Goal: Task Accomplishment & Management: Manage account settings

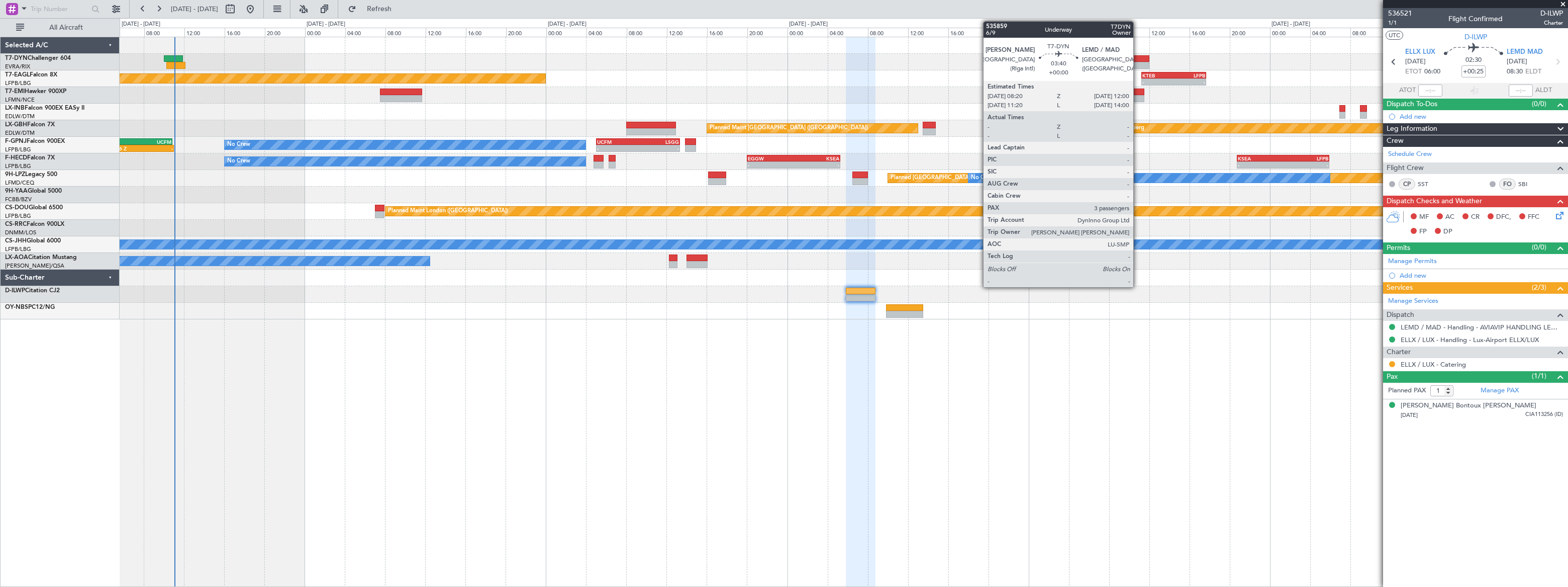
click at [1138, 60] on div at bounding box center [1130, 59] width 37 height 7
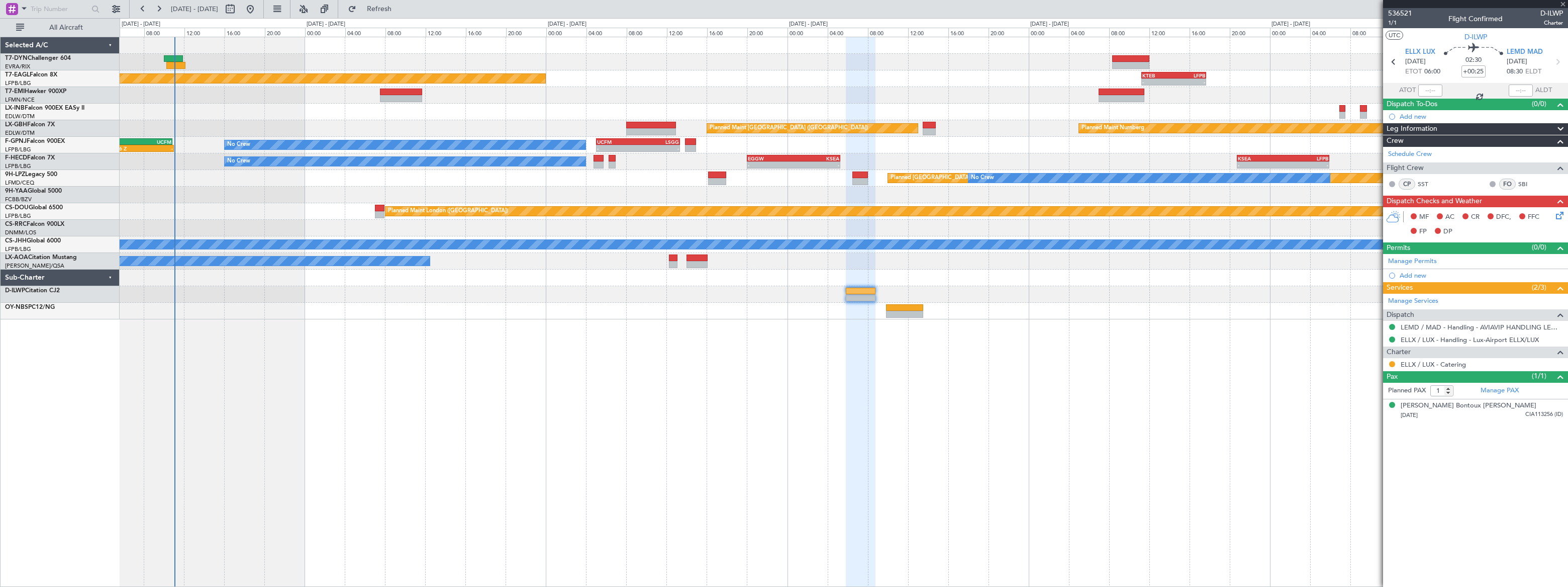
click at [1133, 66] on div at bounding box center [844, 62] width 1447 height 16
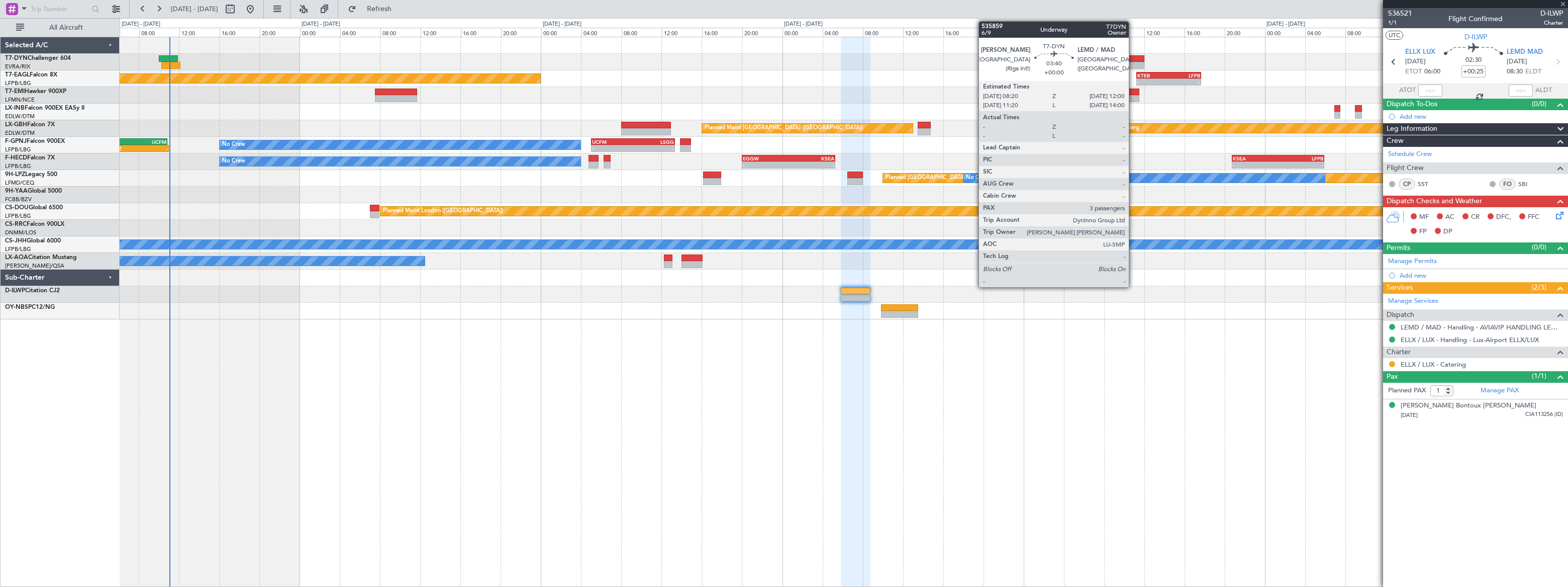
type input "3"
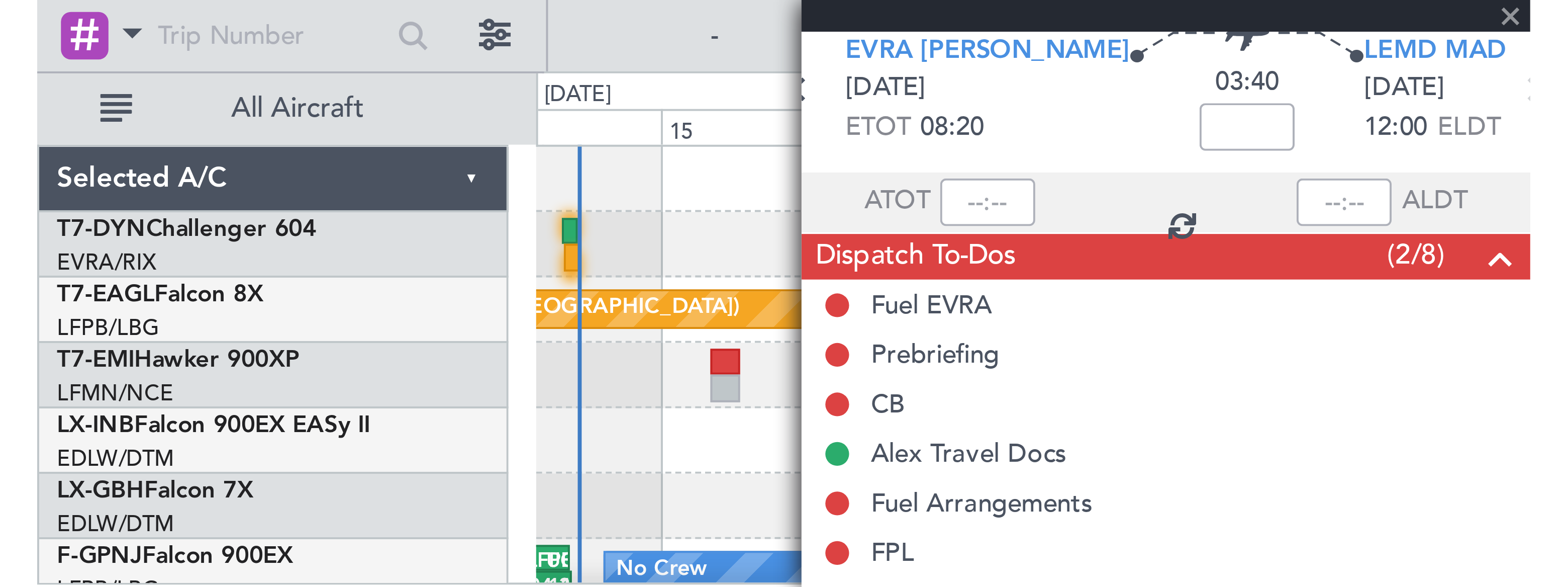
scroll to position [40, 0]
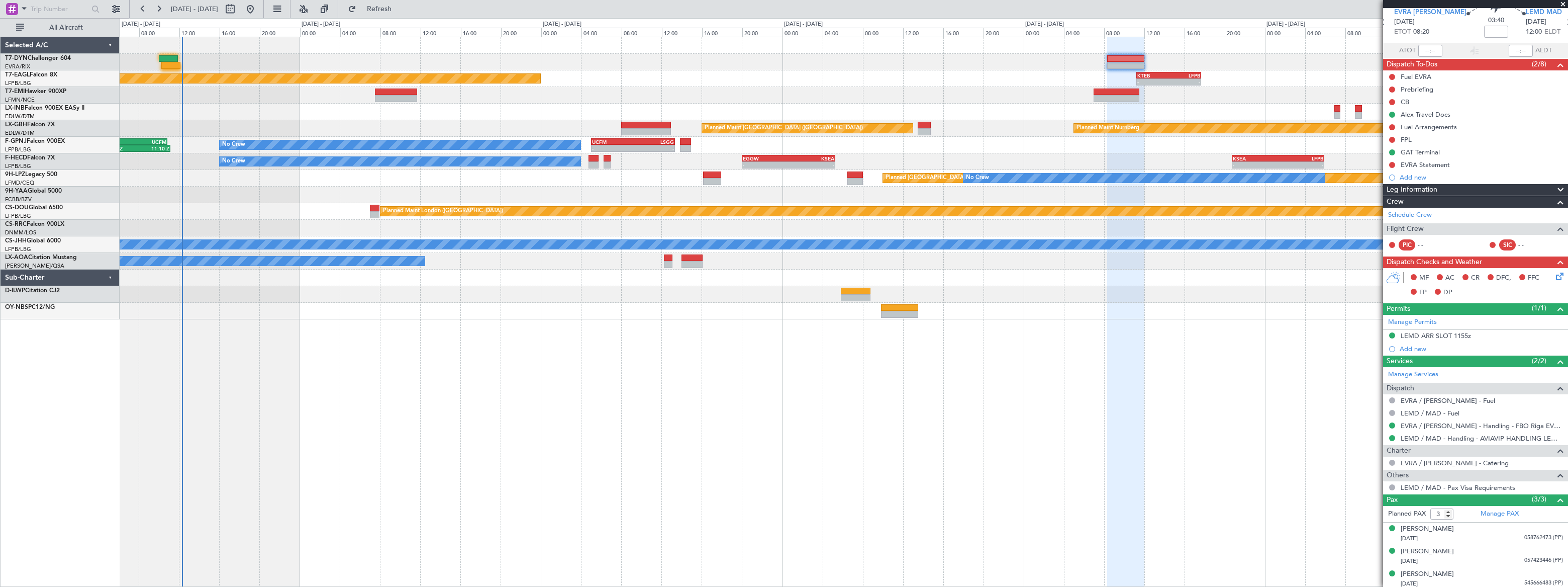
click at [738, 62] on div at bounding box center [844, 62] width 1447 height 16
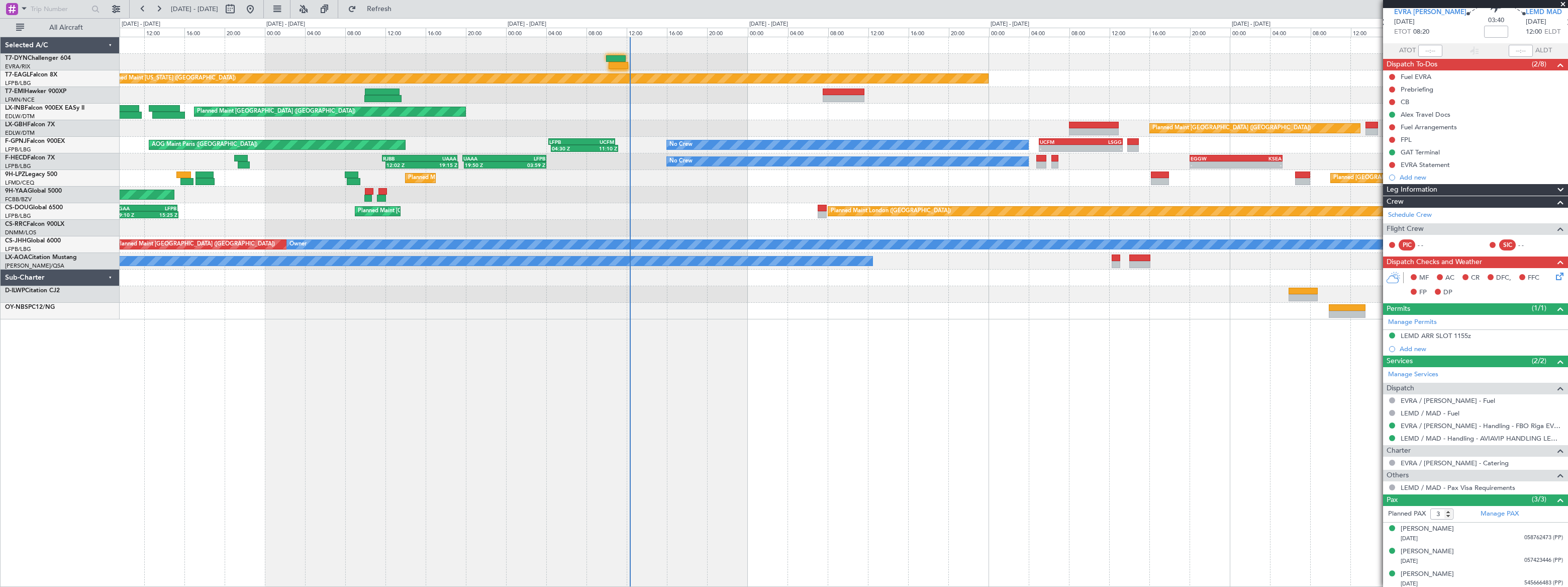
click at [850, 117] on div "Planned Maint [US_STATE] ([GEOGRAPHIC_DATA]) - - KTEB 11:15 Z LFPB 17:40 Z Plan…" at bounding box center [844, 178] width 1447 height 282
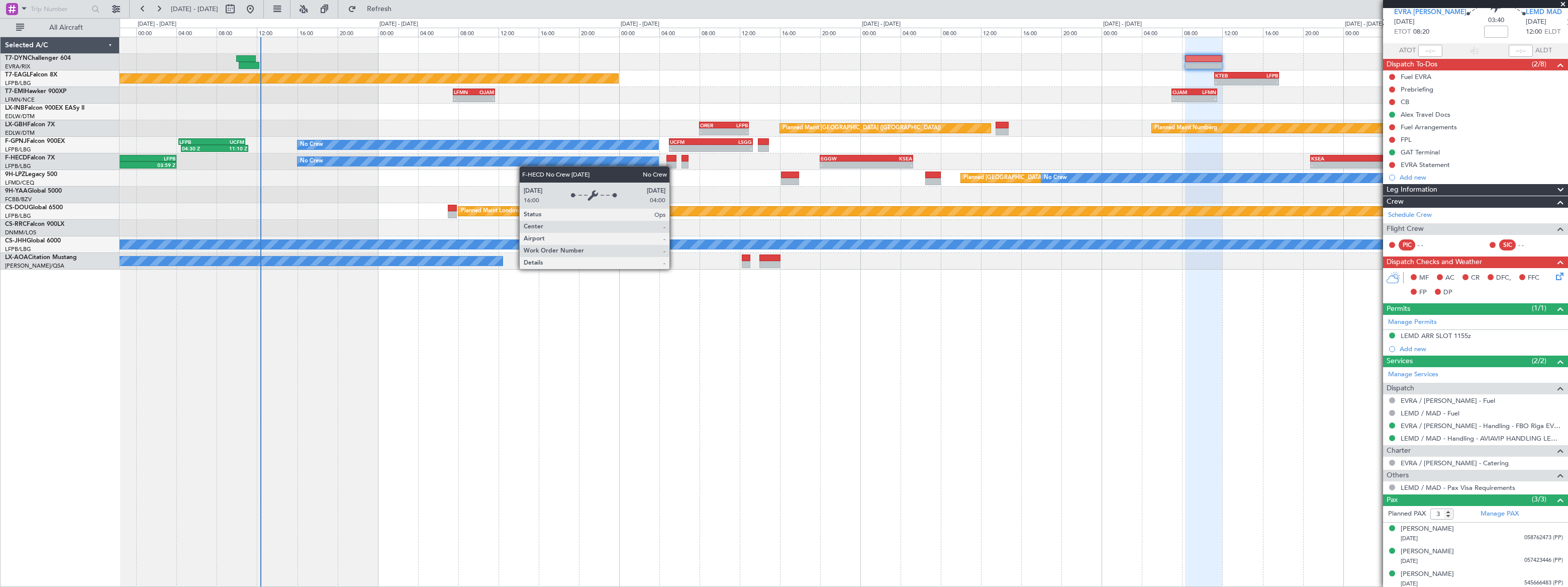
click at [391, 166] on div "Planned Maint [US_STATE] ([GEOGRAPHIC_DATA]) - - KTEB 11:15 Z LFPB 17:40 Z - - …" at bounding box center [844, 153] width 1448 height 232
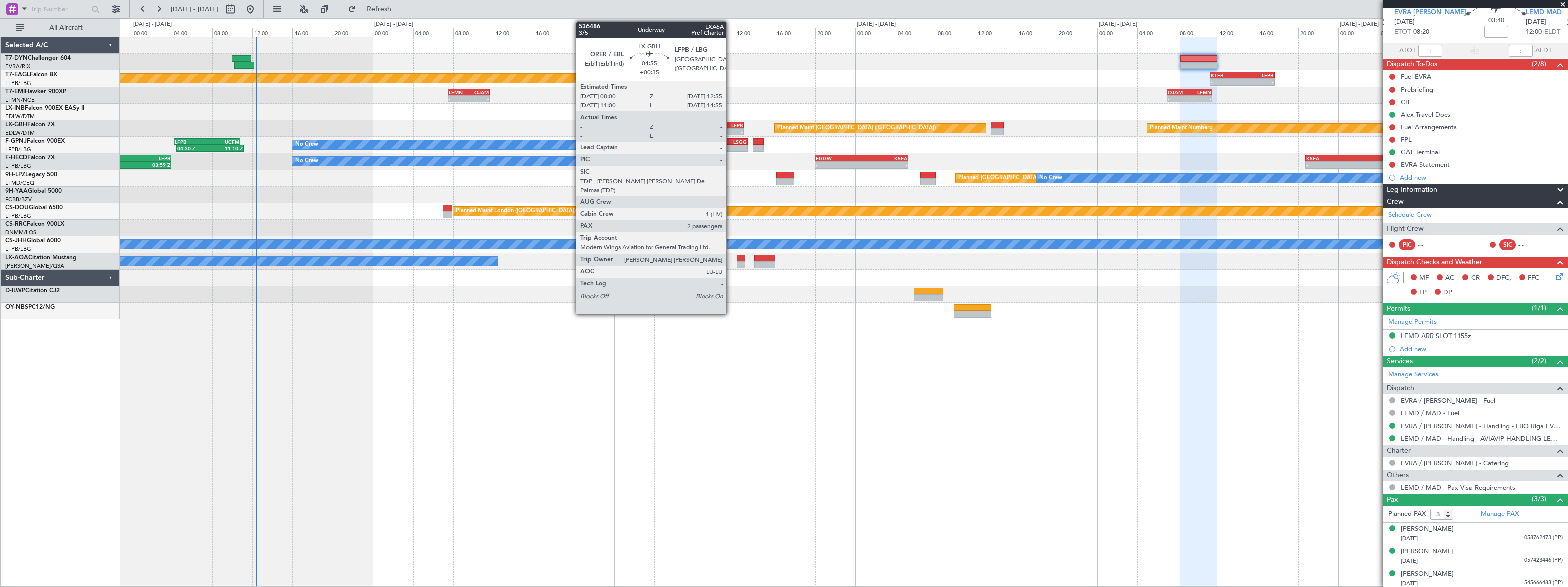
click at [730, 124] on div "LFPB" at bounding box center [730, 125] width 24 height 6
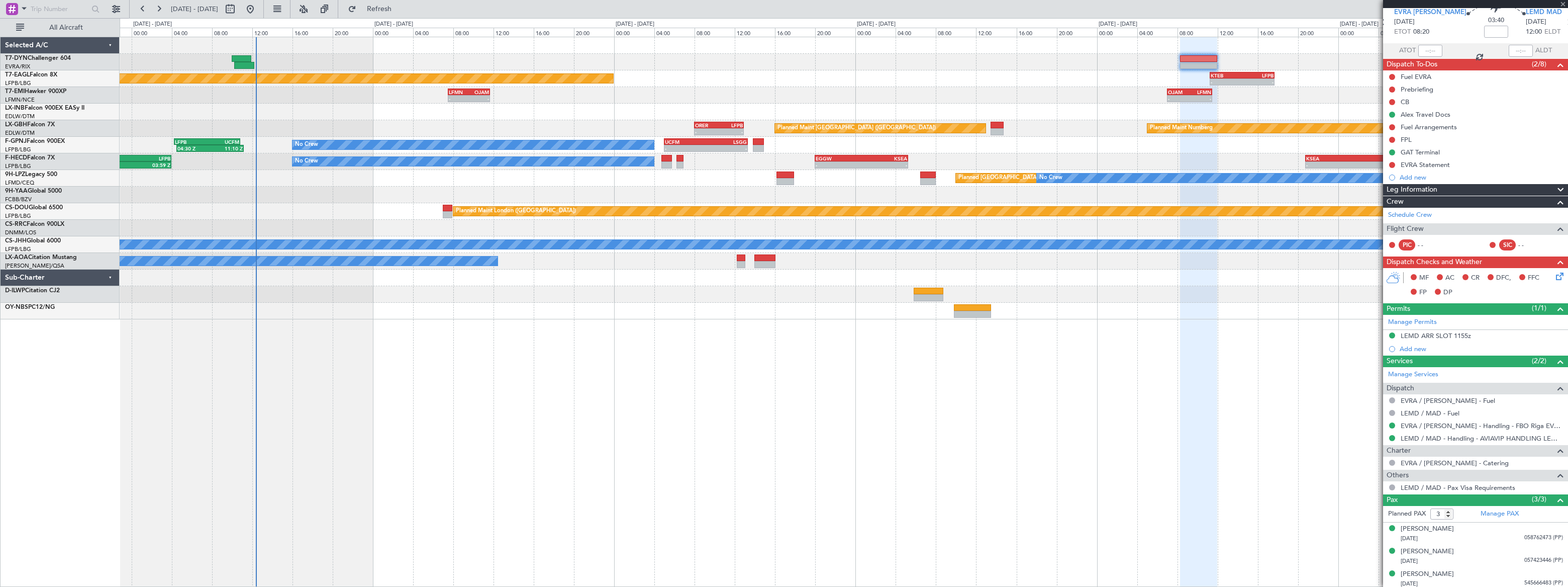
type input "+00:35"
type input "2"
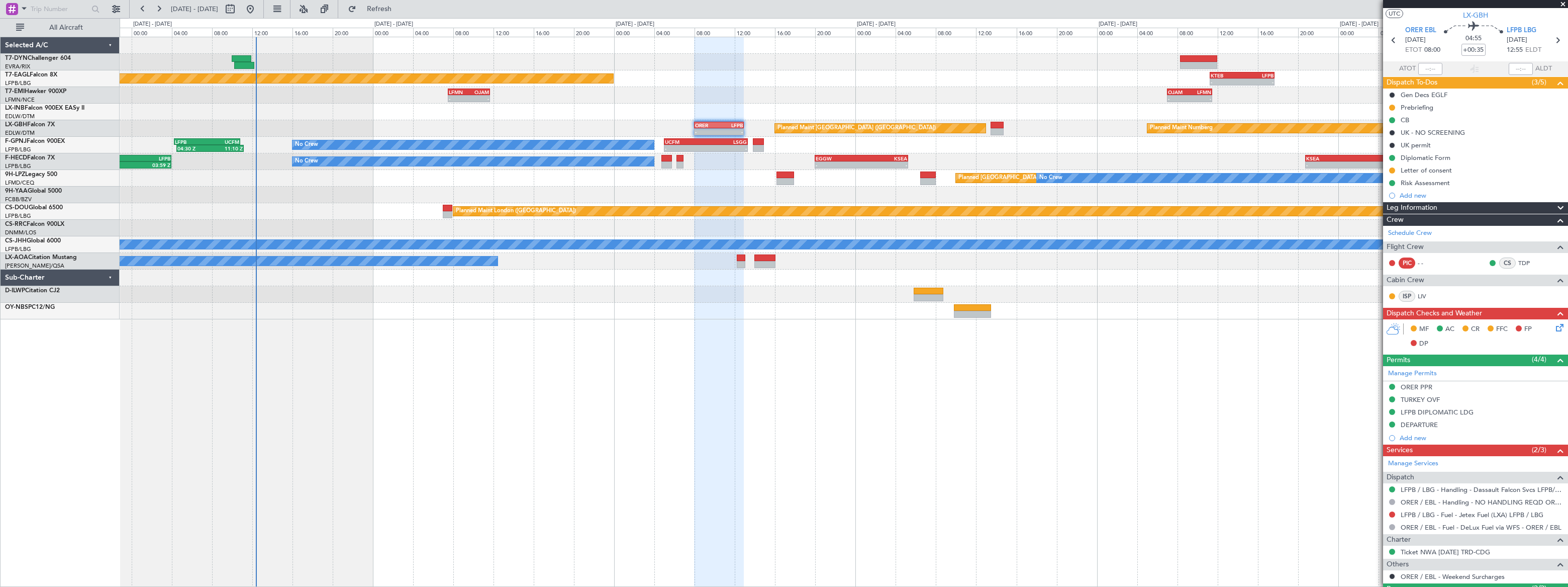
scroll to position [0, 0]
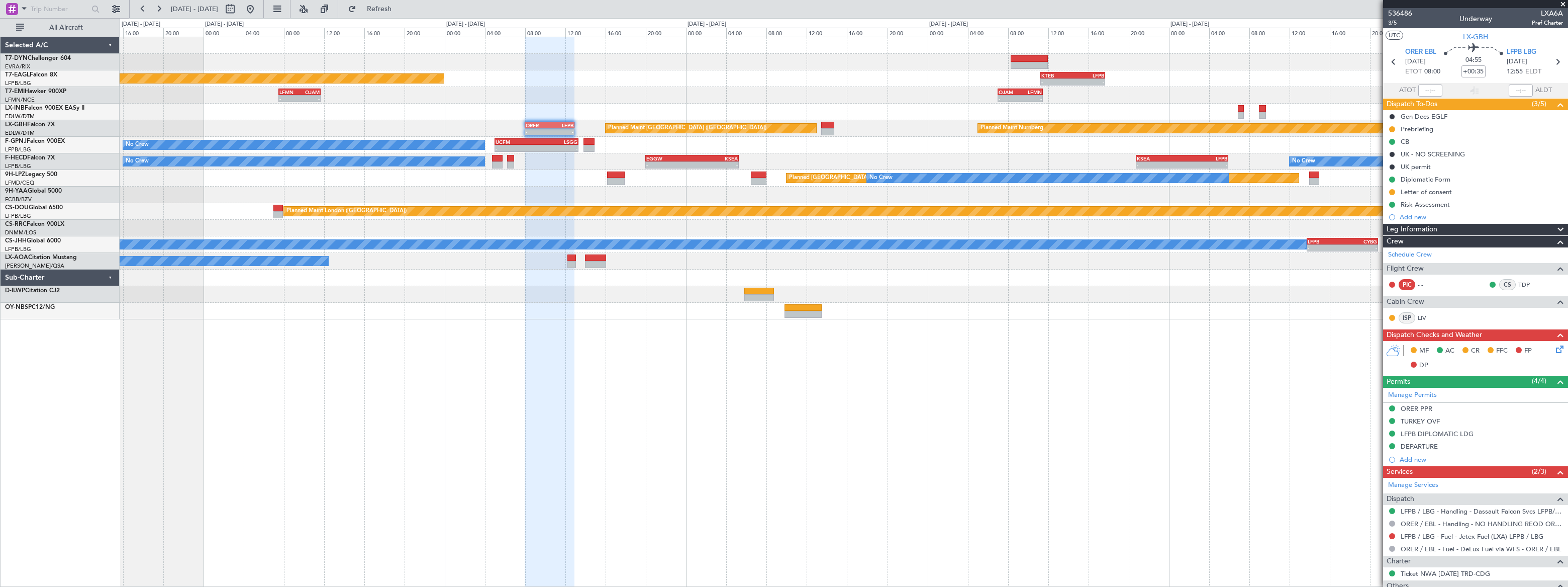
click at [943, 156] on div "No Crew No Crew - - EGGW 20:00 Z KSEA 05:15 Z - - KSEA 20:45 Z LFPB 05:55 Z 19:…" at bounding box center [844, 161] width 1448 height 16
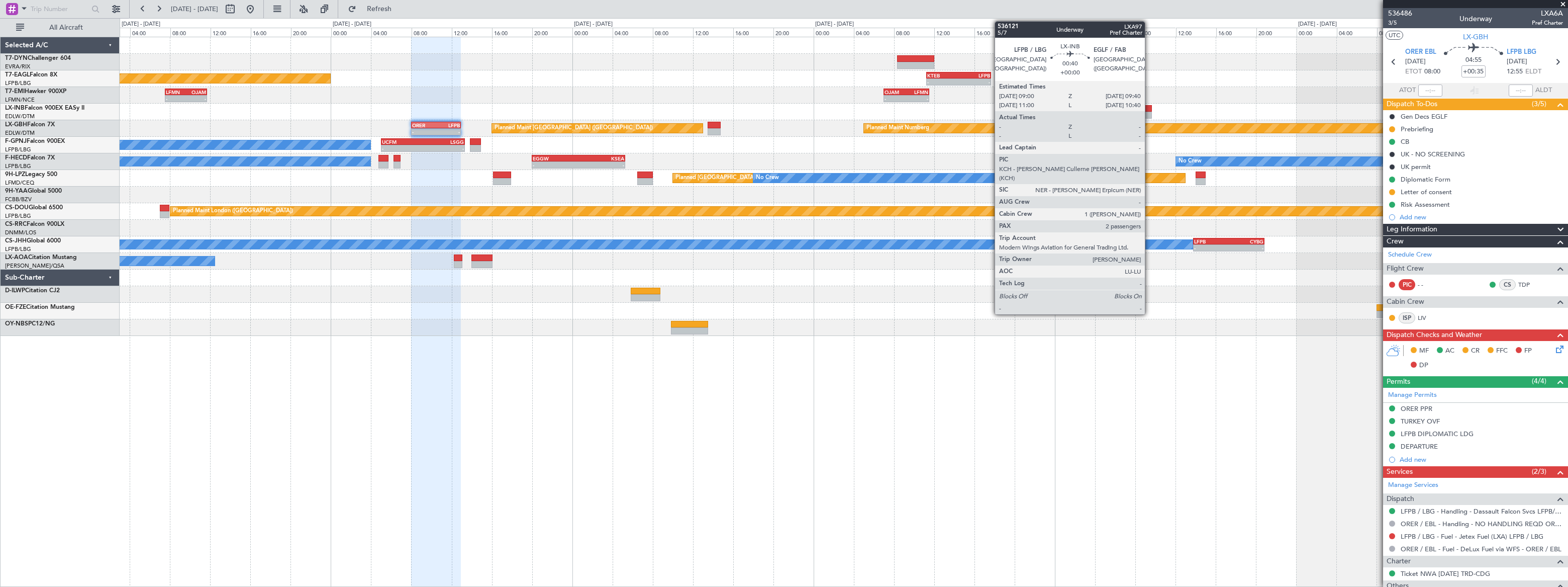
click at [1149, 108] on div at bounding box center [1149, 109] width 7 height 7
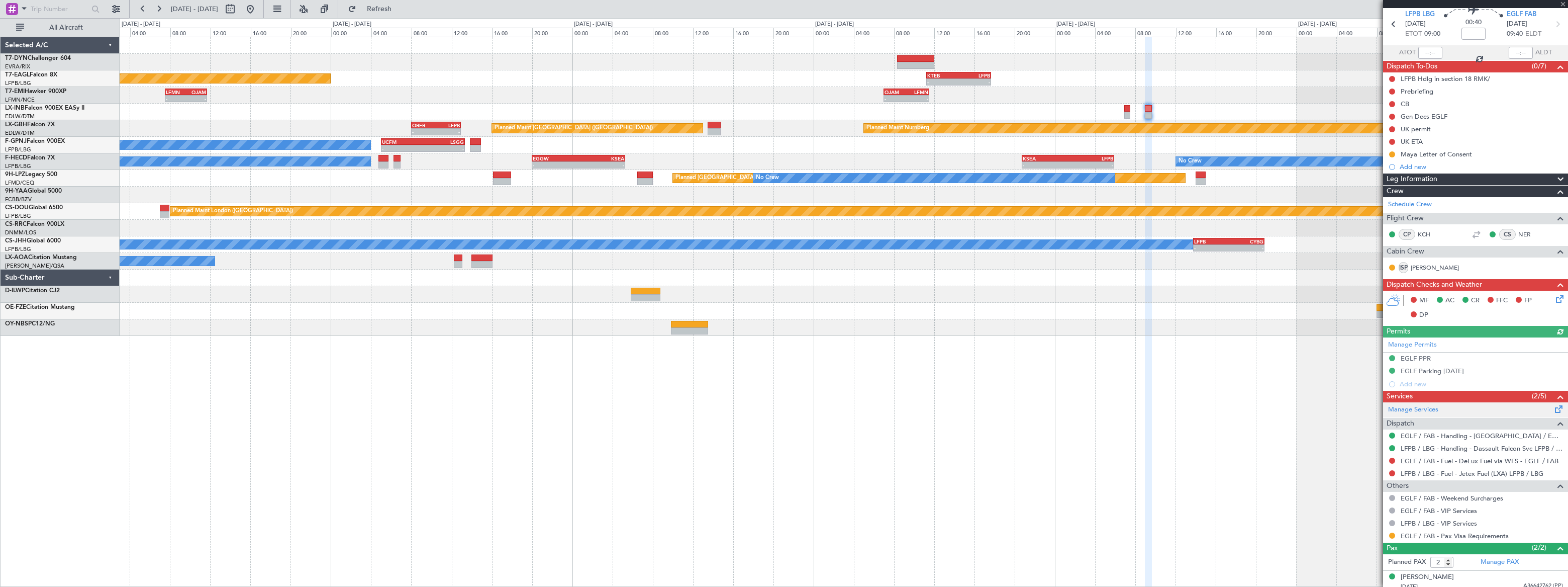
scroll to position [65, 0]
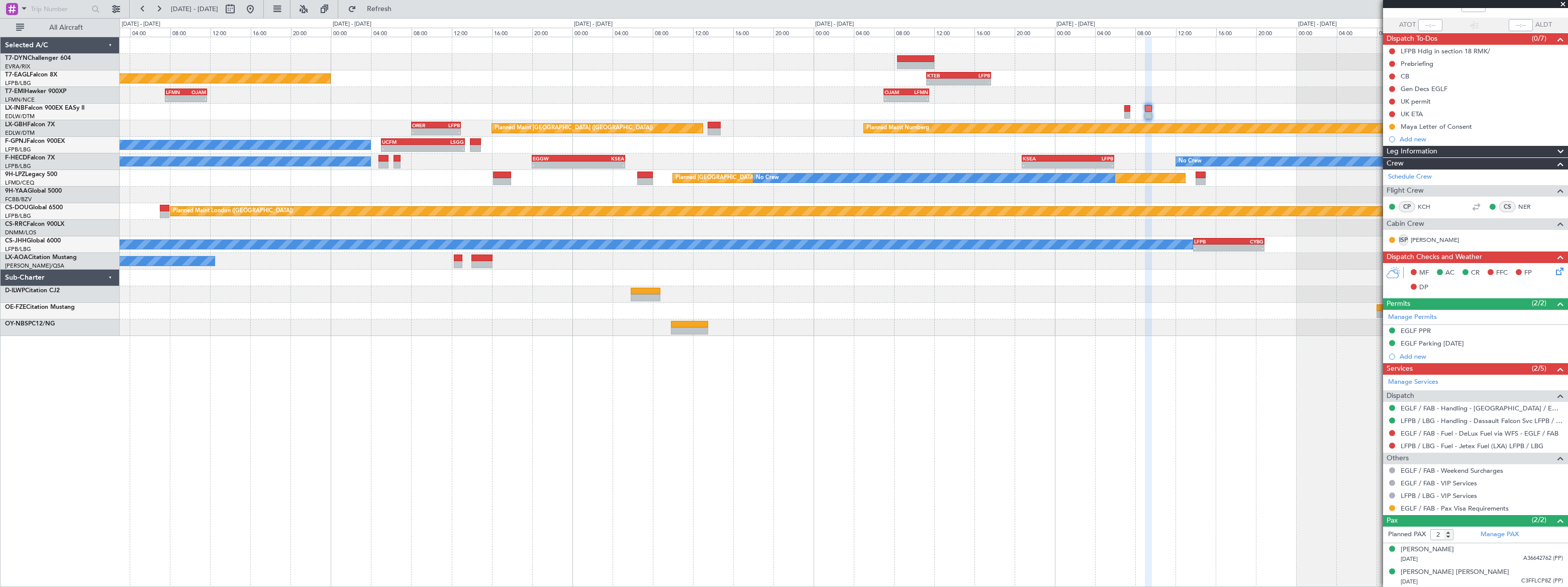
click at [1443, 329] on div "EGLF PPR" at bounding box center [1475, 331] width 185 height 13
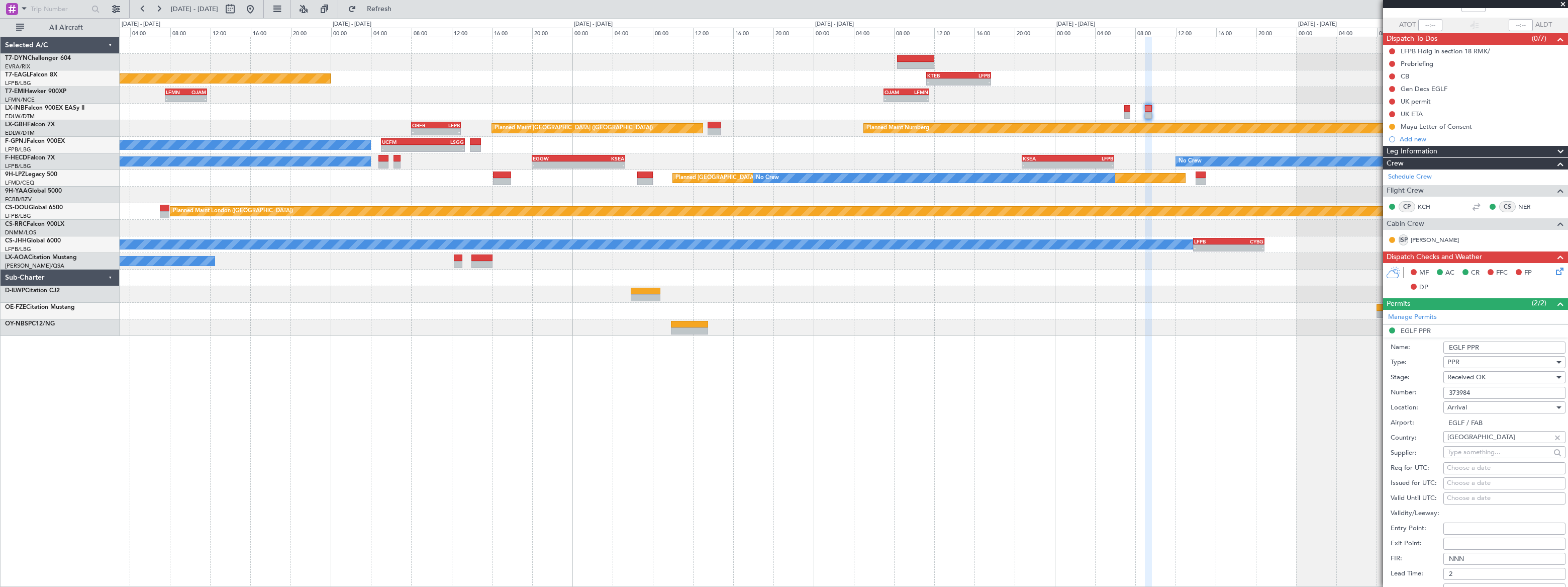
drag, startPoint x: 1483, startPoint y: 393, endPoint x: 1443, endPoint y: 391, distance: 40.0
click at [1443, 391] on input "373984" at bounding box center [1504, 393] width 122 height 12
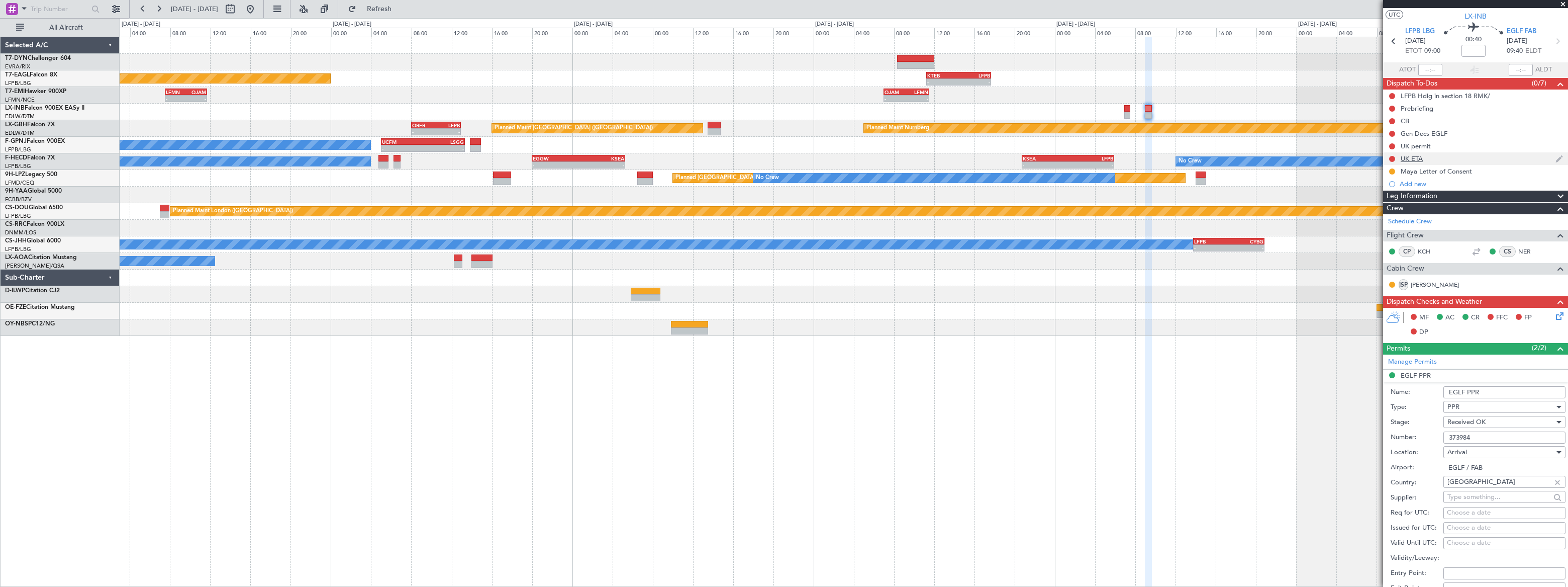
scroll to position [0, 0]
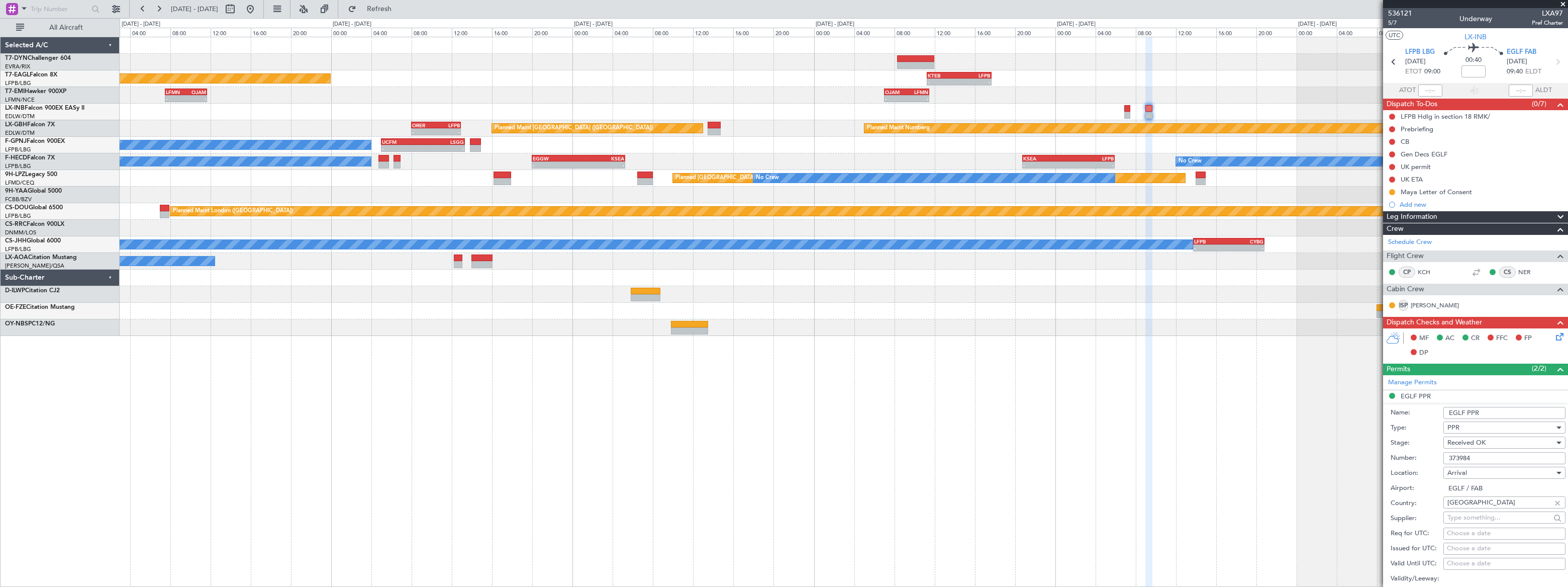
click at [750, 317] on div "Planned Maint [US_STATE] ([GEOGRAPHIC_DATA]) - - KTEB 11:15 Z LFPB 17:40 Z - - …" at bounding box center [844, 311] width 1448 height 550
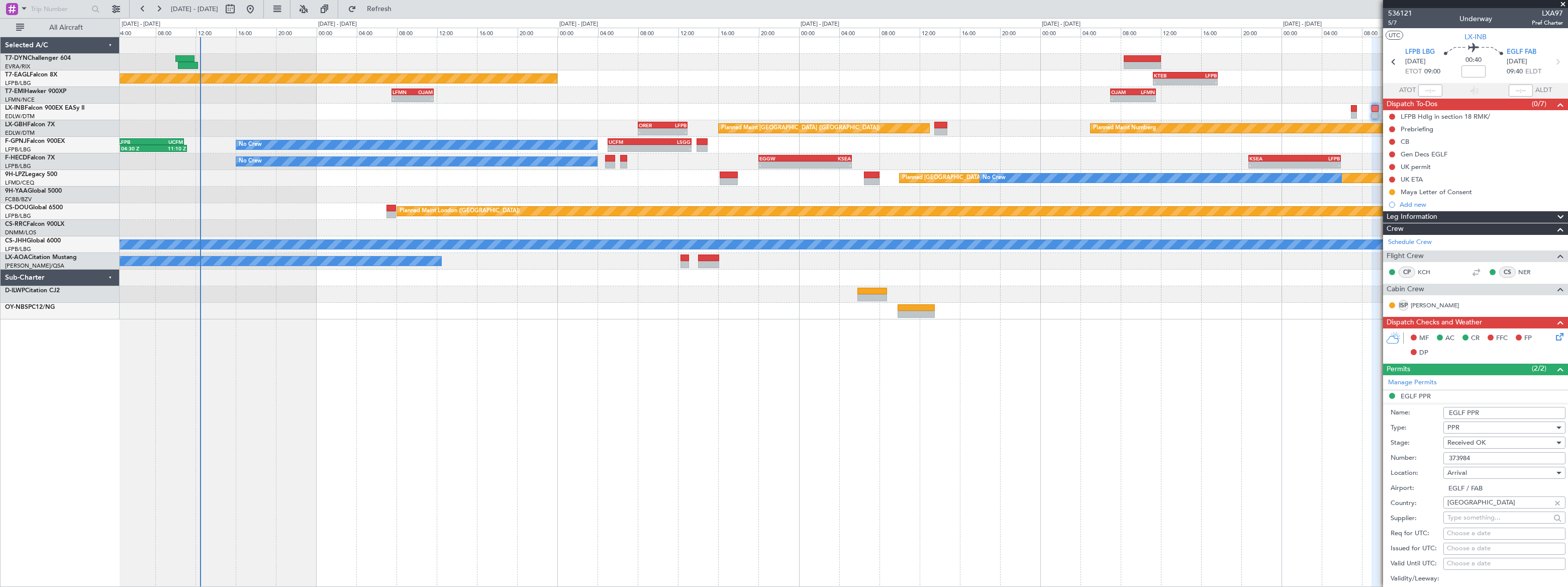
click at [206, 174] on div "Planned [GEOGRAPHIC_DATA] ([GEOGRAPHIC_DATA]) No Crew Planned Maint [GEOGRAPHIC…" at bounding box center [844, 178] width 1447 height 16
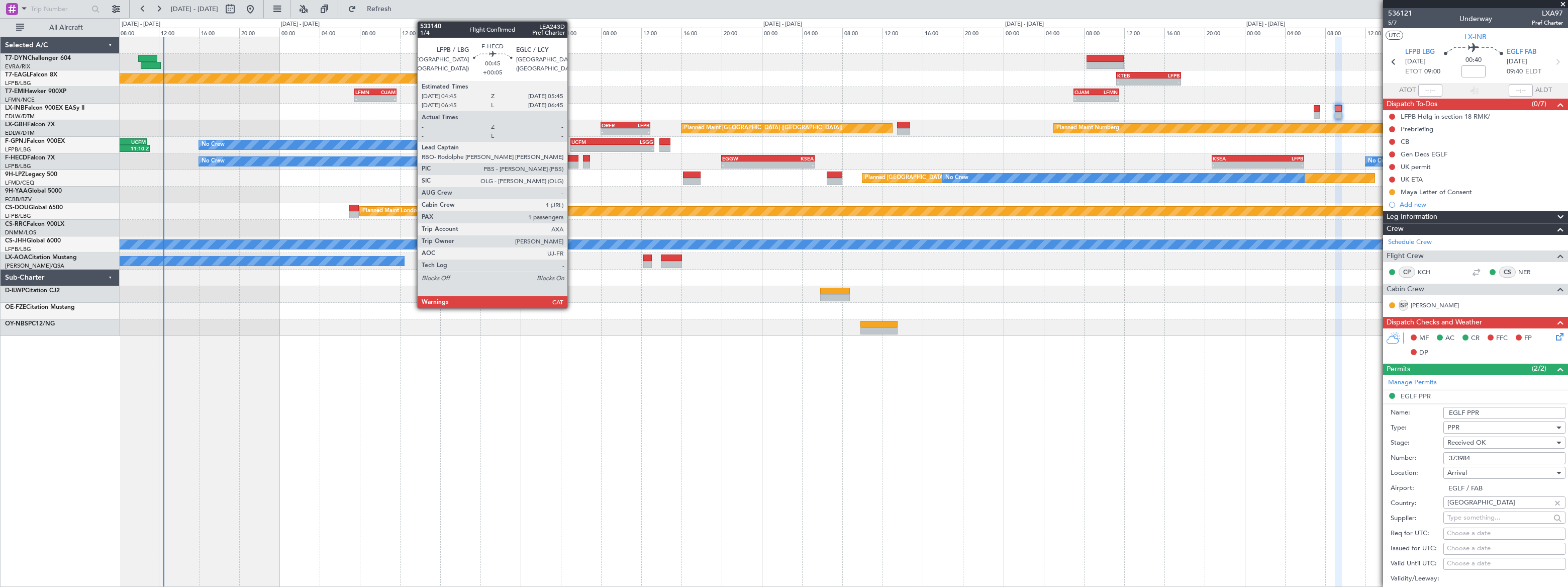
click at [572, 160] on div at bounding box center [573, 158] width 10 height 7
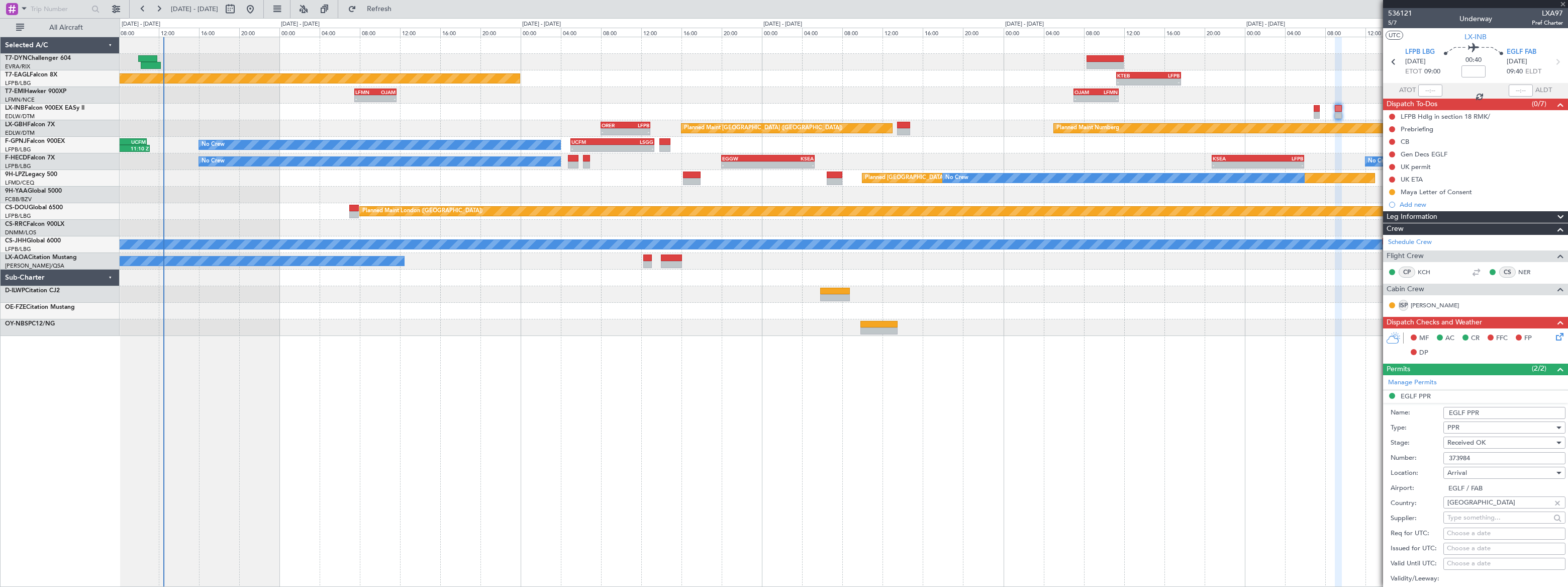
type input "+00:05"
type input "1"
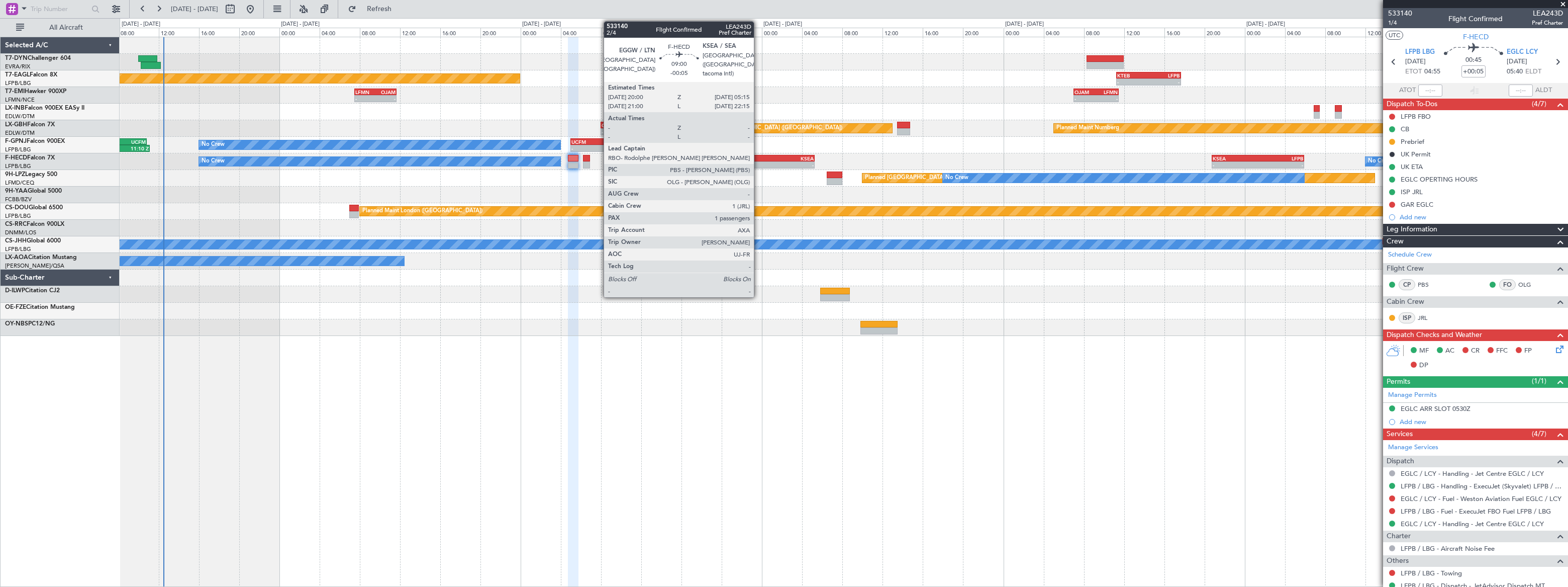
click at [760, 158] on div "EGGW" at bounding box center [744, 158] width 46 height 6
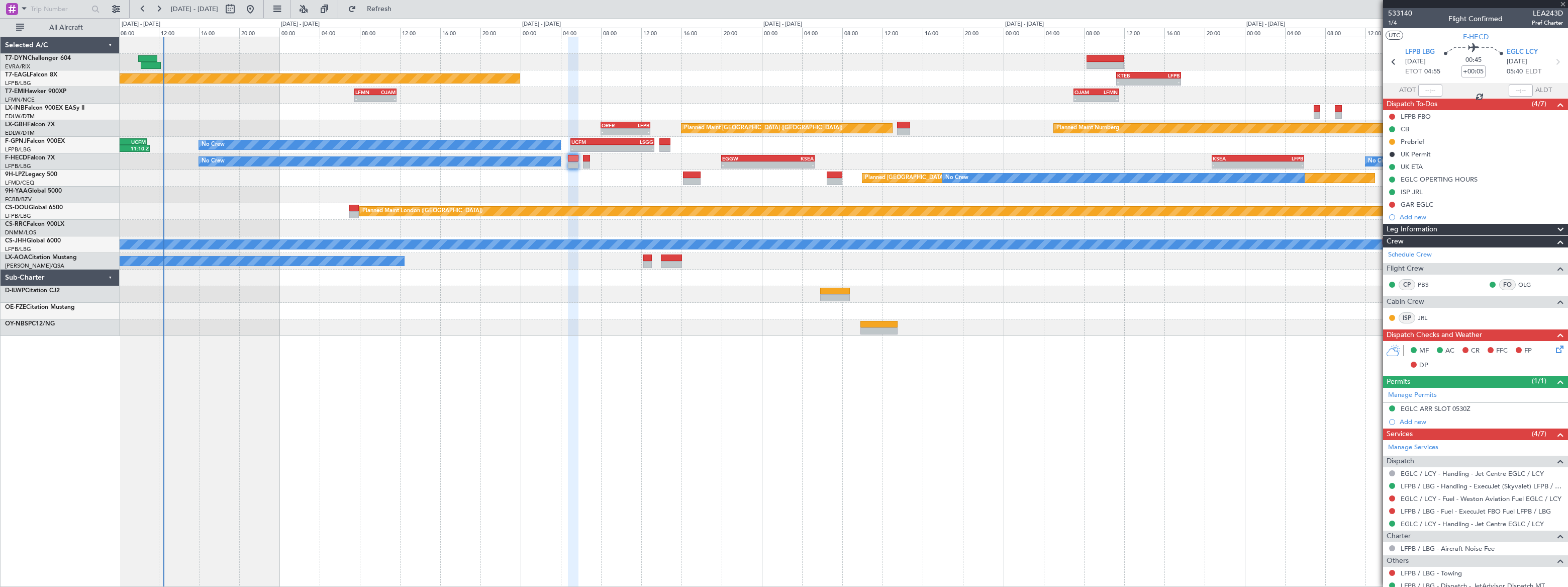
type input "-00:05"
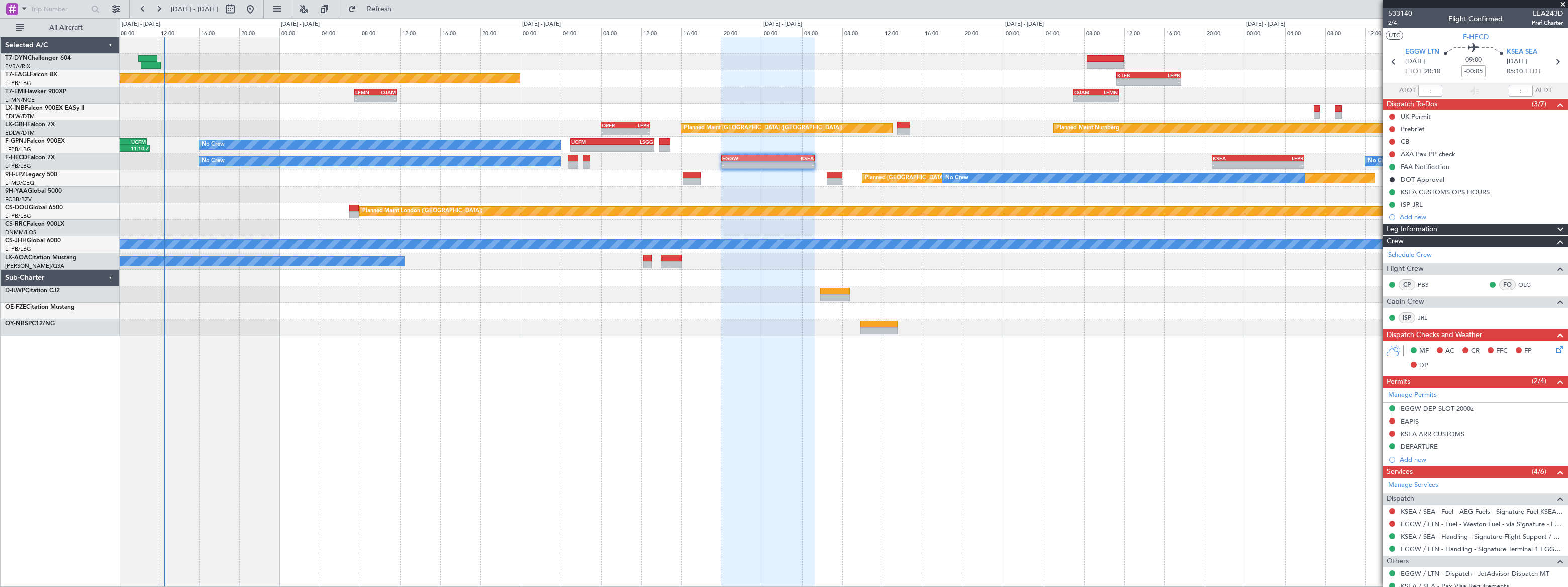
click at [716, 215] on div "Planned Maint [US_STATE] ([GEOGRAPHIC_DATA]) - - KTEB 11:15 Z LFPB 17:40 Z - - …" at bounding box center [844, 186] width 1448 height 298
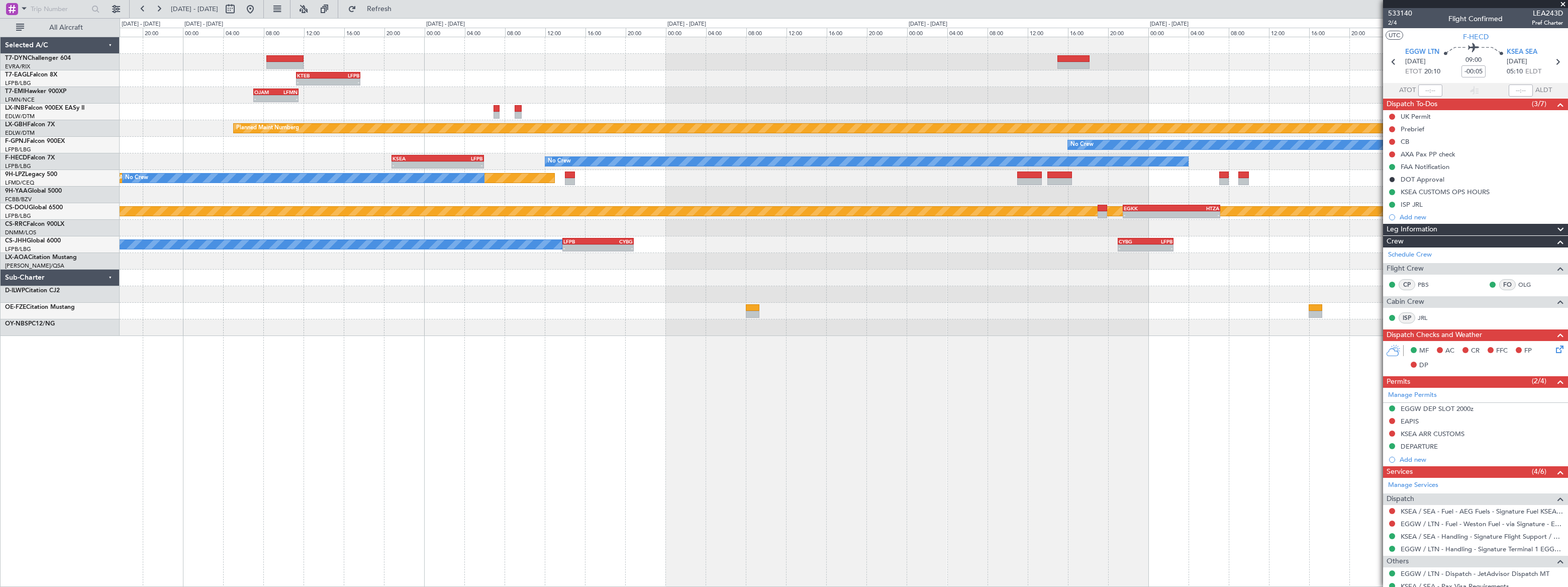
click at [808, 219] on div "- - KTEB 11:15 Z LFPB 17:40 Z - - OJAM 07:00 Z LFMN 11:30 Z - - LCPH 09:30 Z EG…" at bounding box center [844, 186] width 1447 height 298
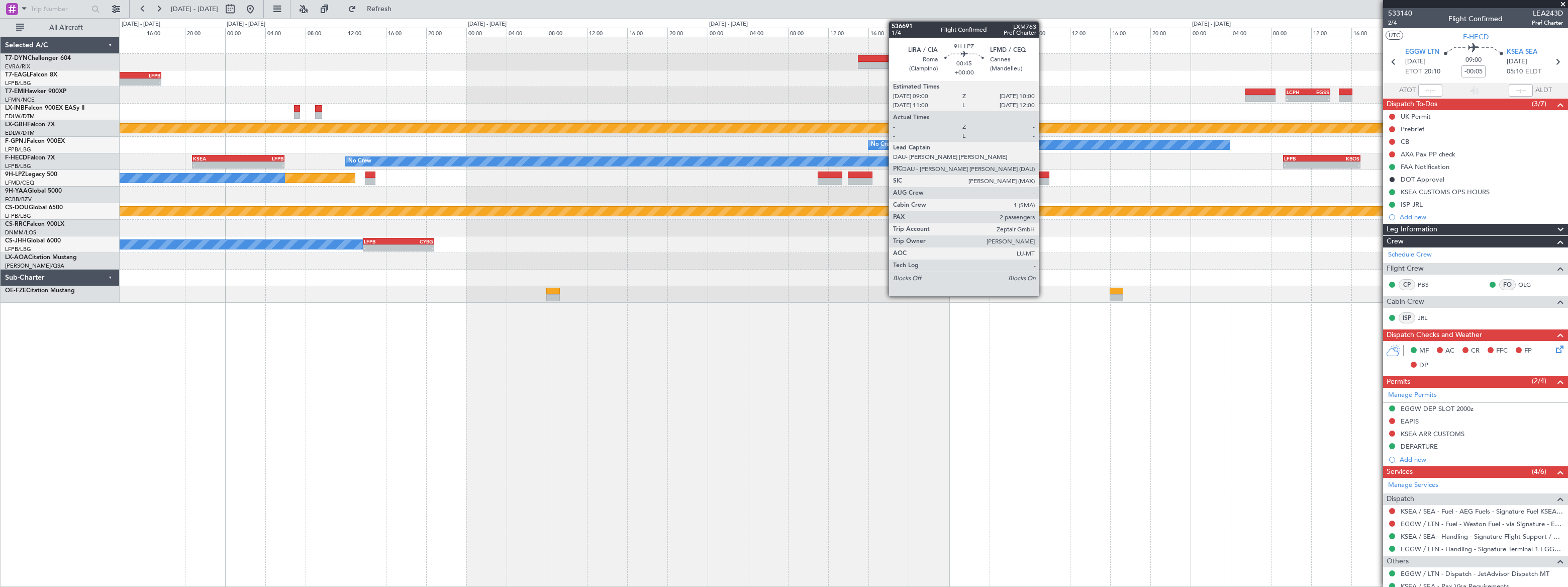
click at [1043, 176] on div at bounding box center [1044, 175] width 10 height 7
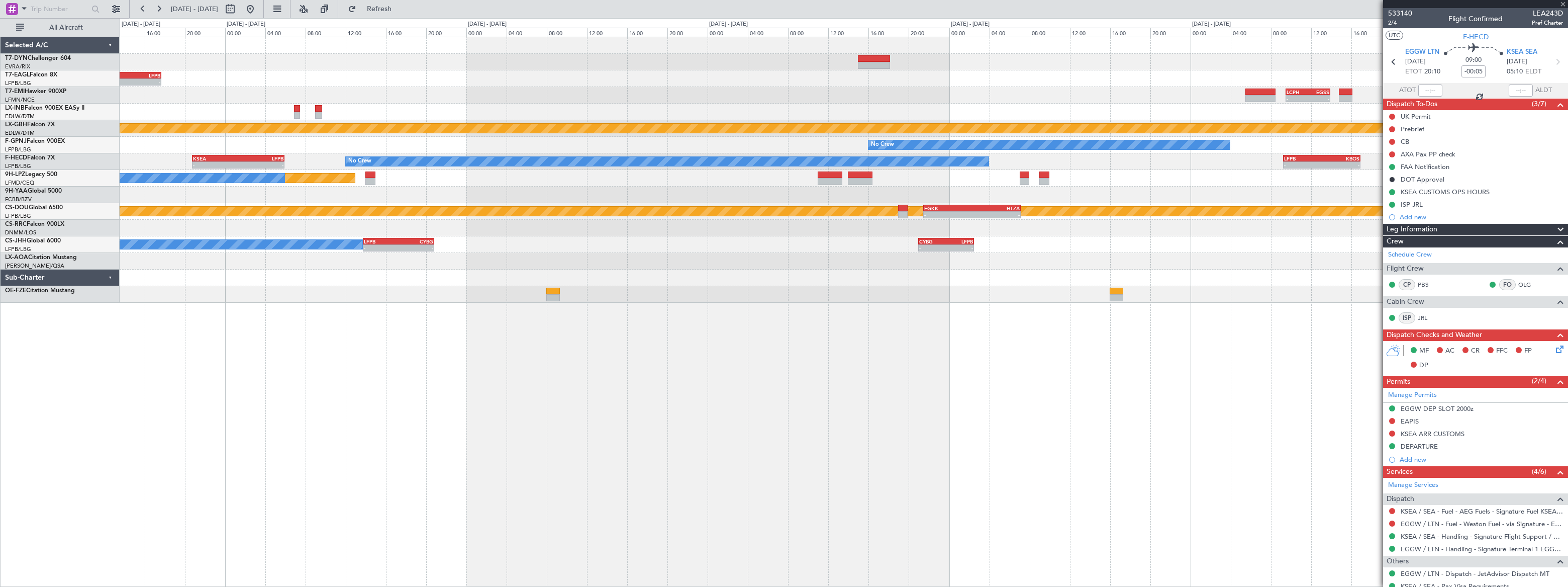
type input "2"
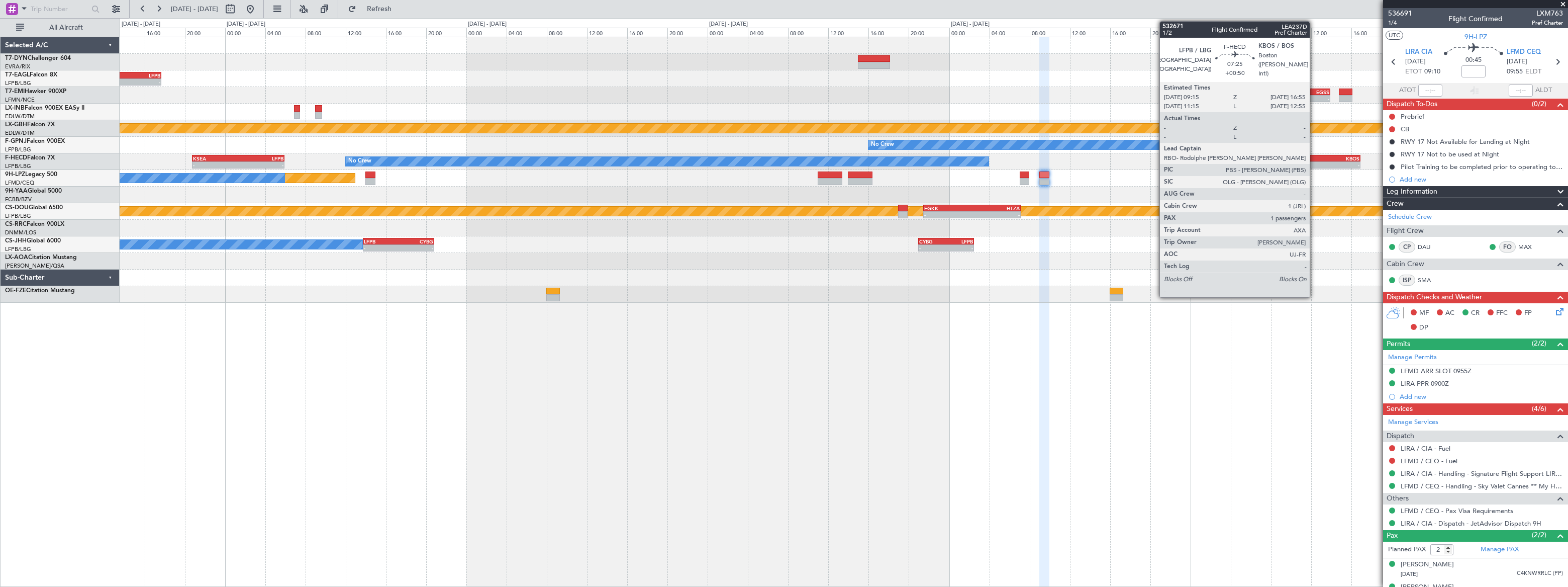
click at [1315, 157] on div "LFPB" at bounding box center [1303, 158] width 38 height 6
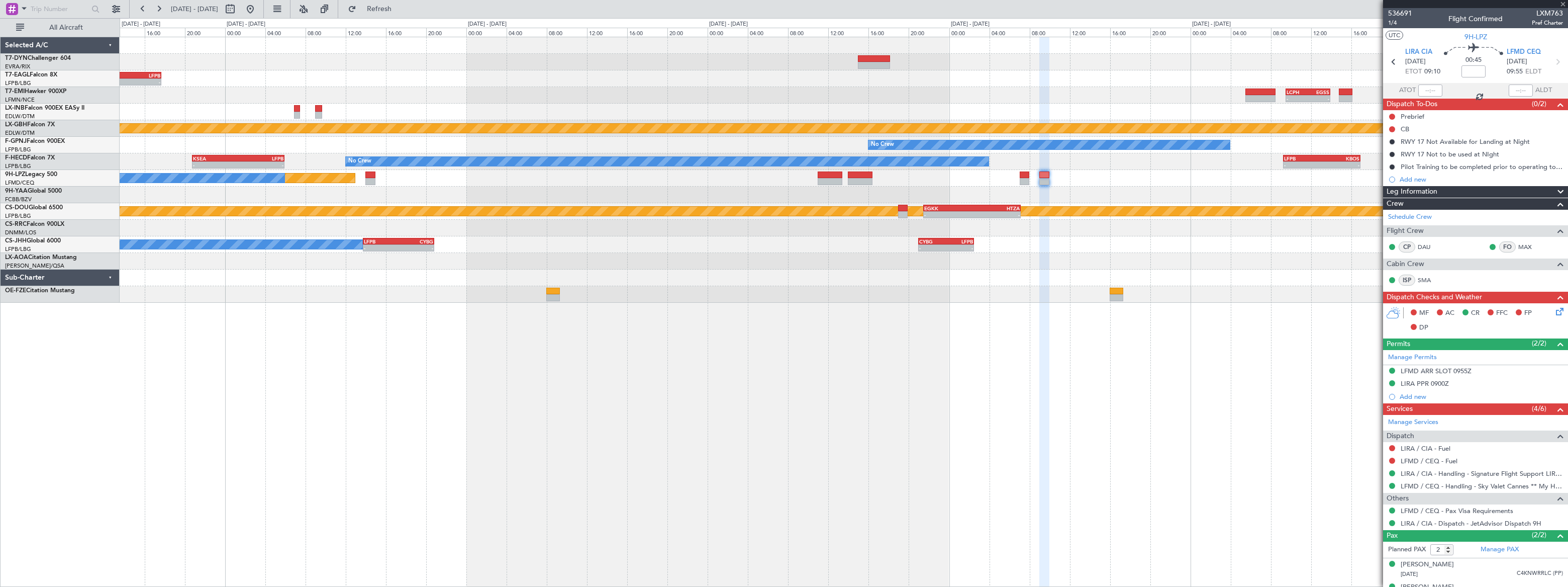
type input "+00:50"
type input "1"
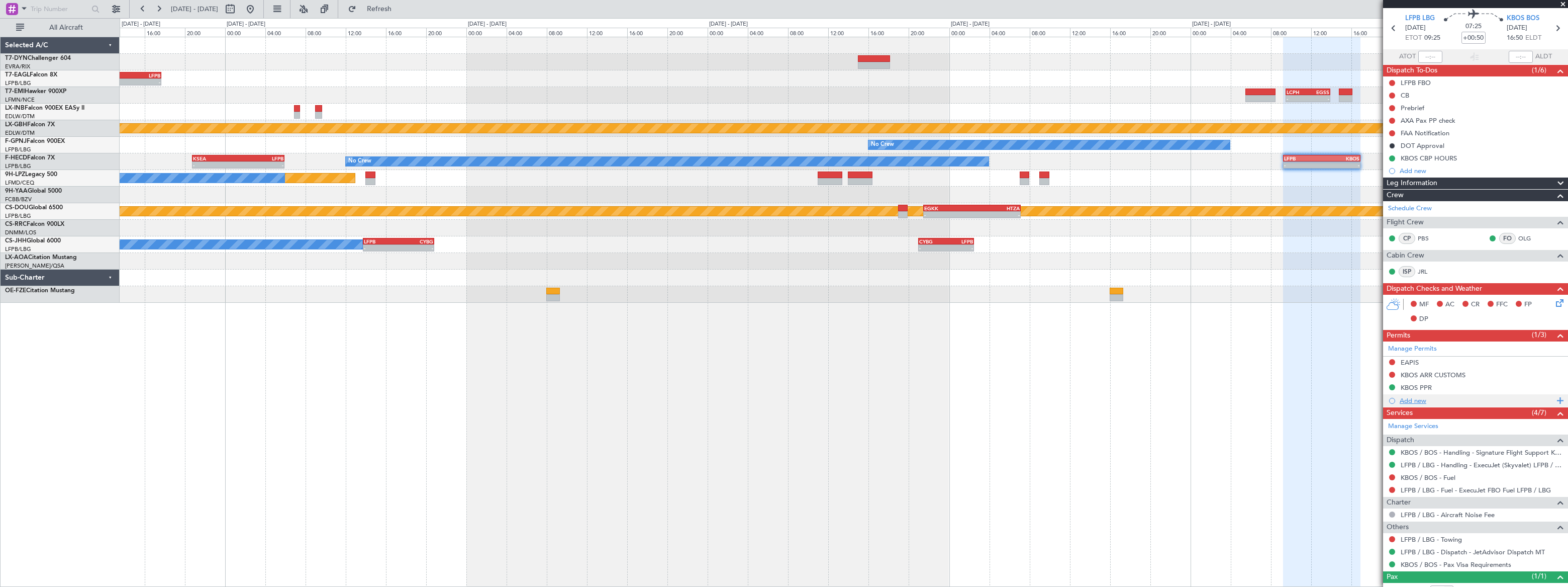
scroll to position [67, 0]
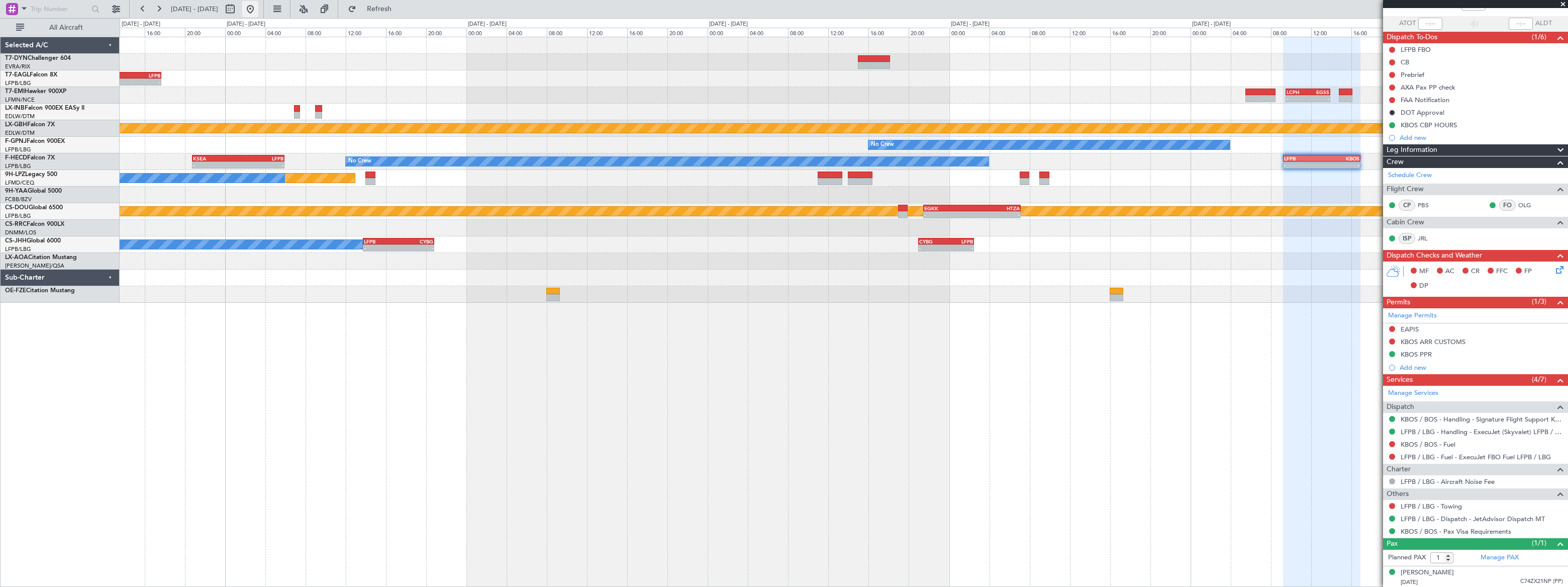
click at [258, 10] on button at bounding box center [250, 9] width 16 height 16
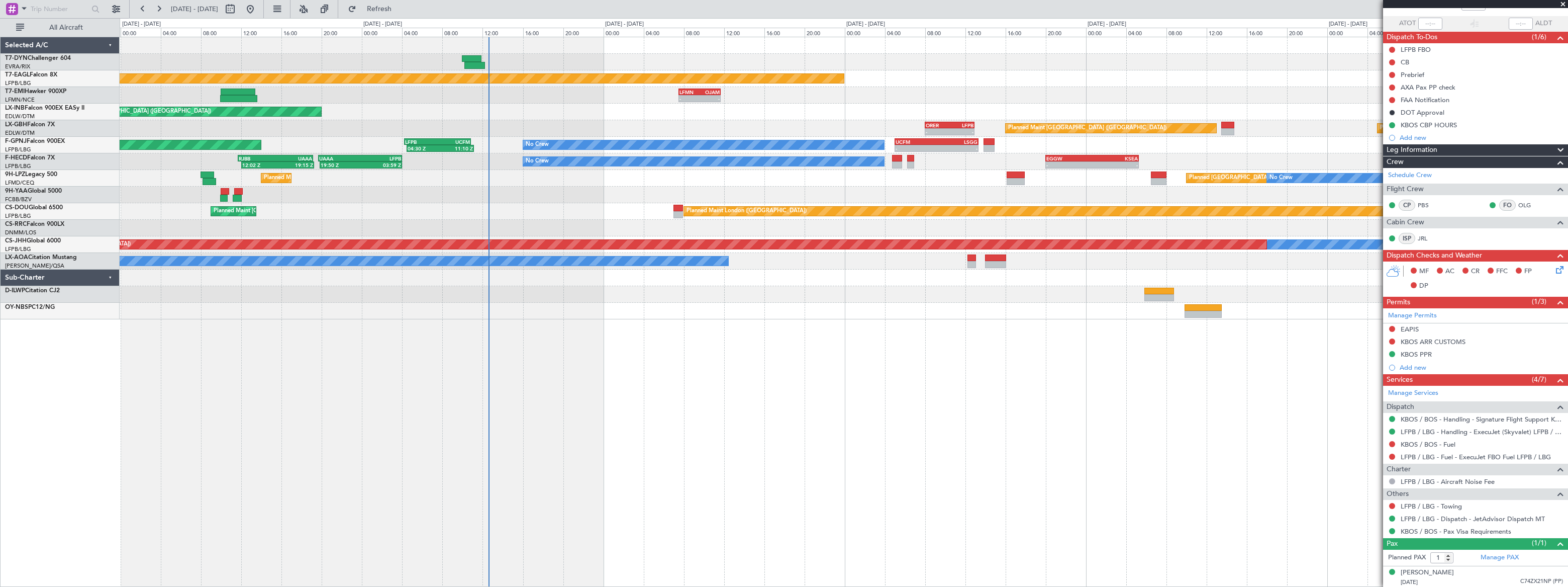
click at [533, 210] on div "Planned Maint London ([GEOGRAPHIC_DATA]) Planned Maint [GEOGRAPHIC_DATA] ([GEOG…" at bounding box center [844, 211] width 1448 height 16
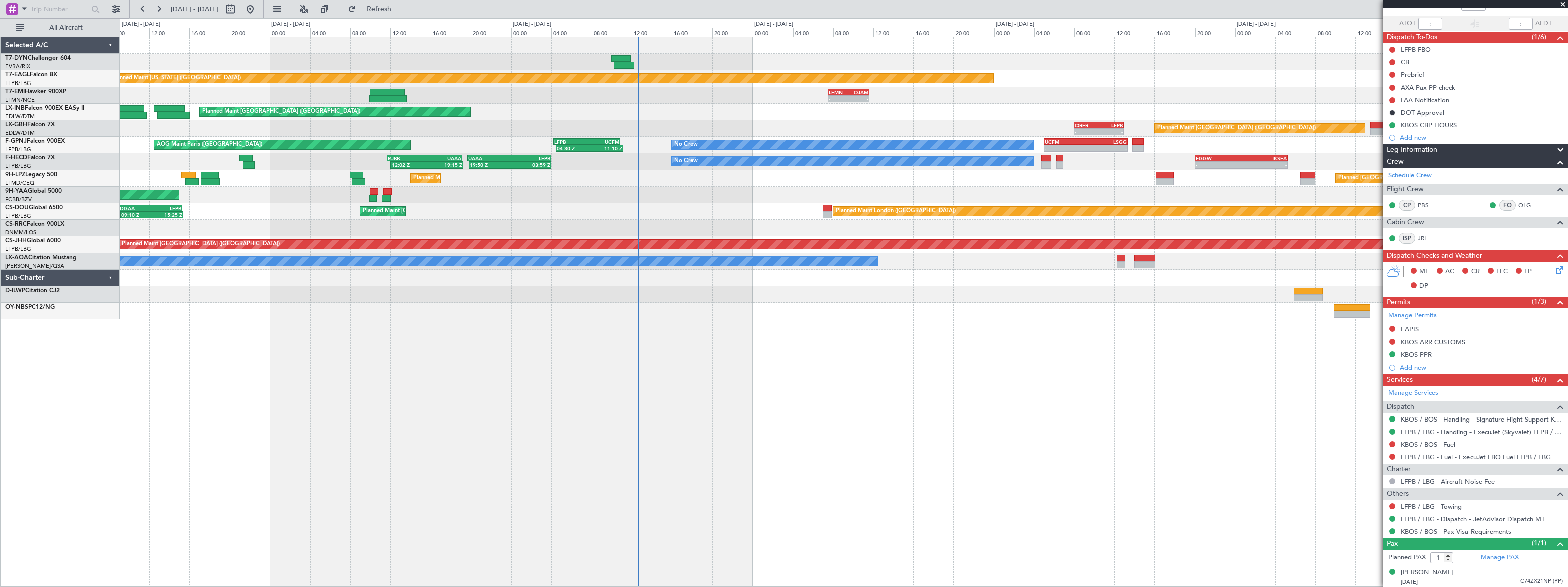
click at [623, 181] on div "Planned Maint [US_STATE] ([GEOGRAPHIC_DATA]) - - KTEB 11:15 Z LFPB 17:40 Z LFMN…" at bounding box center [844, 178] width 1447 height 282
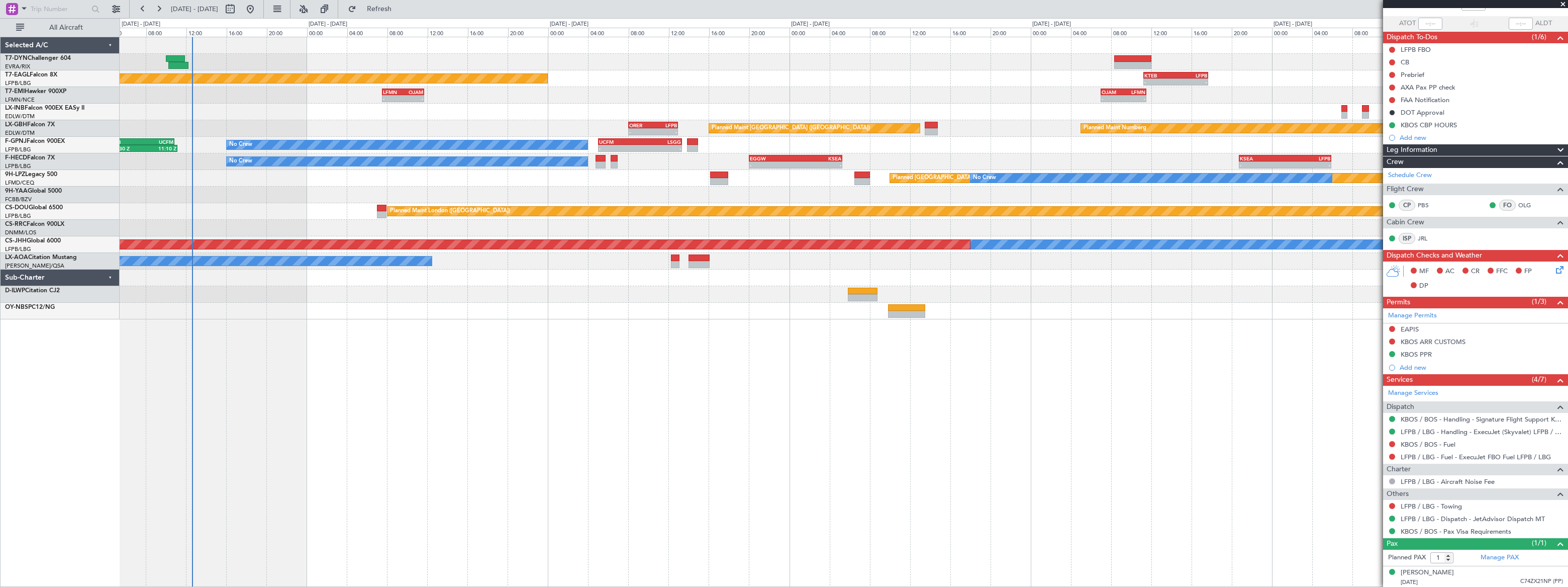
click at [304, 197] on div at bounding box center [844, 194] width 1447 height 16
click at [301, 216] on div "Planned Maint [US_STATE] ([GEOGRAPHIC_DATA]) - - KTEB 11:15 Z LFPB 17:40 Z LFMN…" at bounding box center [844, 178] width 1448 height 282
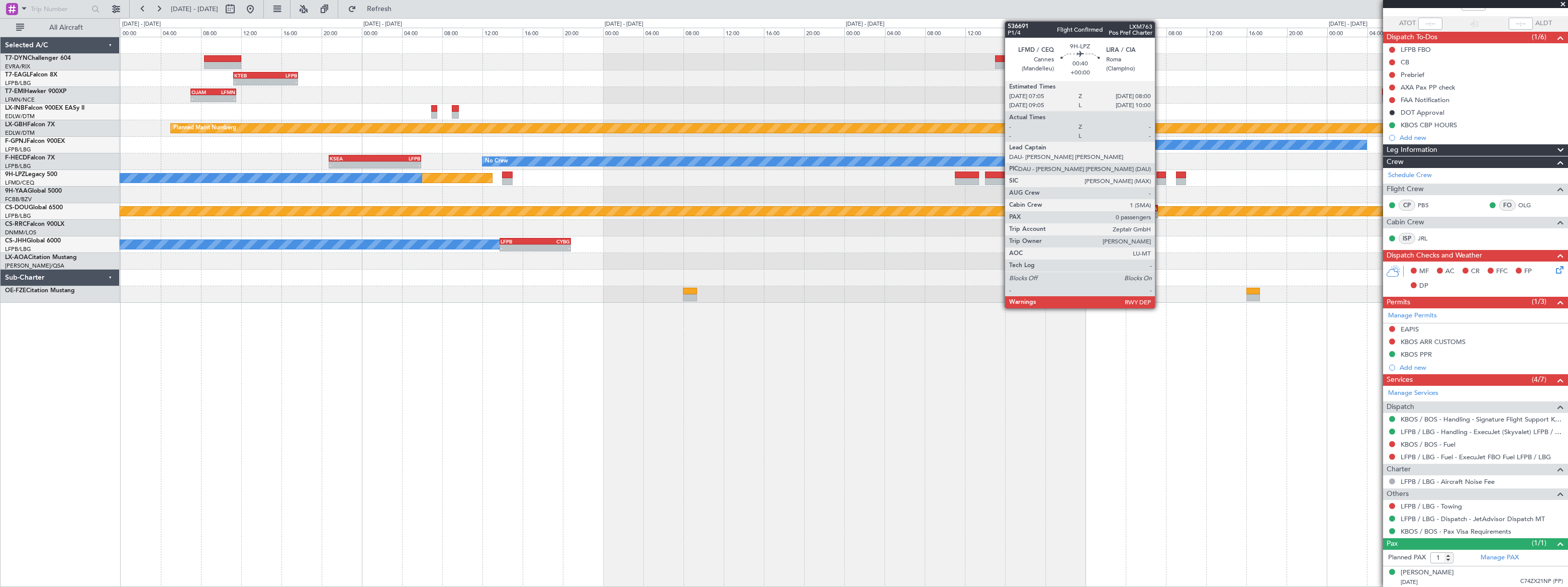
click at [1160, 176] on div at bounding box center [1161, 175] width 10 height 7
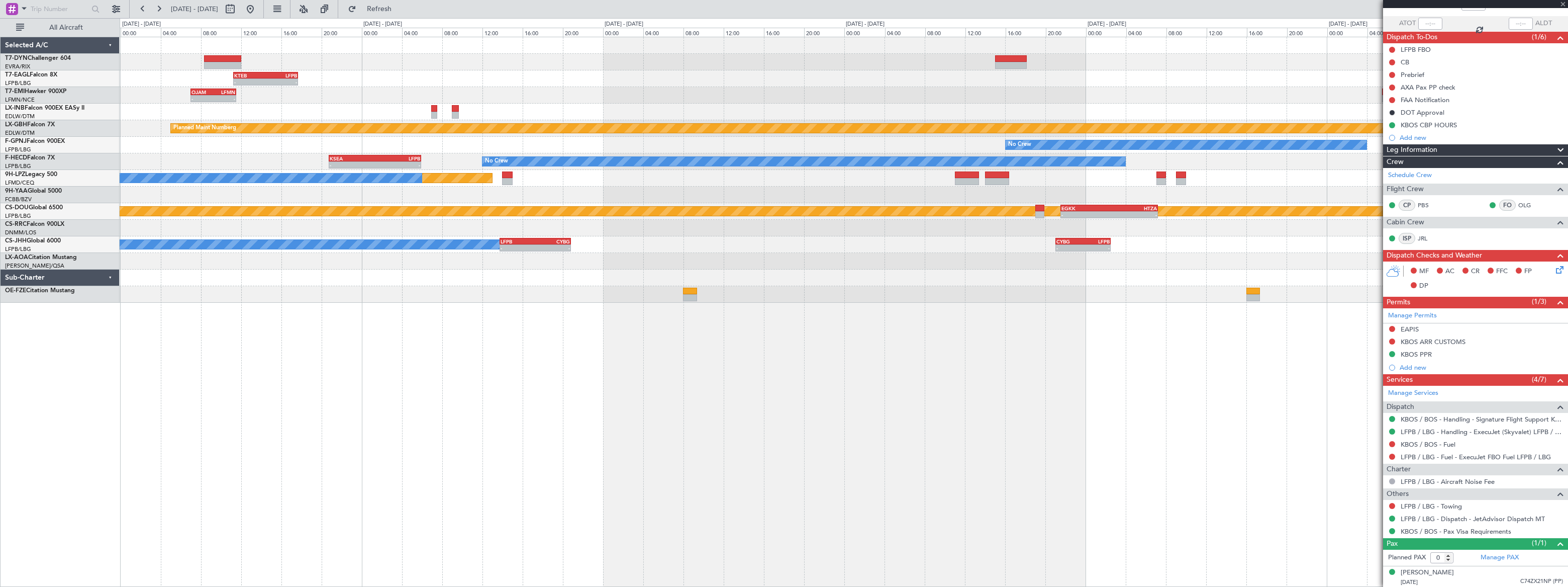
scroll to position [0, 0]
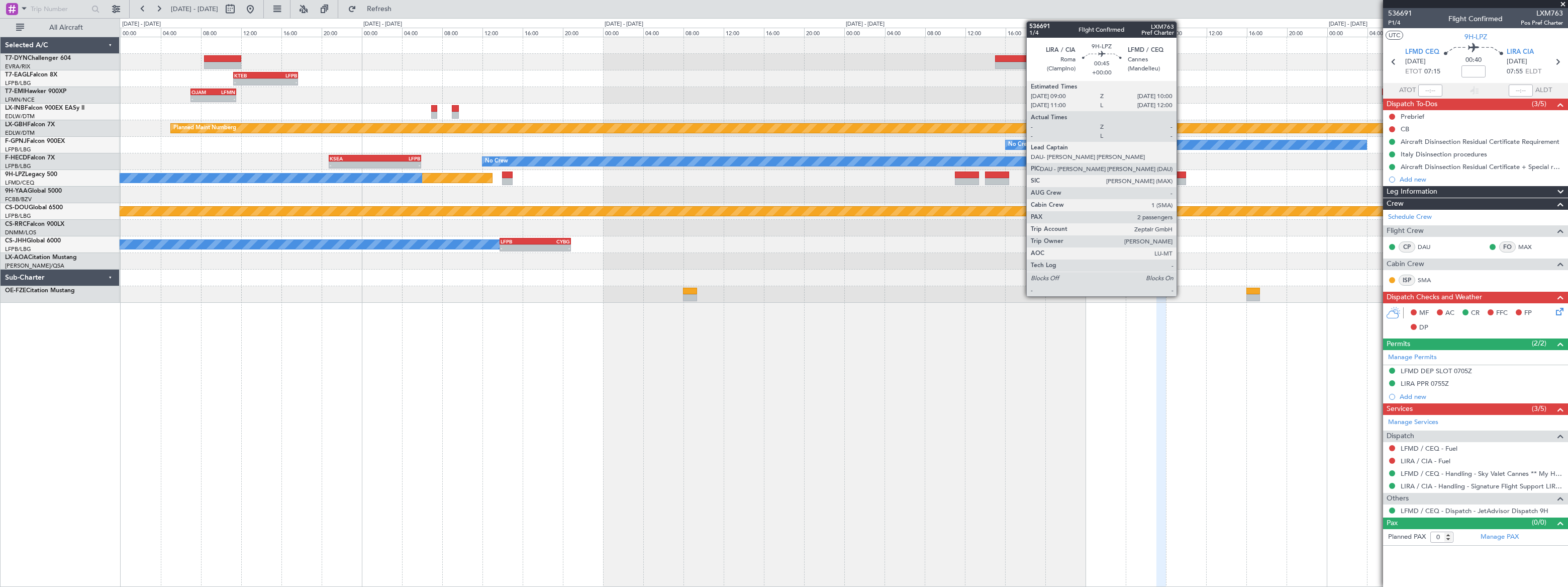
click at [1181, 177] on div at bounding box center [1181, 175] width 10 height 7
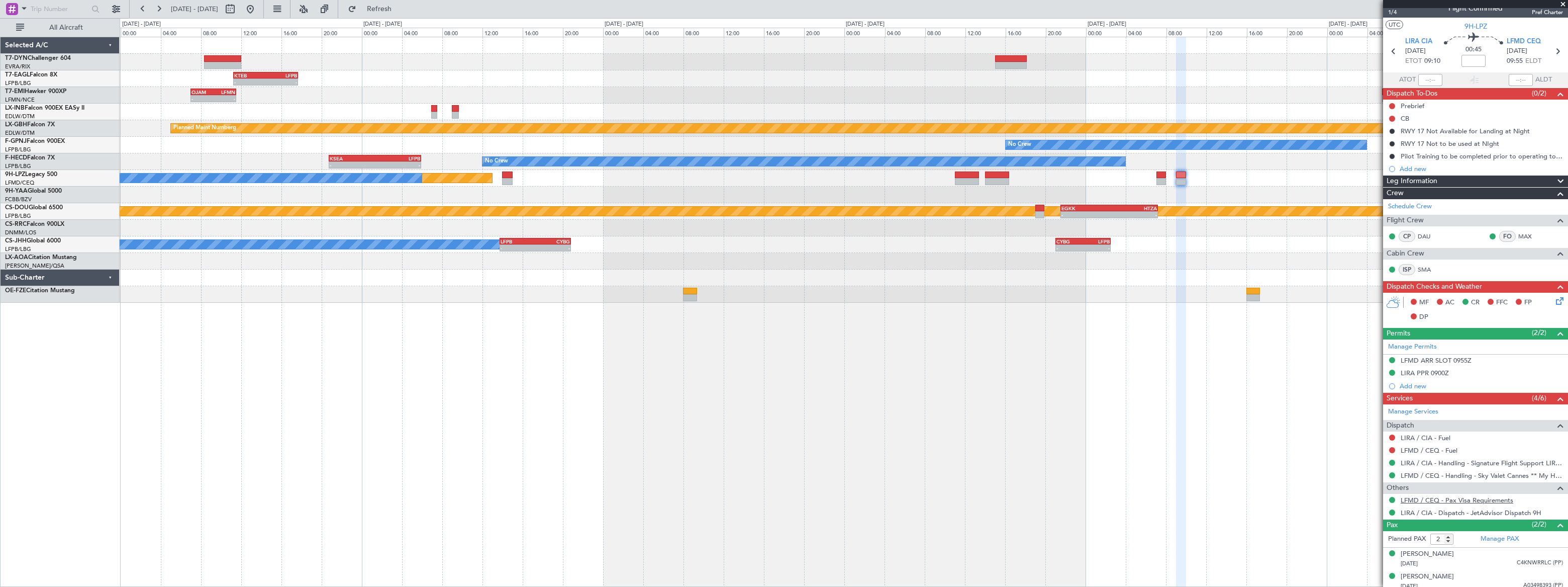
scroll to position [15, 0]
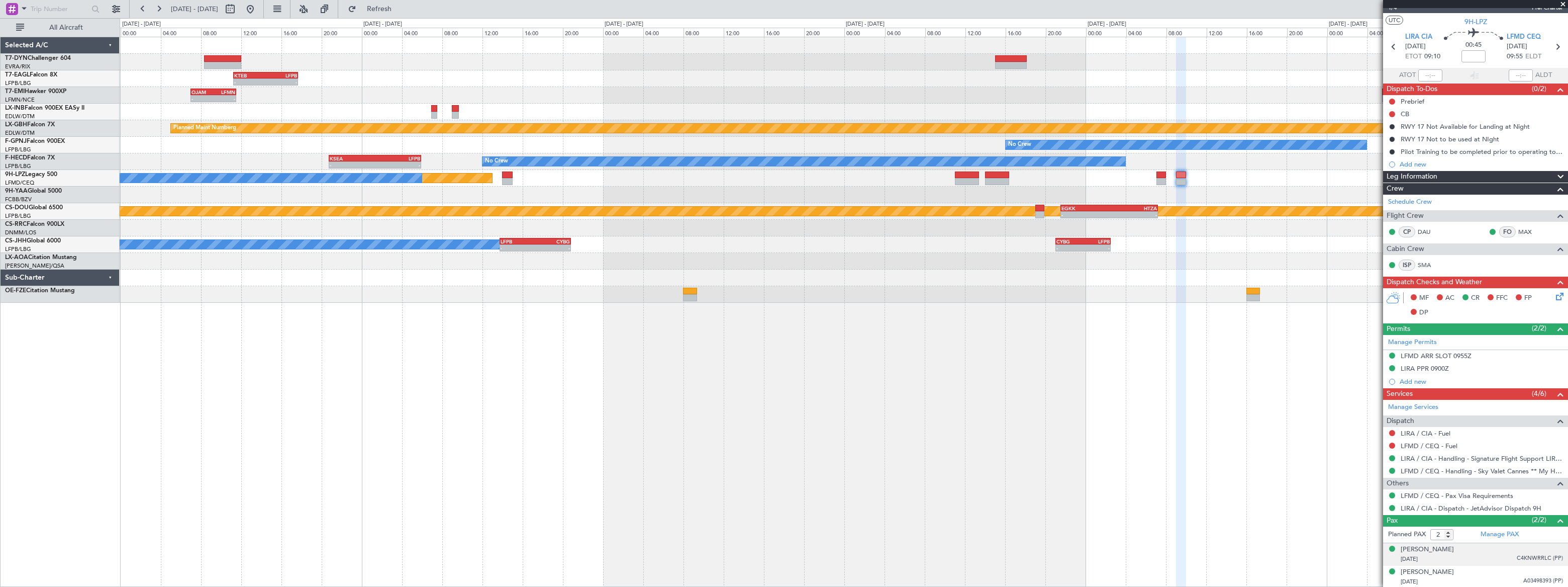
click at [1505, 555] on div "[DATE] C4KNWRRLC (PP)" at bounding box center [1482, 559] width 163 height 10
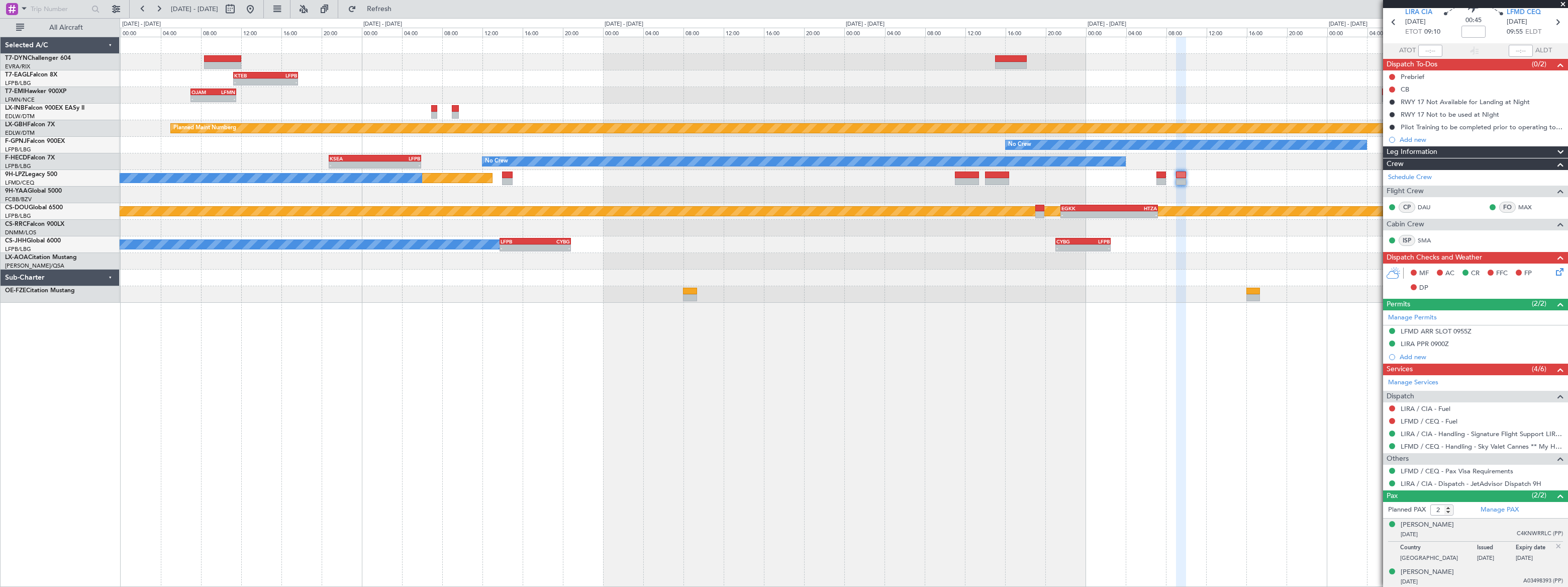
click at [1508, 578] on div "[DATE] A03498393 (PP)" at bounding box center [1482, 582] width 163 height 10
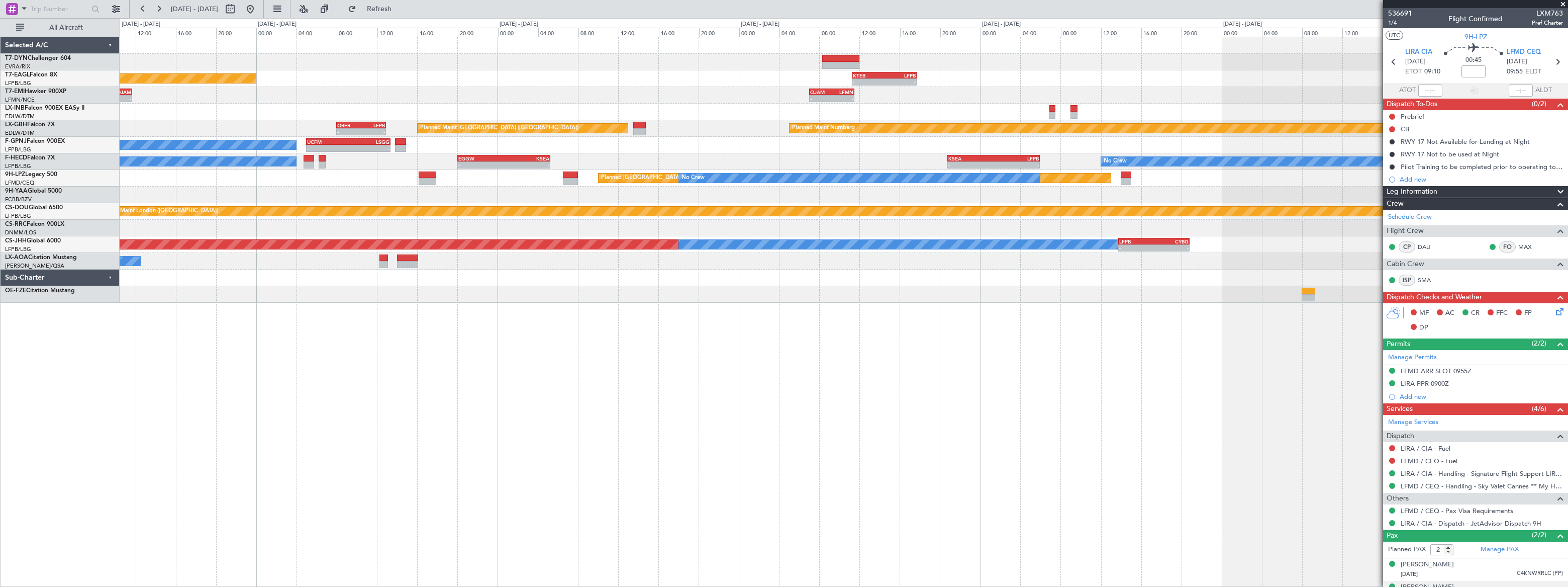
click at [1056, 57] on div "- - KTEB 11:15 Z LFPB 17:40 Z Planned Maint [US_STATE] ([GEOGRAPHIC_DATA]) - - …" at bounding box center [844, 170] width 1447 height 265
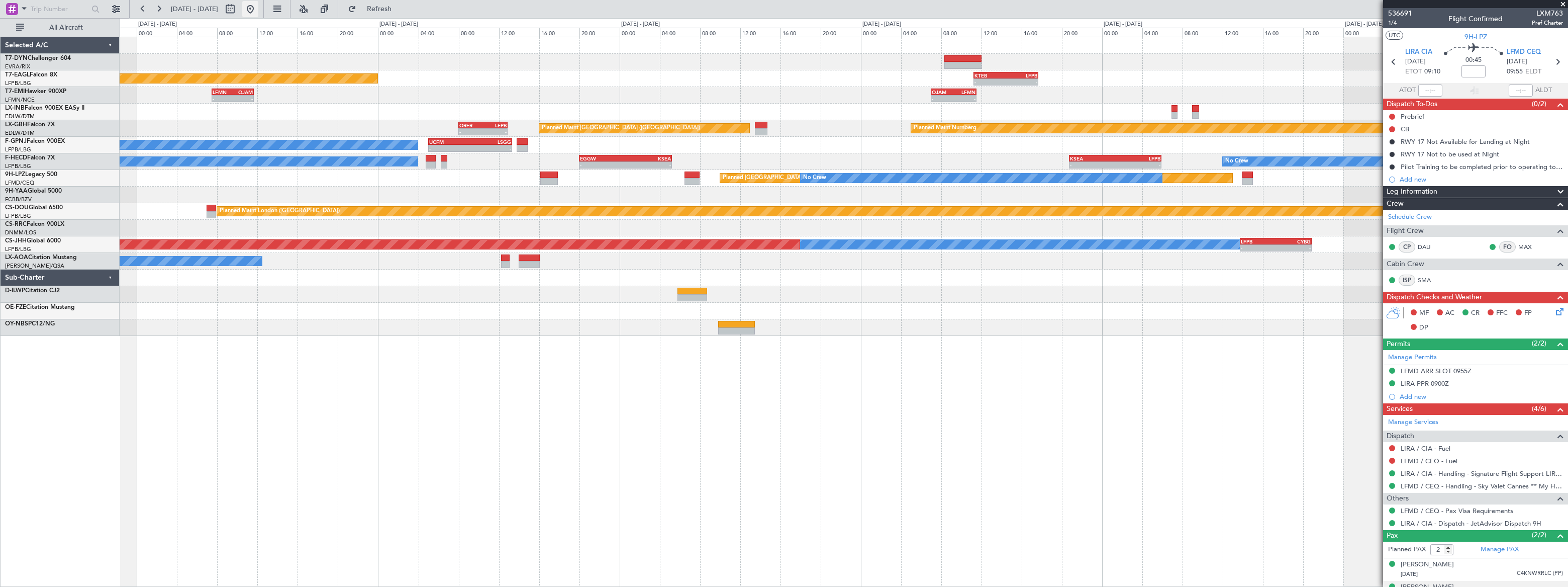
click at [258, 10] on button at bounding box center [250, 9] width 16 height 16
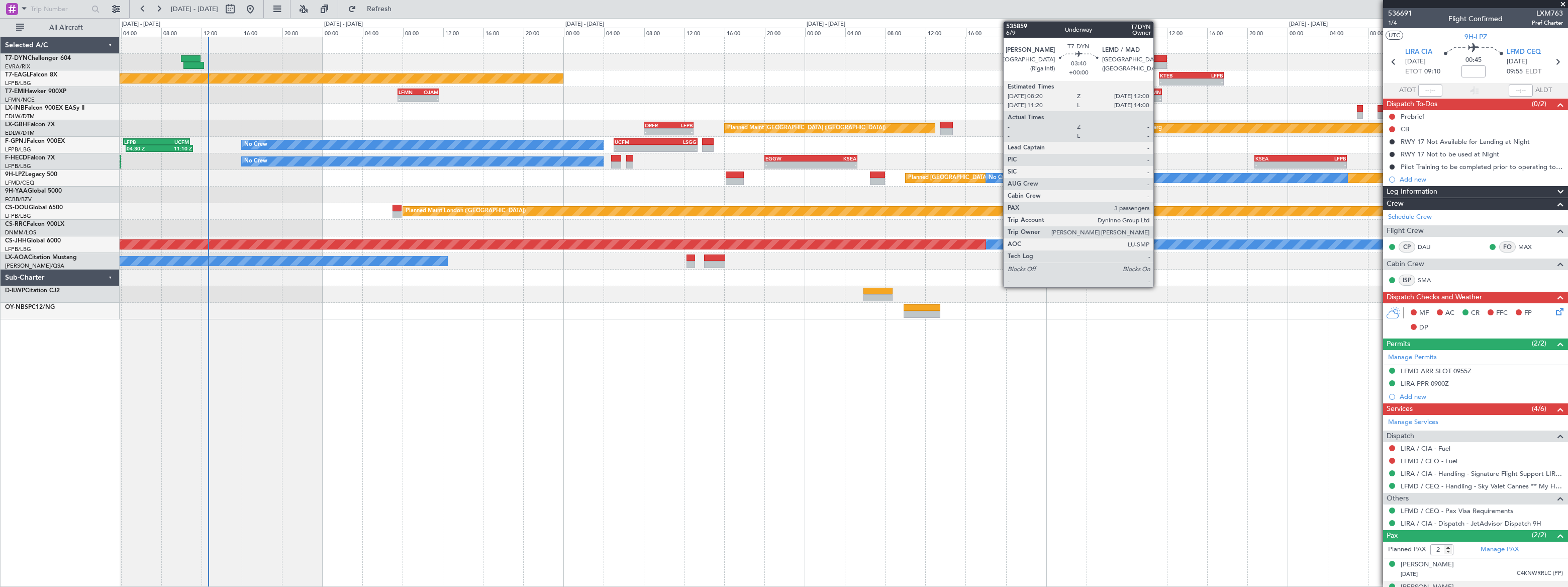
click at [1158, 60] on div at bounding box center [1148, 59] width 37 height 7
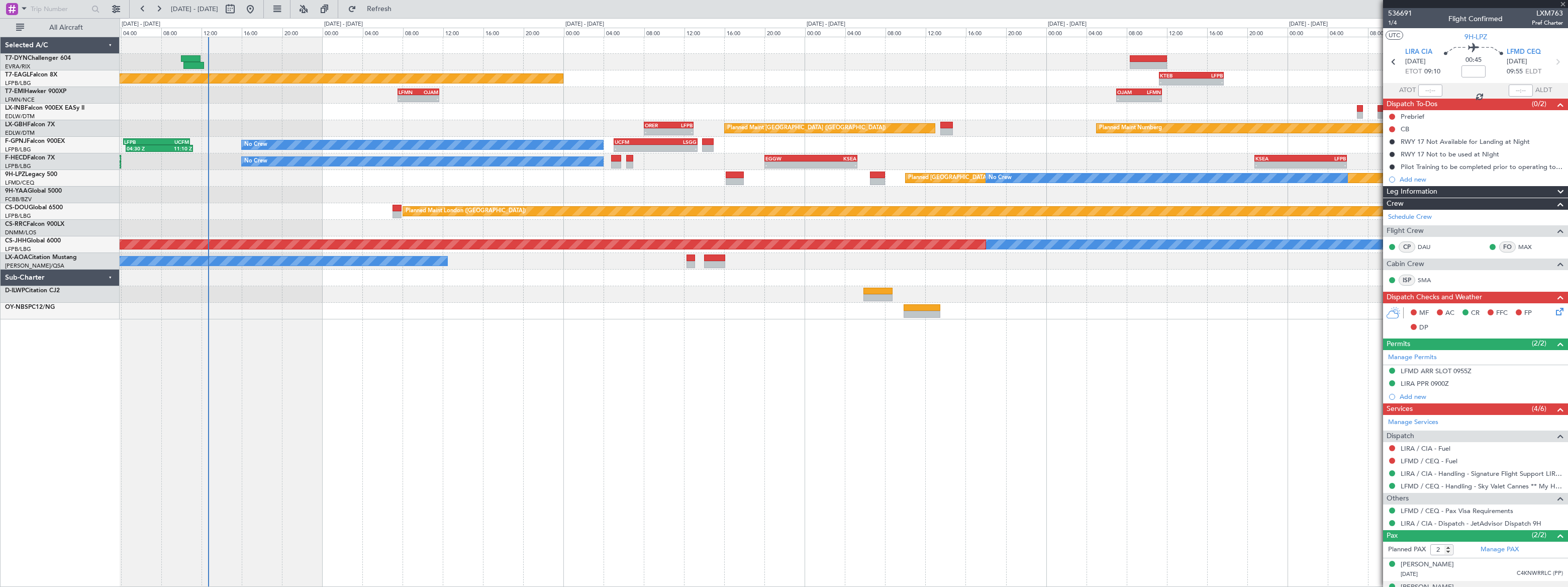
type input "3"
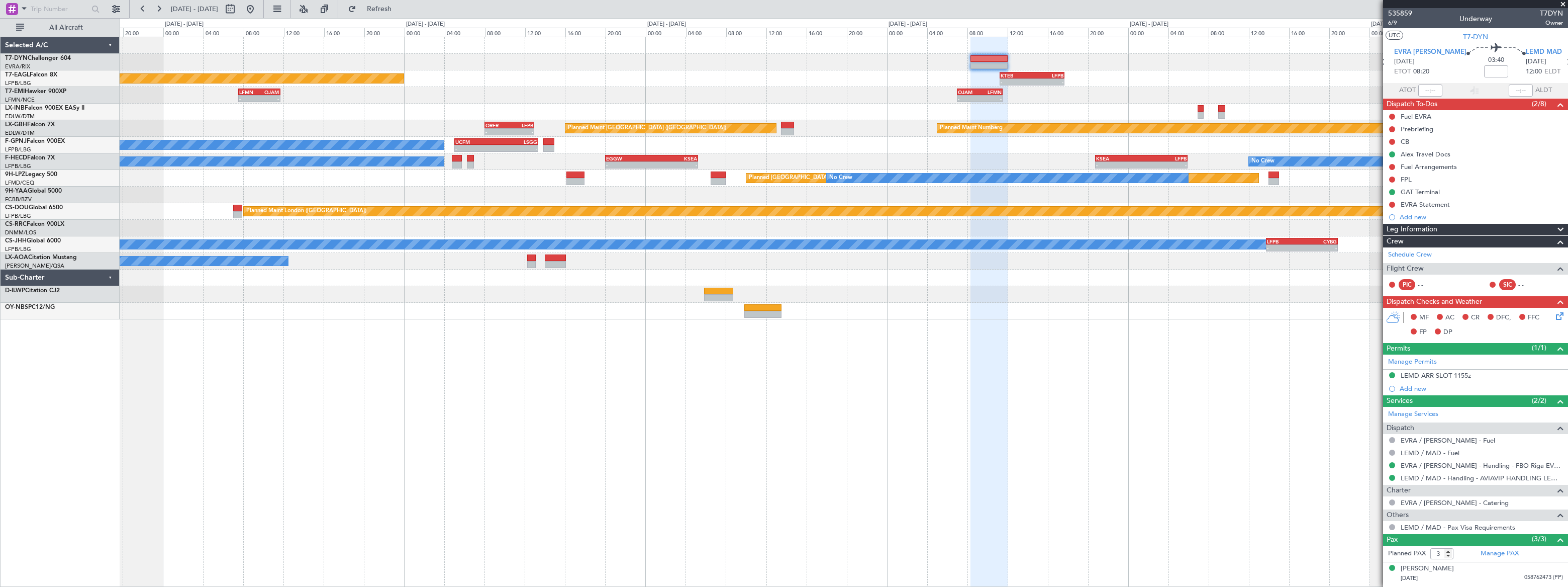
click at [1146, 90] on div "- - LFMN 07:30 Z OJAM 11:40 Z - - OJAM 07:00 Z LFMN 11:30 Z" at bounding box center [844, 95] width 1447 height 16
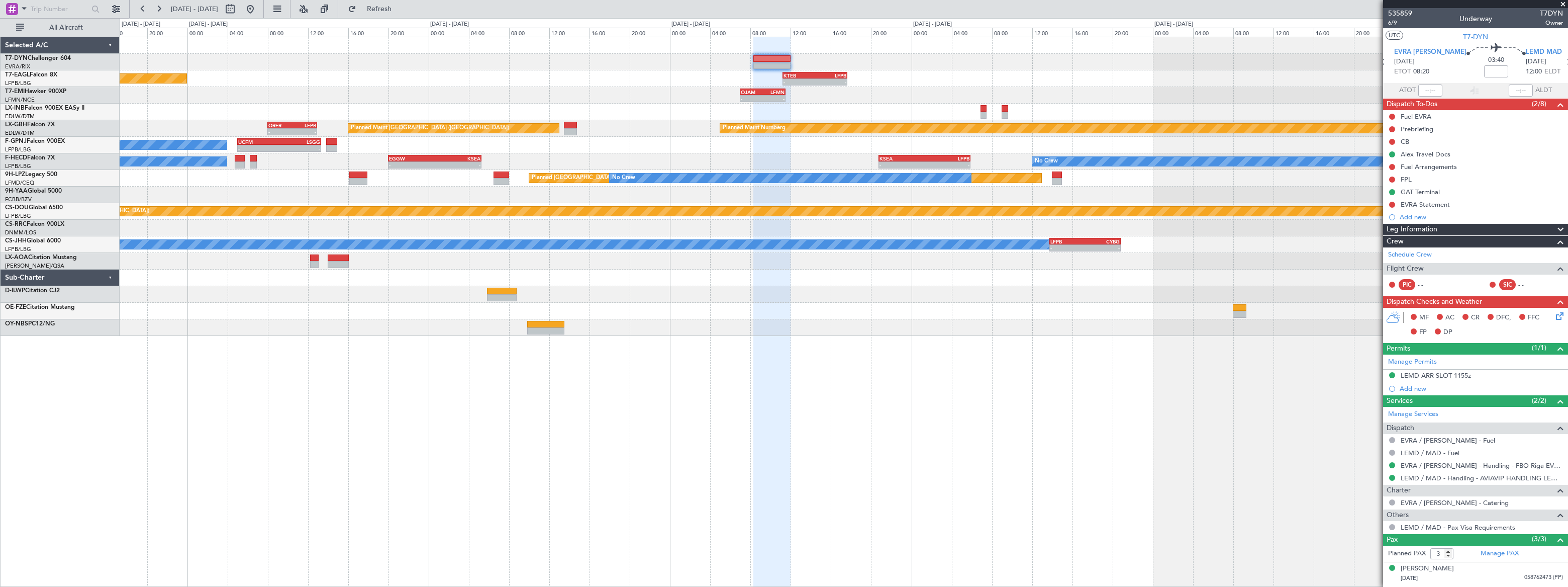
click at [863, 60] on div at bounding box center [844, 62] width 1448 height 16
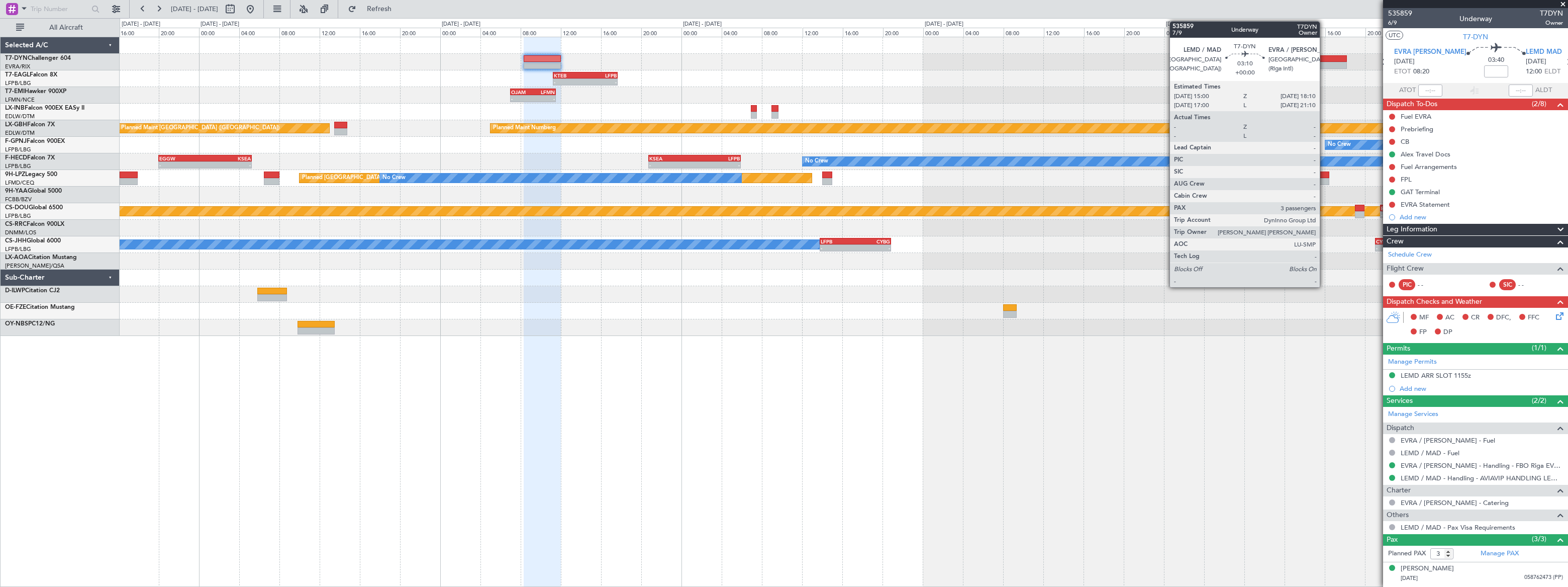
click at [1325, 59] on div at bounding box center [1331, 59] width 32 height 7
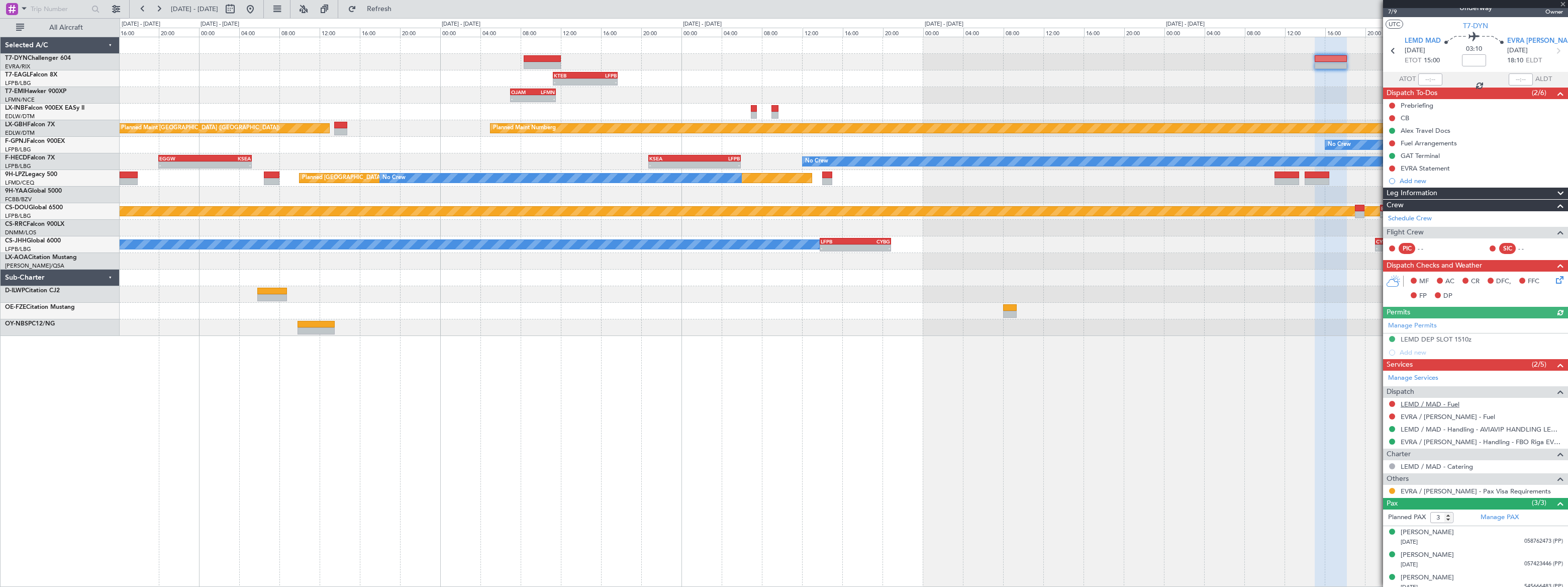
scroll to position [16, 0]
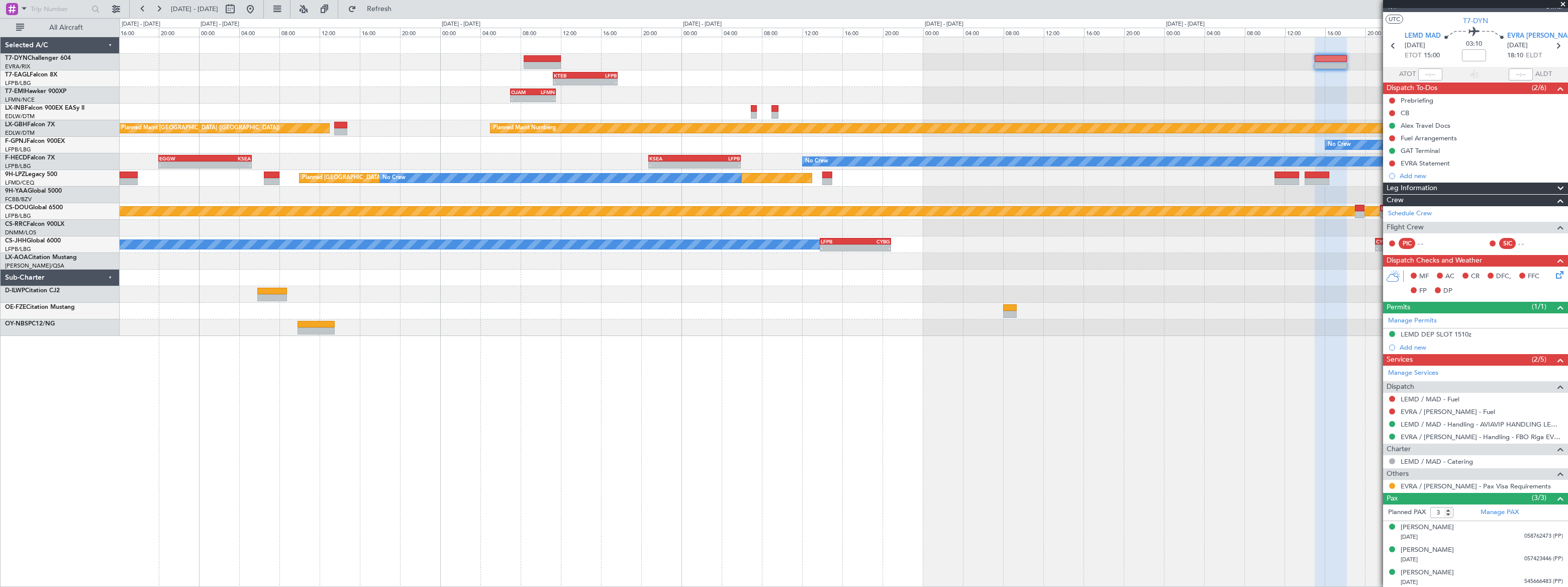
click at [774, 60] on div "- - KTEB 11:15 Z LFPB 17:40 Z Planned Maint [US_STATE] ([GEOGRAPHIC_DATA]) - - …" at bounding box center [844, 186] width 1447 height 298
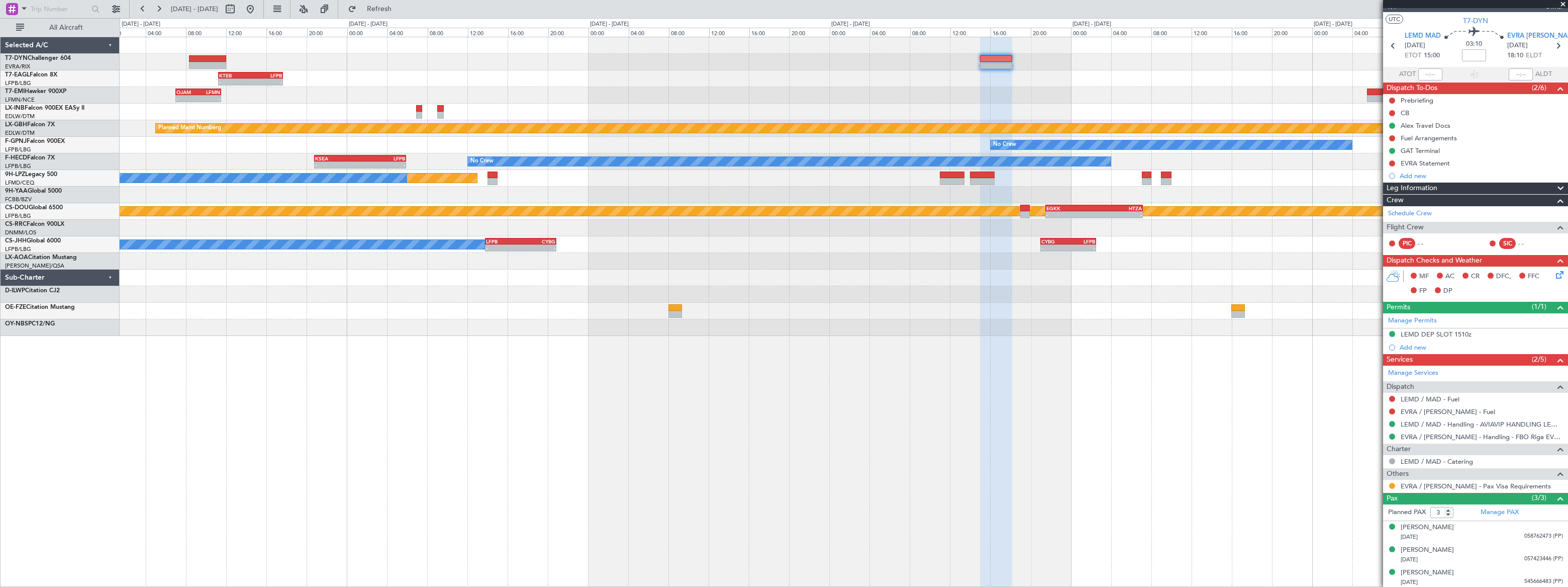
click at [755, 62] on div "- - KTEB 11:15 Z LFPB 17:40 Z - - OJAM 07:00 Z LFMN 11:30 Z - - LCPH 09:30 Z EG…" at bounding box center [844, 186] width 1447 height 298
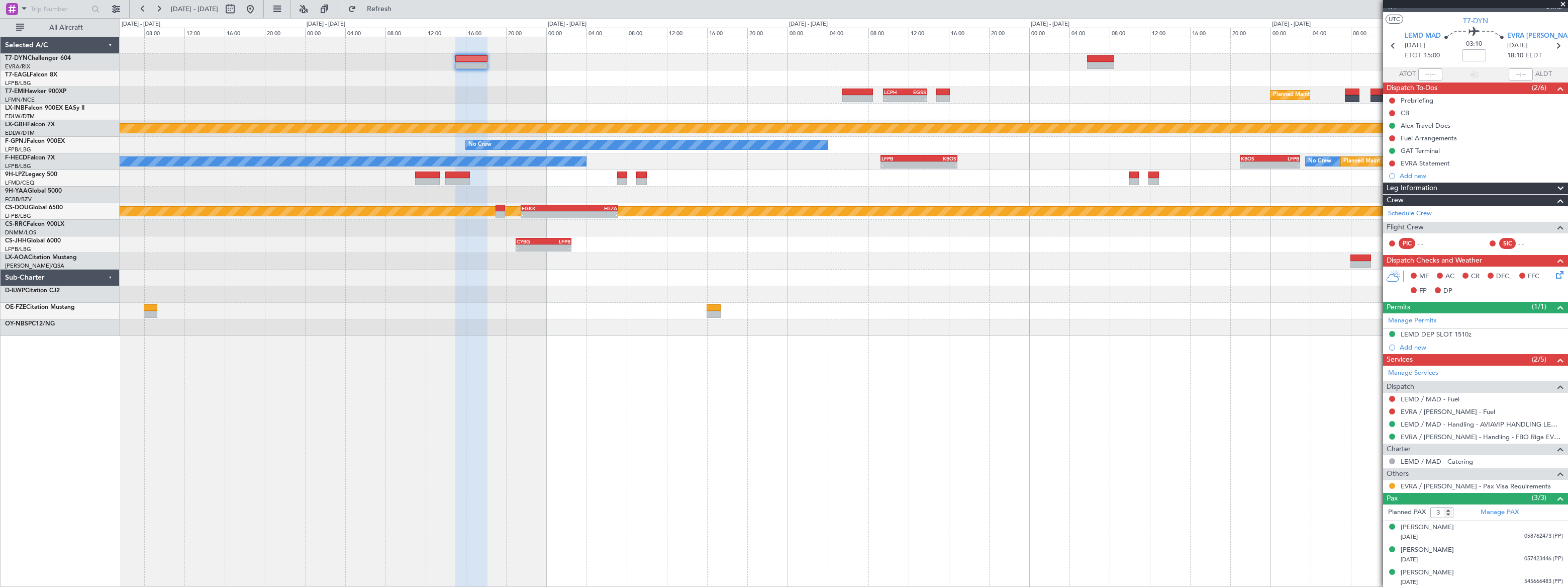
click at [723, 54] on div at bounding box center [844, 62] width 1448 height 16
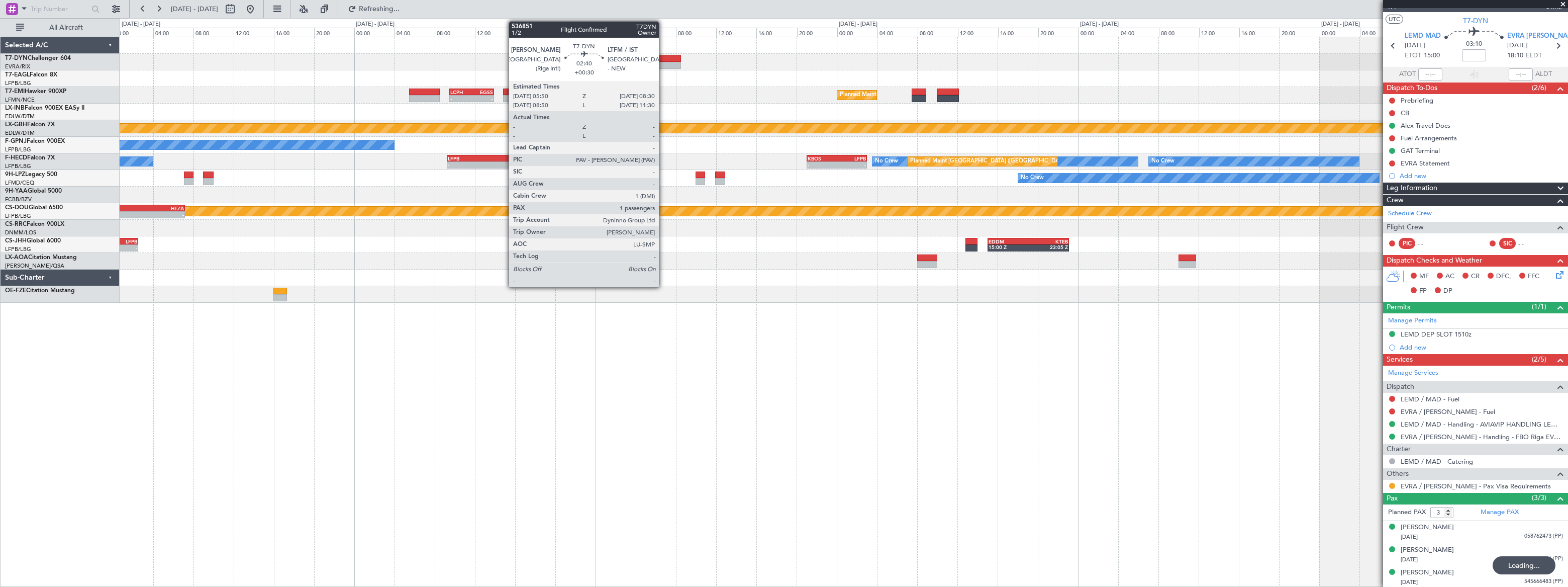
click at [663, 57] on div at bounding box center [667, 59] width 27 height 7
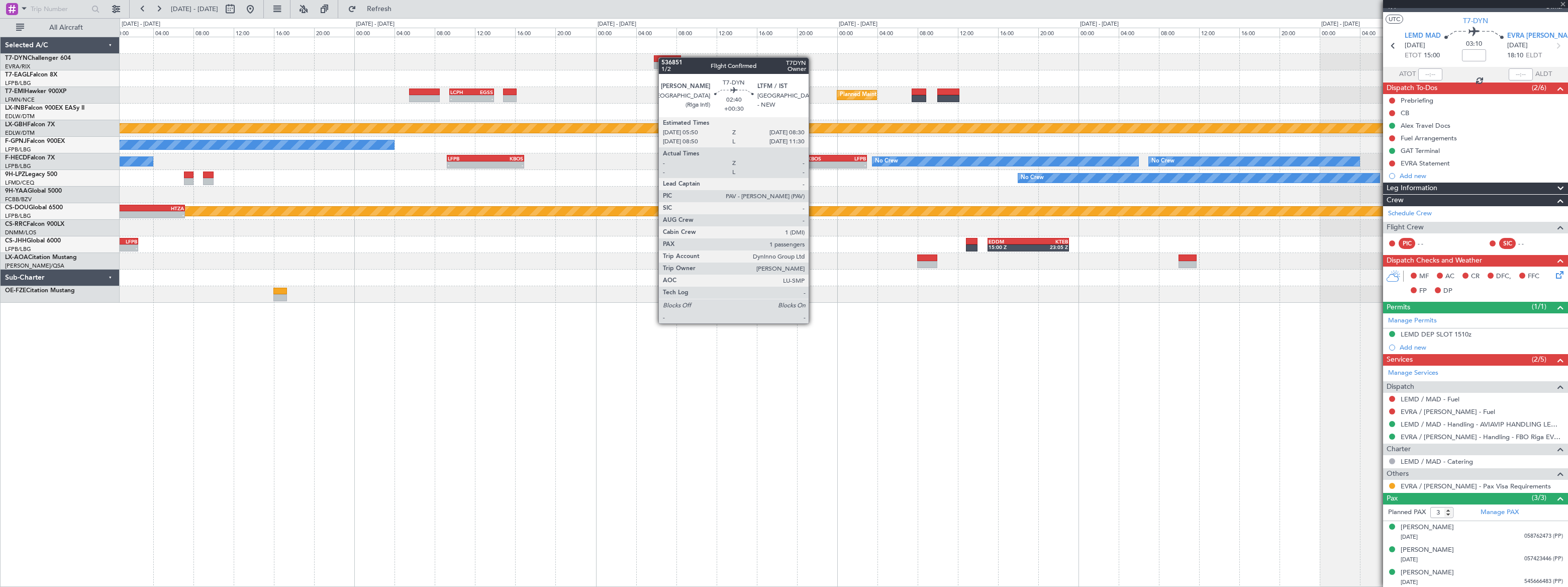
type input "+00:30"
type input "1"
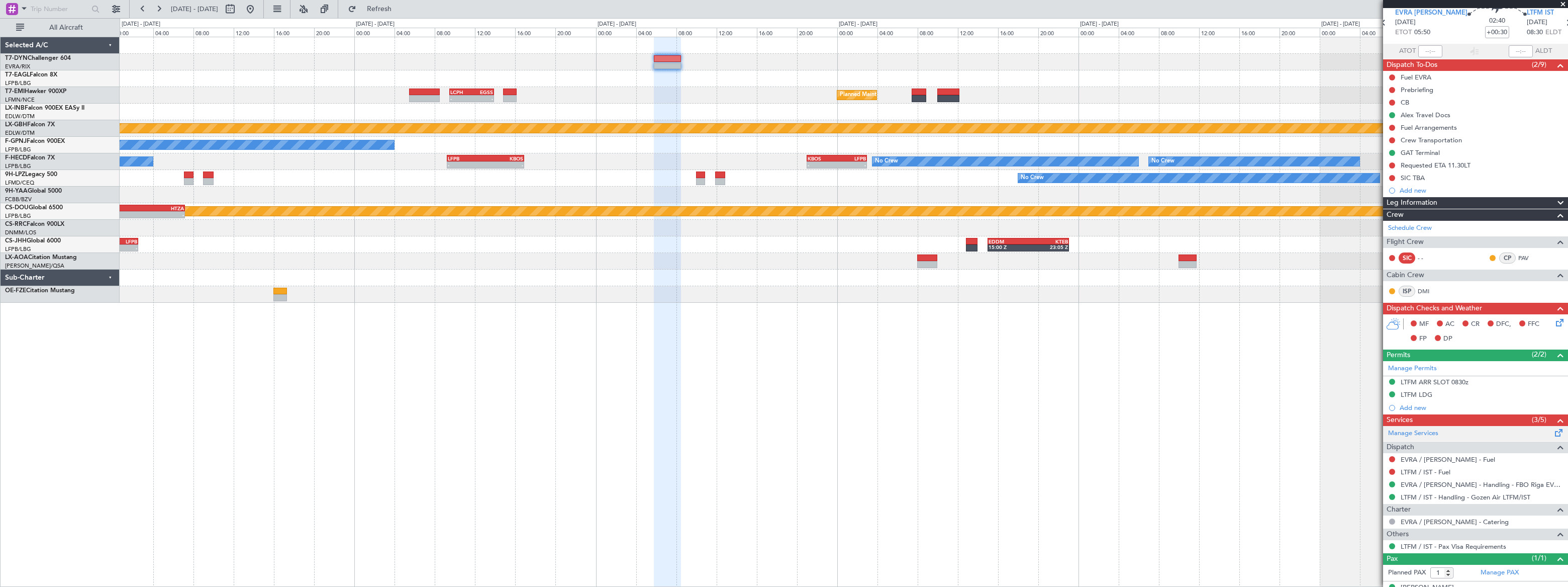
scroll to position [55, 0]
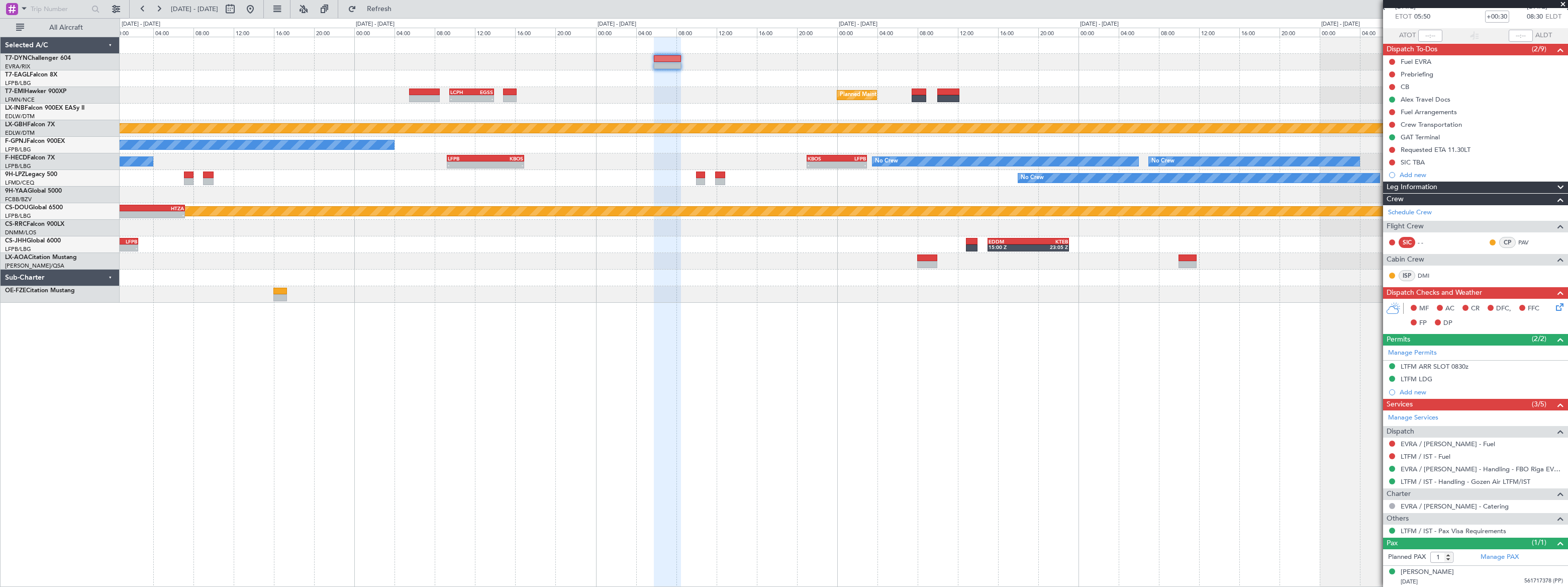
click at [824, 102] on div "Planned Maint [GEOGRAPHIC_DATA] - - LCPH 09:30 Z EGSS 13:55 Z" at bounding box center [844, 95] width 1448 height 16
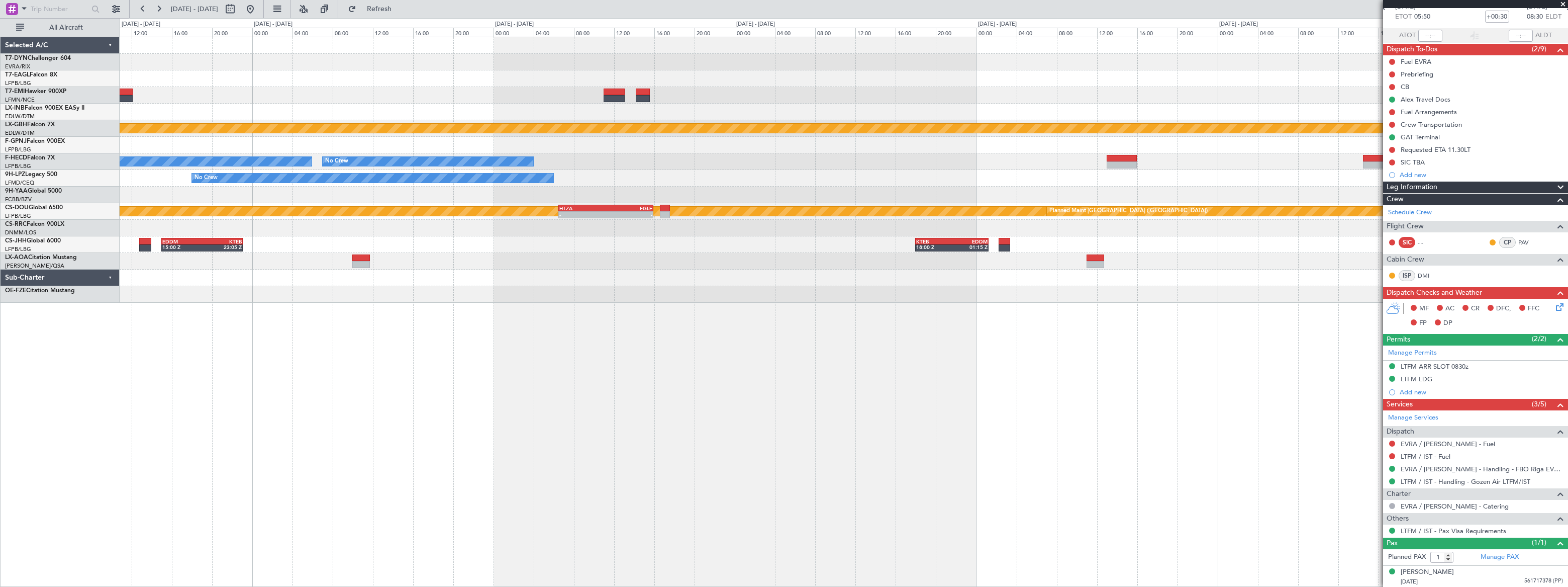
click at [673, 82] on div at bounding box center [844, 79] width 1448 height 16
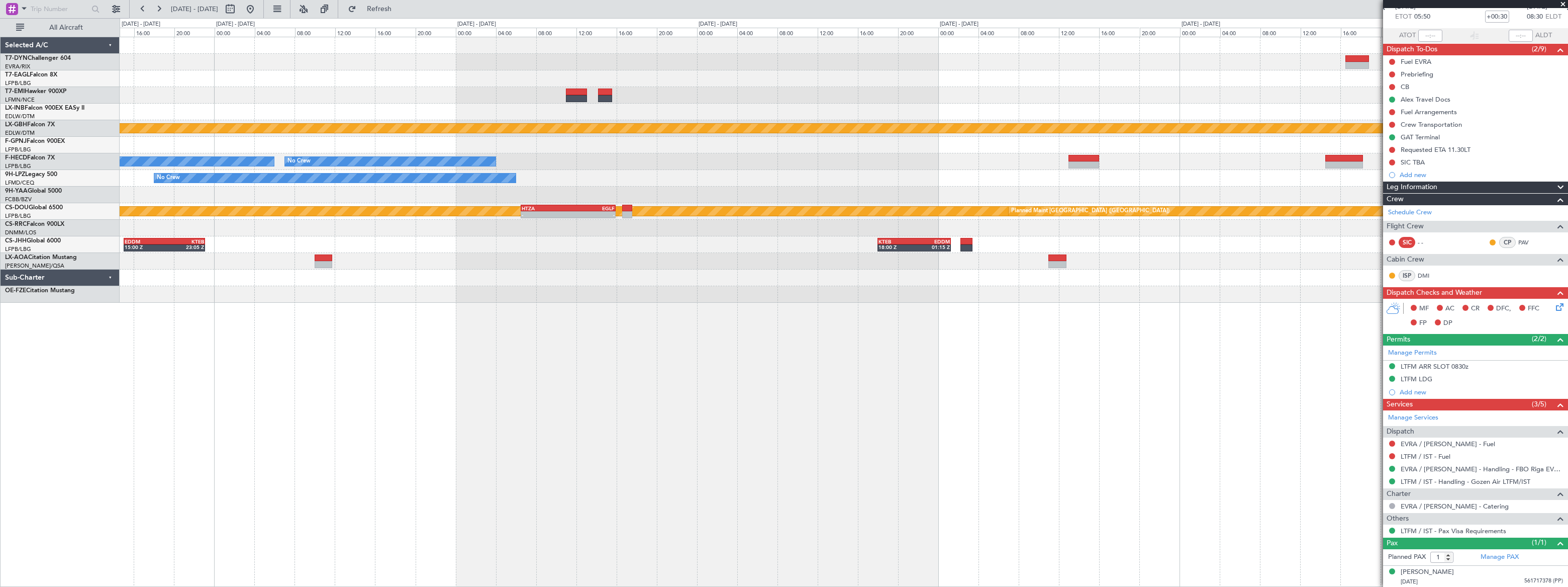
click at [768, 73] on div at bounding box center [844, 79] width 1447 height 16
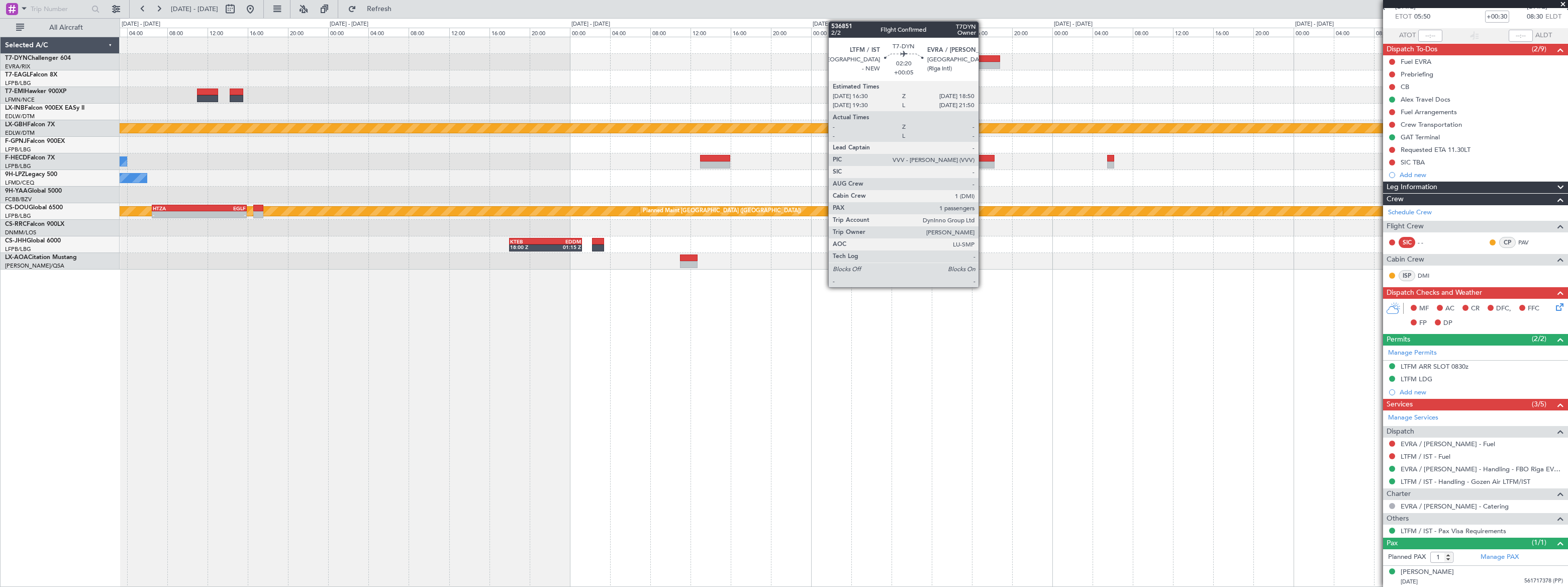
click at [983, 57] on div at bounding box center [988, 59] width 24 height 7
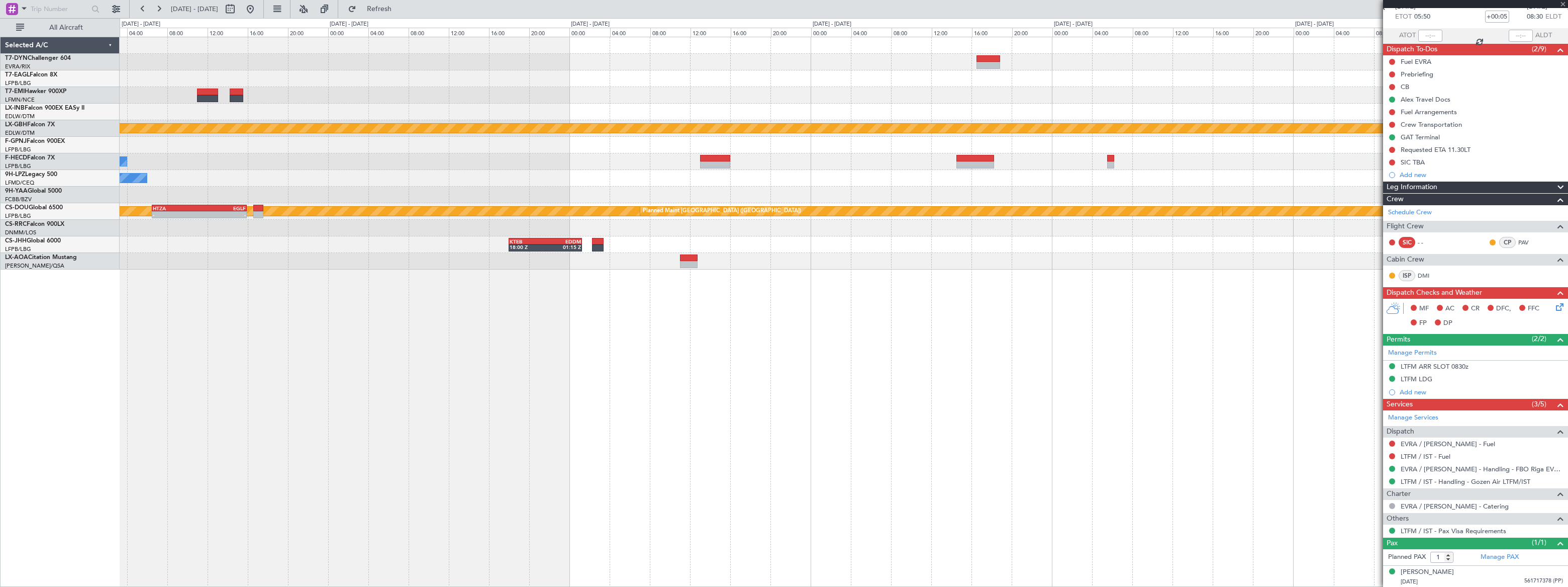
scroll to position [0, 0]
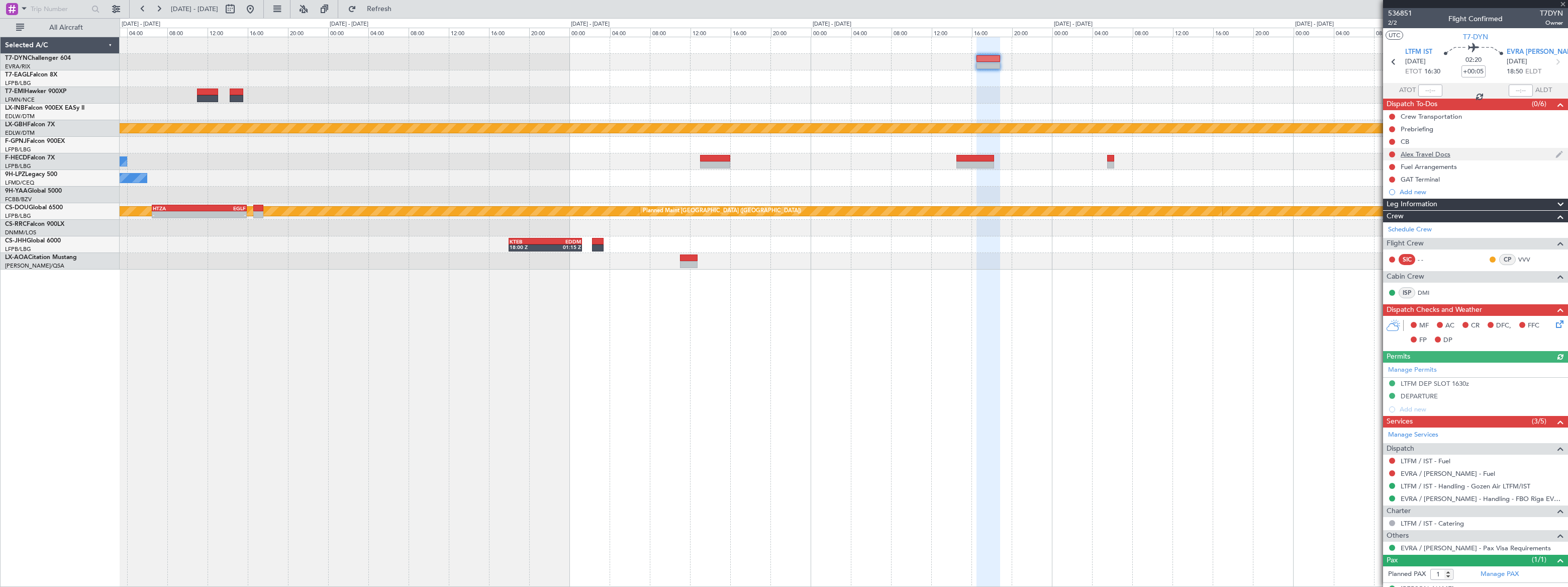
click at [1469, 152] on div "Alex Travel Docs" at bounding box center [1475, 154] width 185 height 13
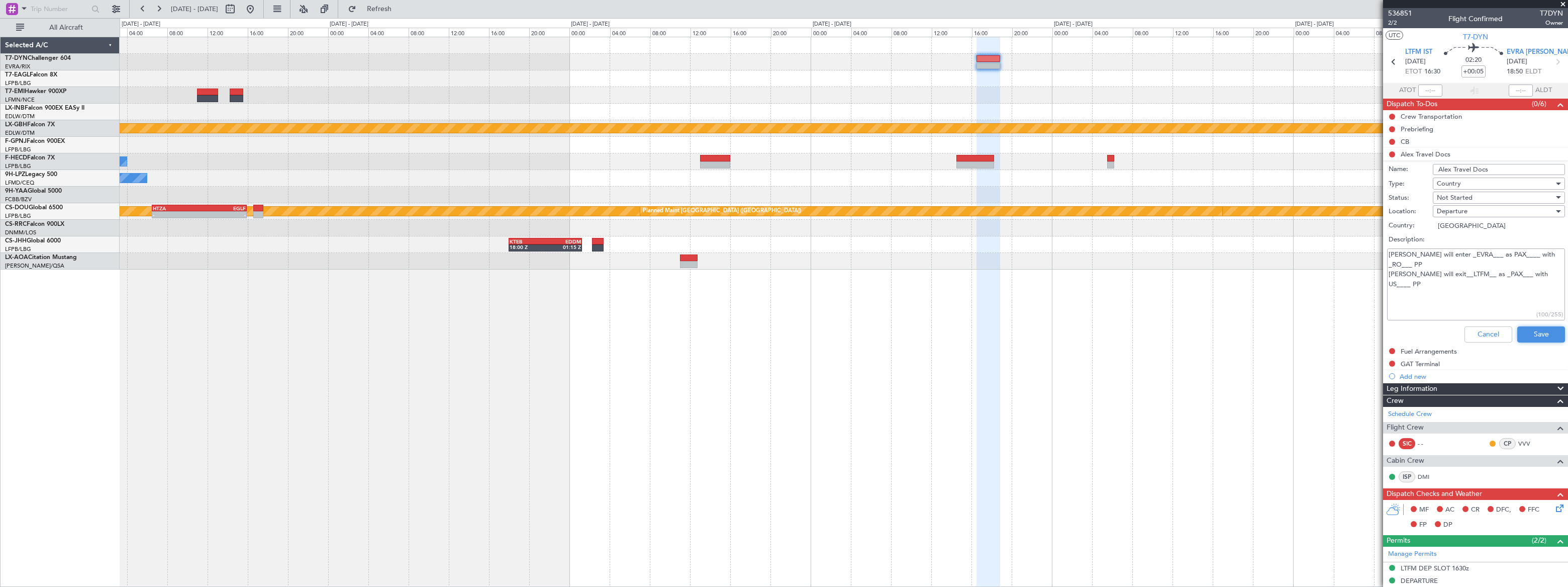
click at [1532, 333] on button "Save" at bounding box center [1541, 334] width 47 height 16
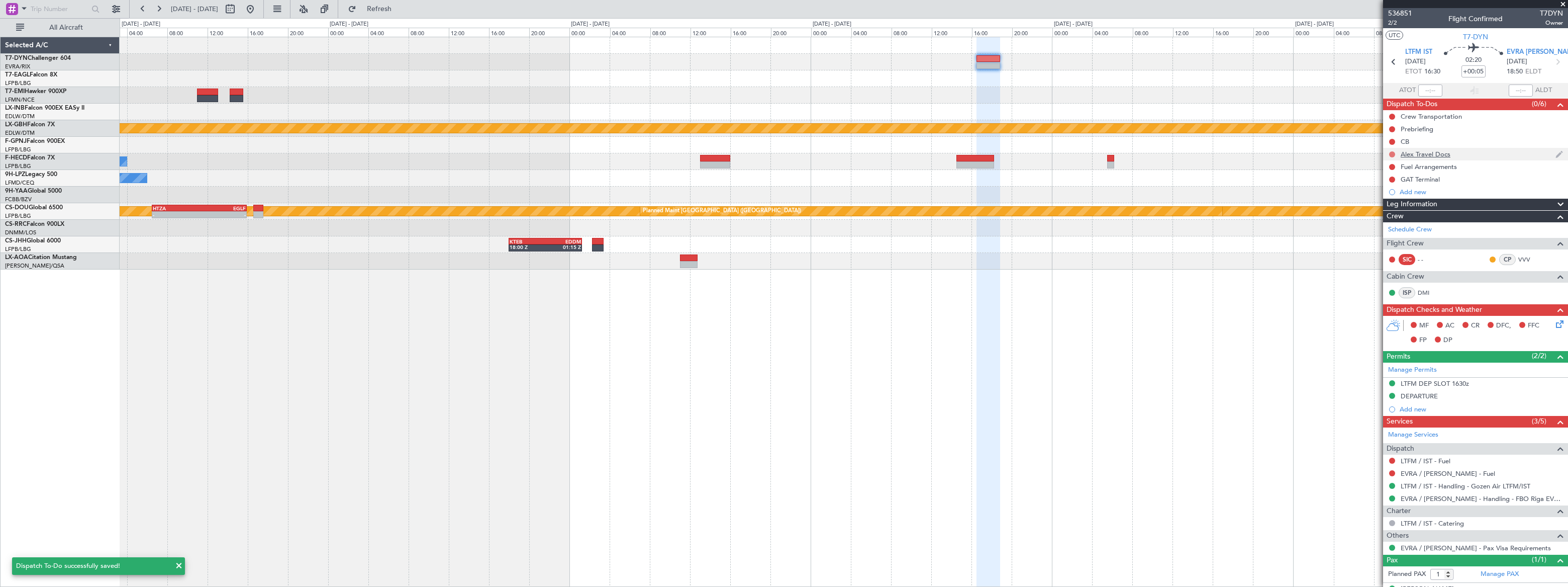
click at [1391, 152] on button at bounding box center [1392, 155] width 6 height 6
click at [1380, 200] on span "Completed" at bounding box center [1396, 199] width 33 height 10
click at [1391, 179] on button at bounding box center [1392, 180] width 6 height 6
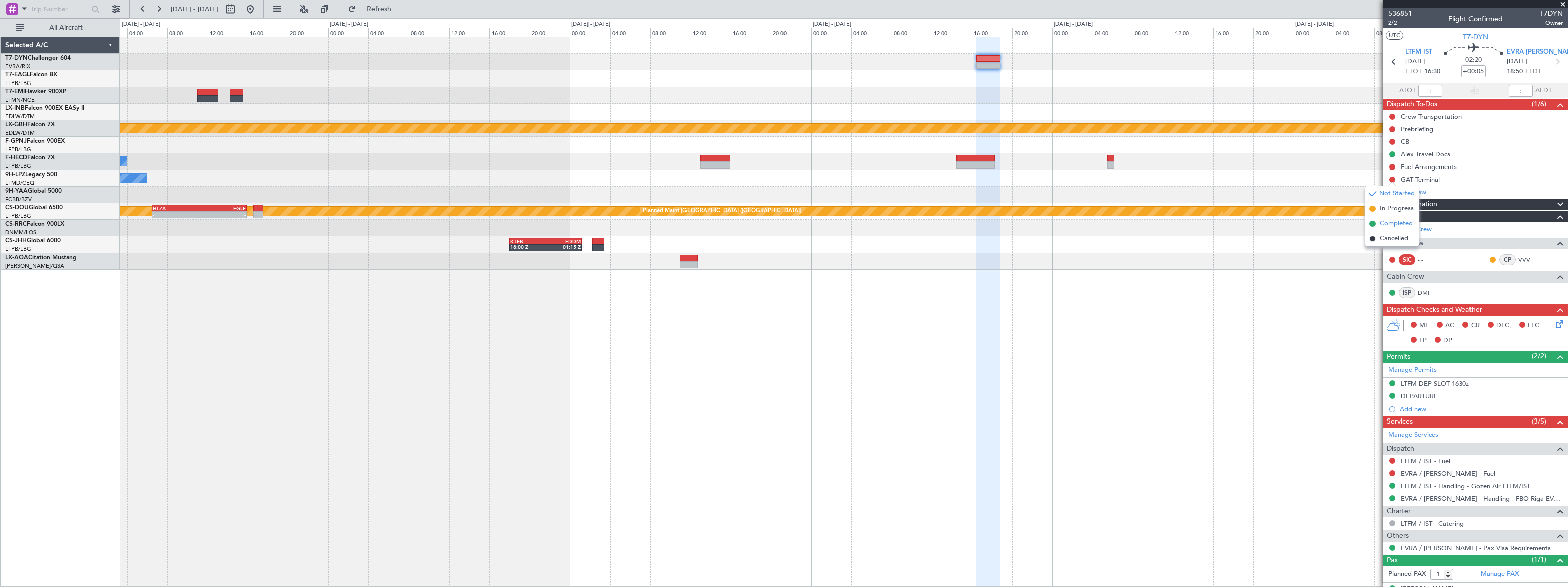
click at [1377, 223] on li "Completed" at bounding box center [1392, 223] width 54 height 15
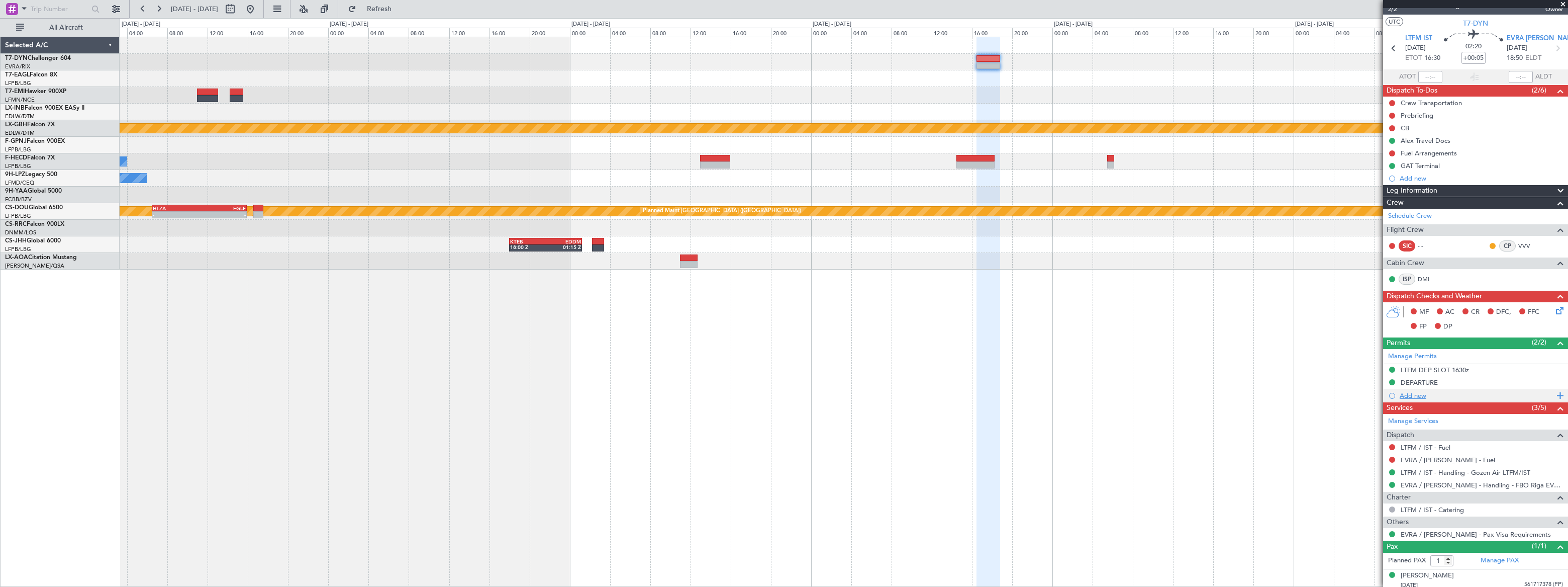
scroll to position [16, 0]
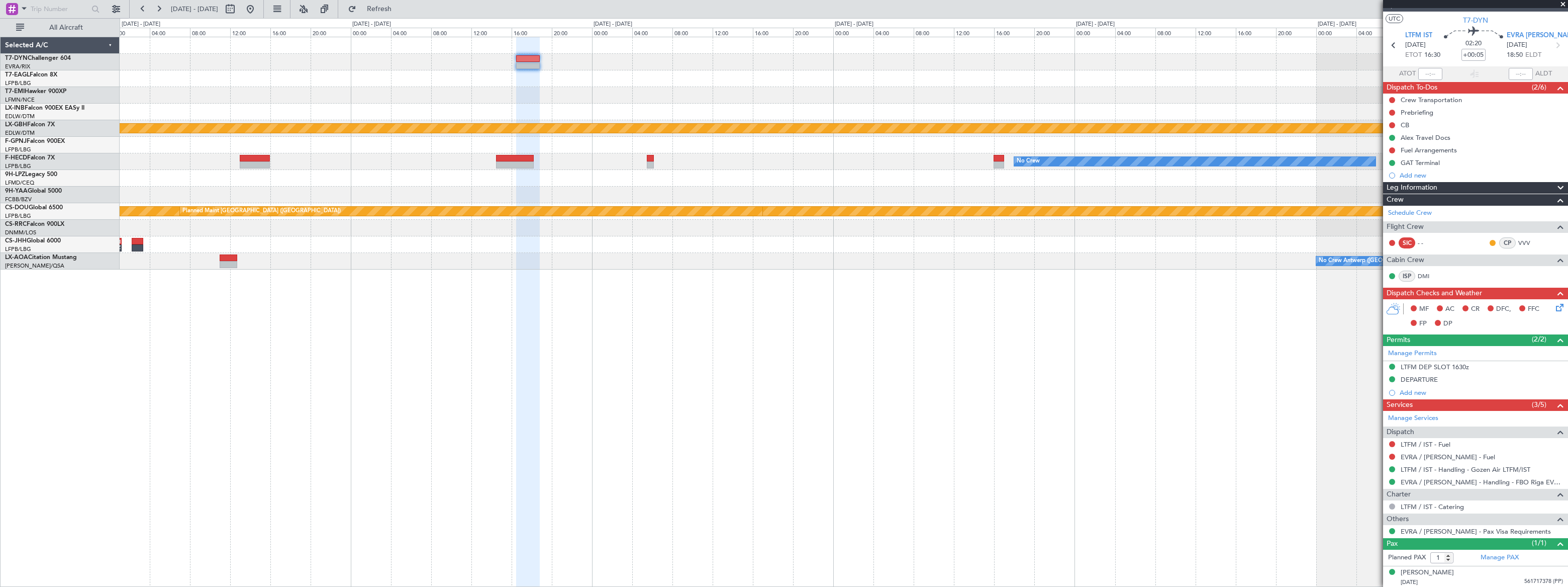
click at [713, 97] on div "Planned Maint Nurnberg Planned Maint [GEOGRAPHIC_DATA] ([GEOGRAPHIC_DATA]) No C…" at bounding box center [844, 153] width 1448 height 232
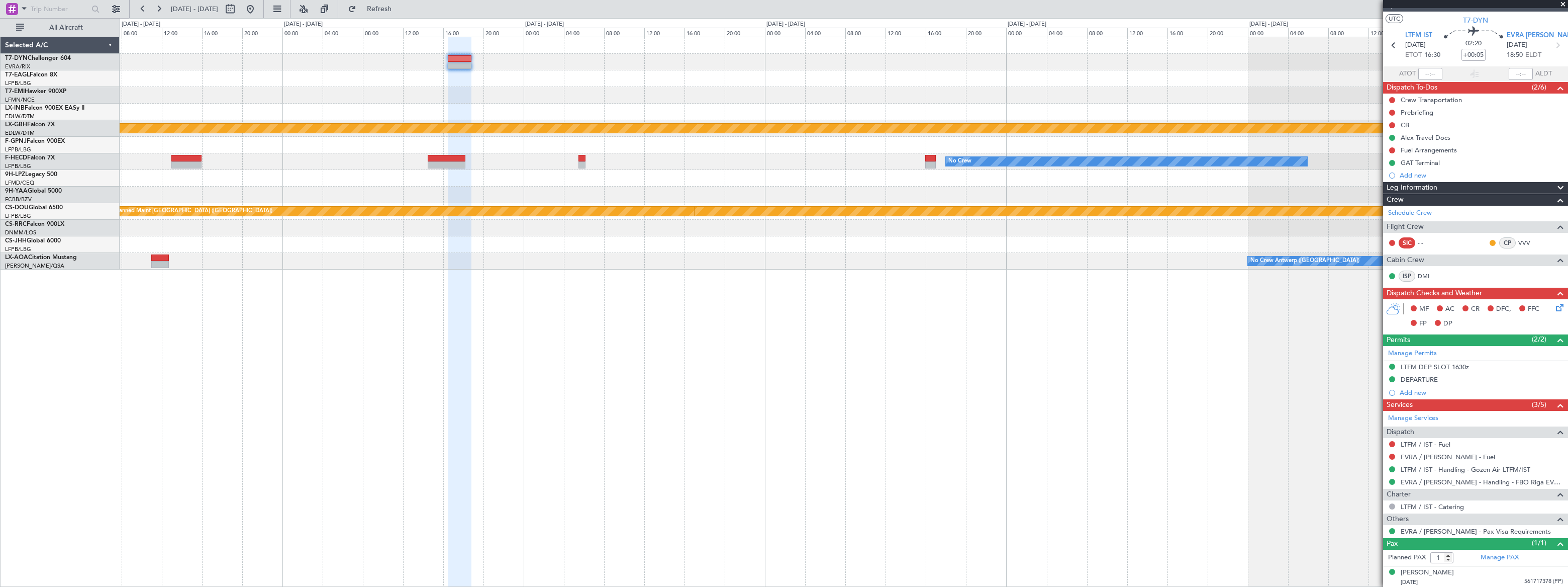
click at [776, 96] on div "Planned Maint Nurnberg Planned Maint [GEOGRAPHIC_DATA] ([GEOGRAPHIC_DATA]) No C…" at bounding box center [844, 153] width 1448 height 232
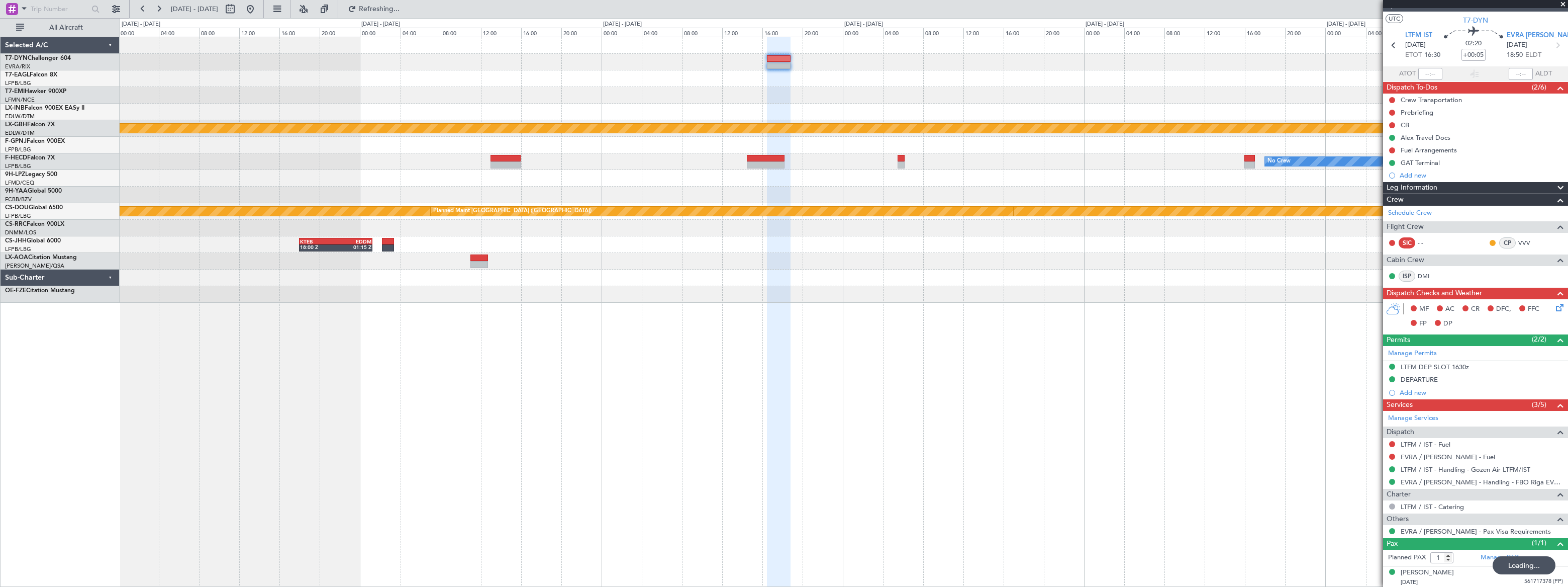
click at [1042, 62] on div "Planned Maint Nurnberg No Crew LFPB 14:00 Z HEGN 18:35 Z - - - - HEGN 19:30 Z W…" at bounding box center [844, 170] width 1448 height 265
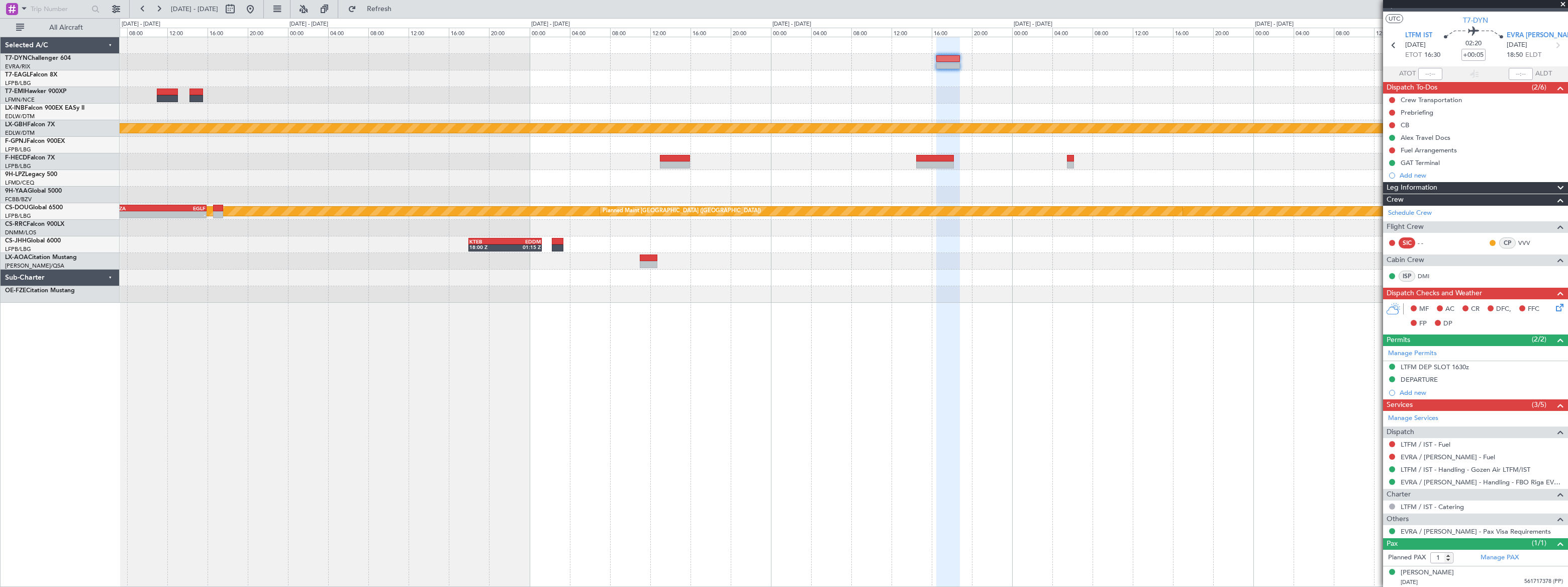
click at [869, 57] on div "Planned Maint Nurnberg No Crew No Crew - - LFPB 14:00 Z HEGN 18:35 Z Planned Ma…" at bounding box center [844, 170] width 1448 height 265
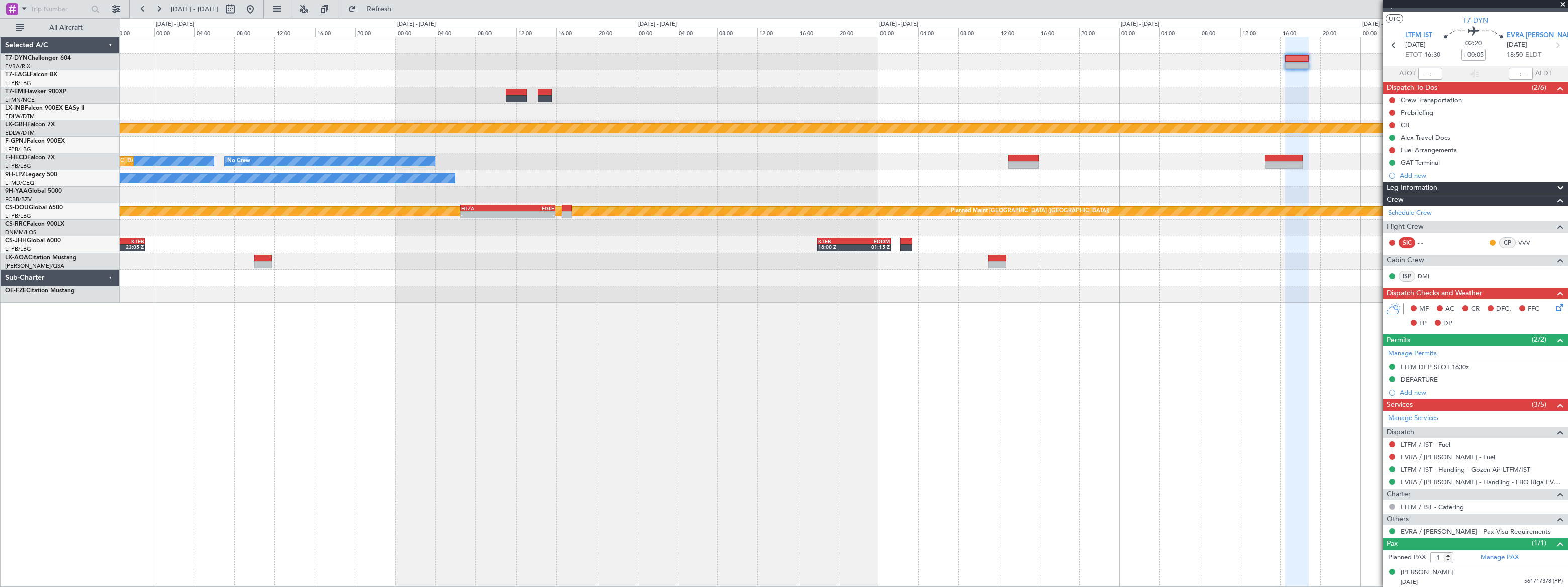
click at [753, 46] on div "Planned Maint [GEOGRAPHIC_DATA] Planned Maint Nurnberg No Crew No Crew Planned …" at bounding box center [844, 170] width 1447 height 265
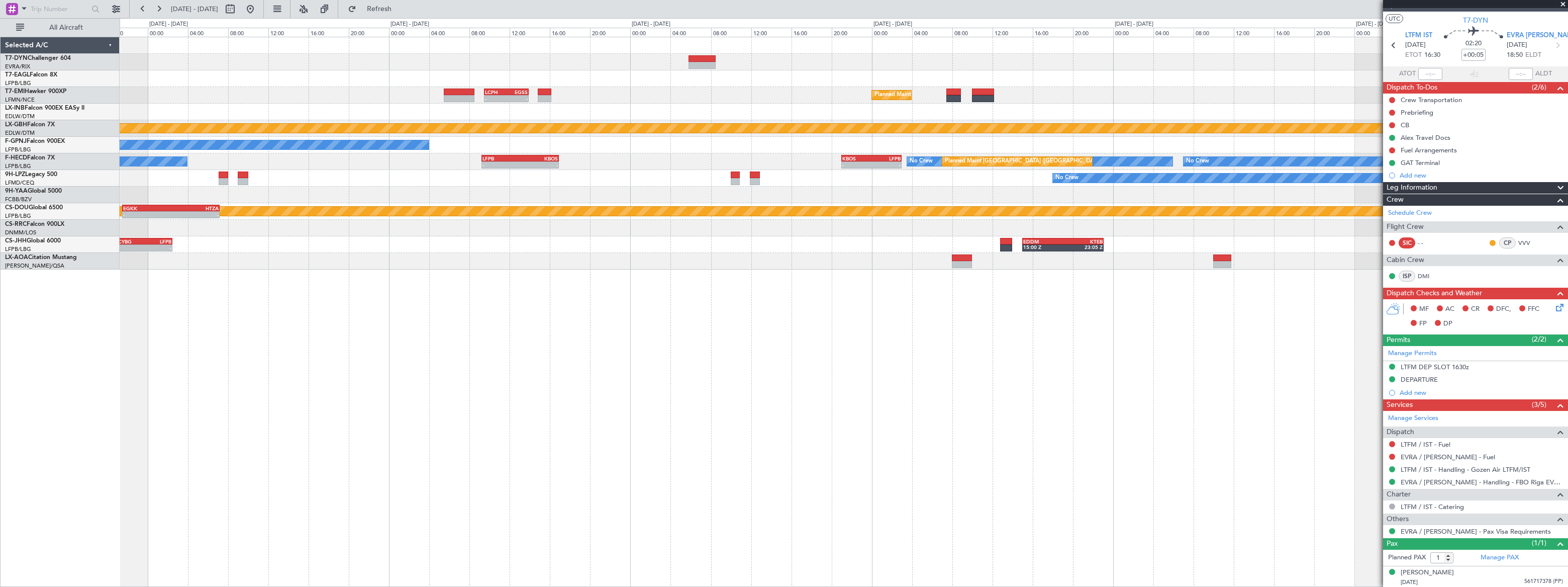
click at [741, 66] on div "Planned Maint [GEOGRAPHIC_DATA] - - LCPH 09:30 Z EGSS 13:55 Z Planned Maint Nur…" at bounding box center [844, 153] width 1448 height 232
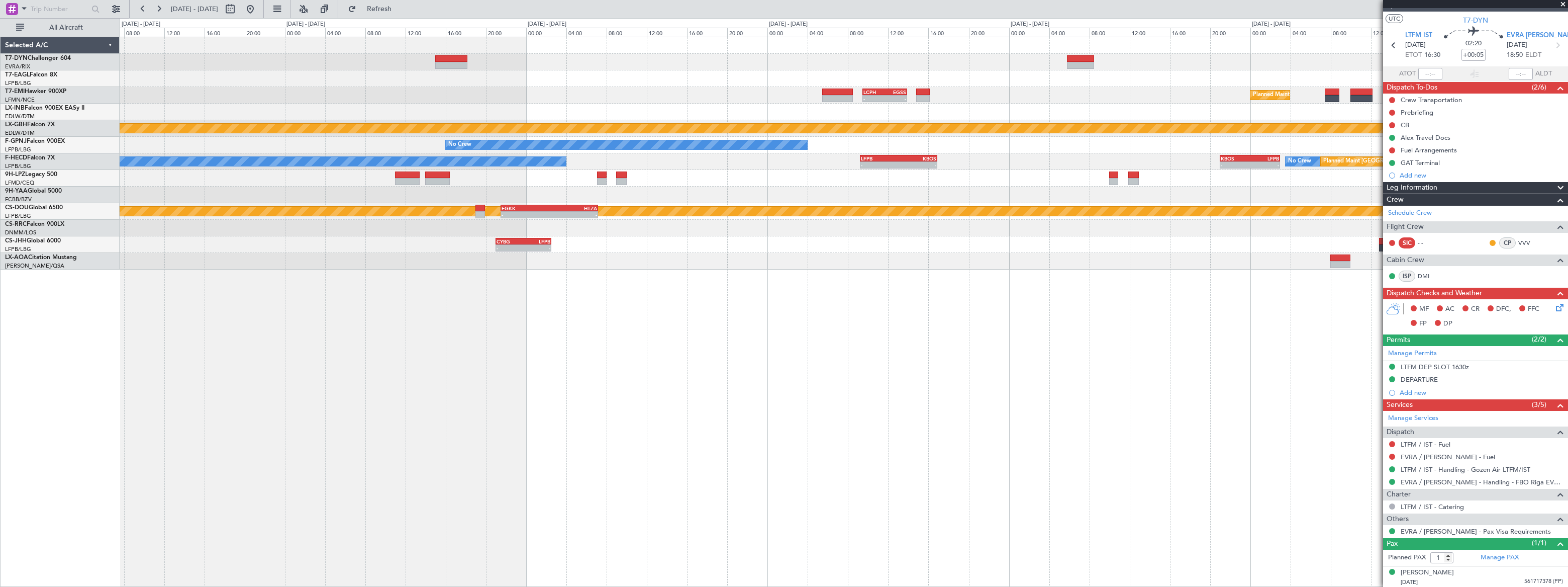
click at [857, 45] on div "Planned Maint [GEOGRAPHIC_DATA] - - LCPH 09:30 Z EGSS 13:55 Z Planned Maint Nur…" at bounding box center [844, 153] width 1448 height 232
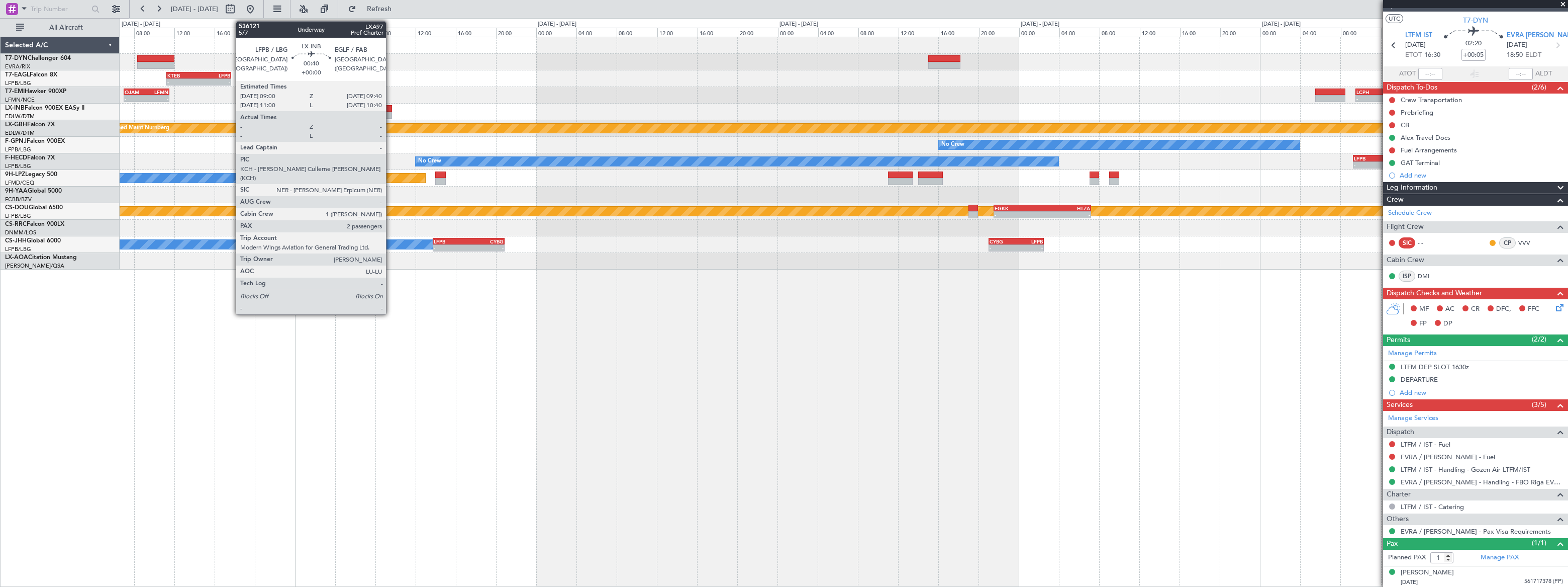
click at [799, 70] on div "- - KTEB 11:15 Z LFPB 17:40 Z - - LCPH 09:30 Z EGSS 13:55 Z OJAM 07:00 Z LFMN 1…" at bounding box center [844, 153] width 1447 height 232
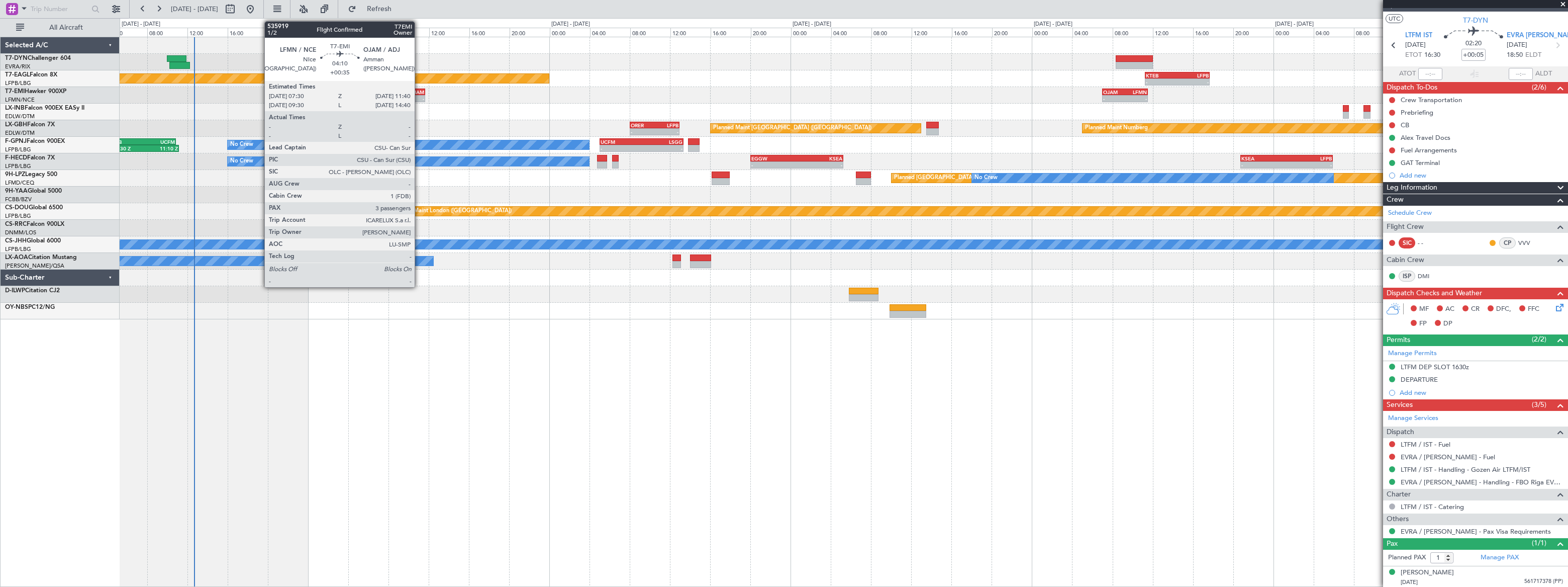
click at [419, 94] on div "OJAM" at bounding box center [414, 92] width 20 height 6
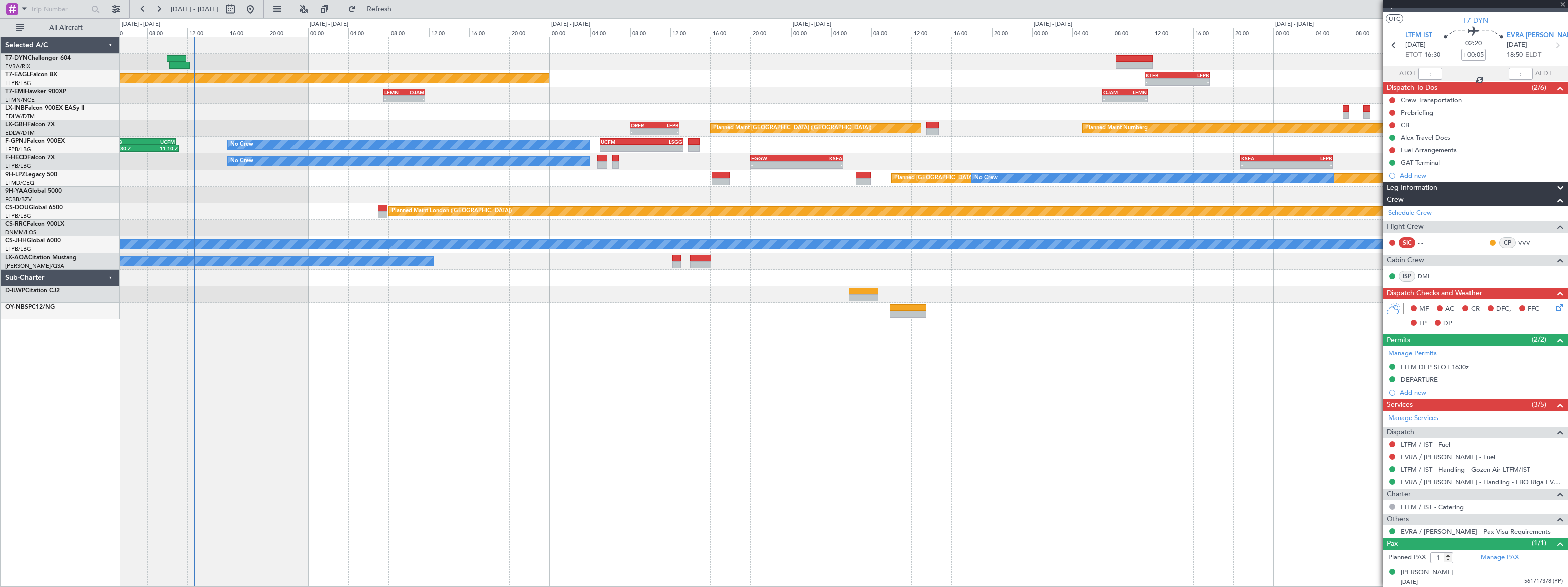
type input "+00:35"
type input "3"
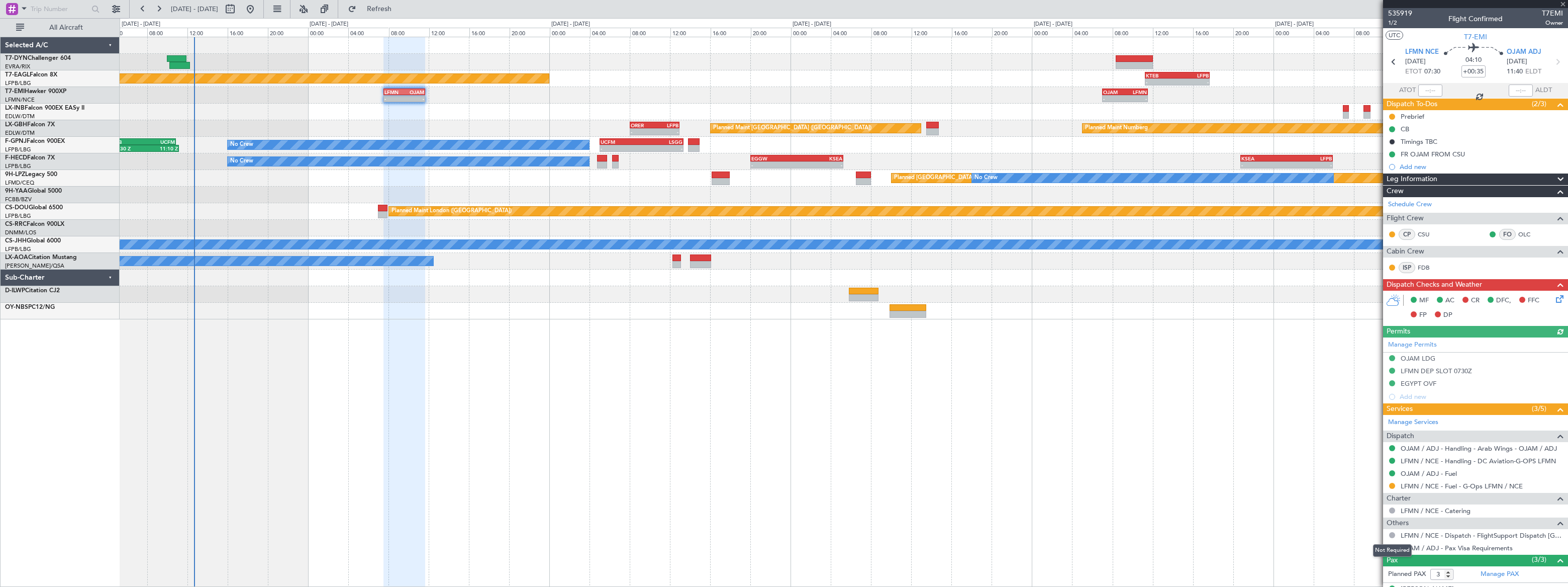
click at [1390, 548] on div "Not Required" at bounding box center [1393, 550] width 39 height 13
click at [1393, 547] on button at bounding box center [1392, 547] width 6 height 6
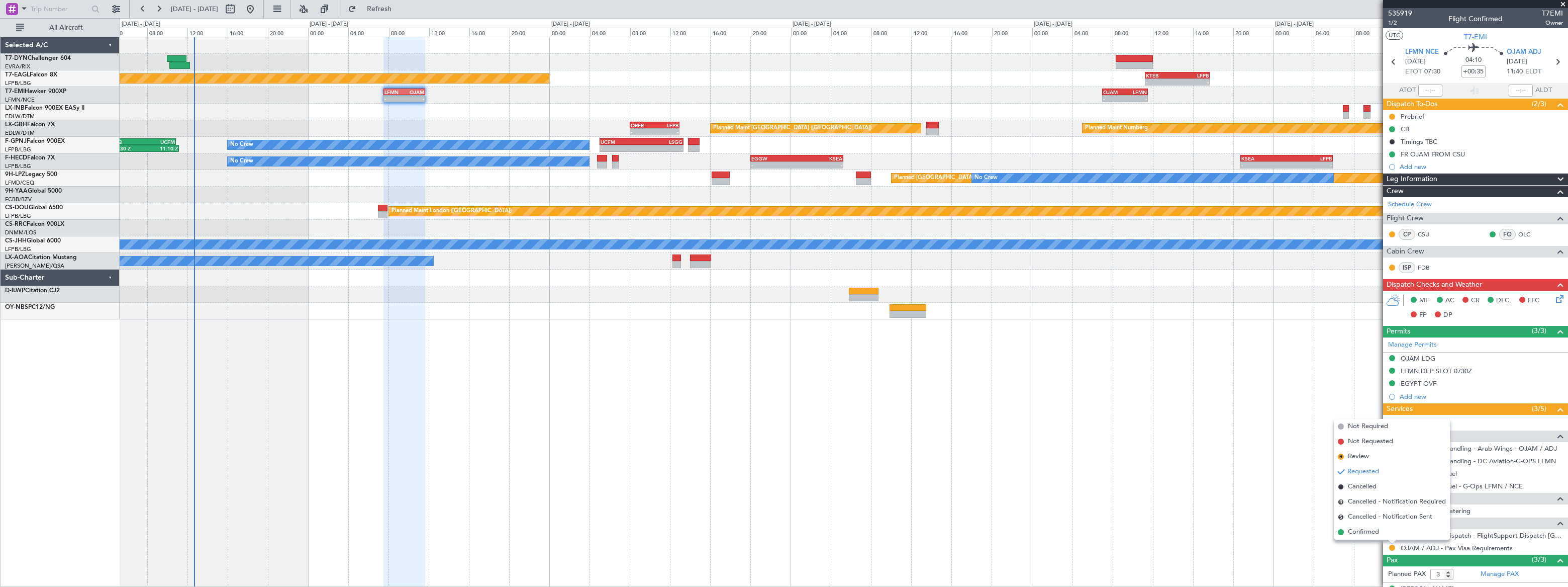
drag, startPoint x: 1357, startPoint y: 532, endPoint x: 1287, endPoint y: 578, distance: 83.8
click at [1356, 532] on span "Confirmed" at bounding box center [1363, 532] width 31 height 10
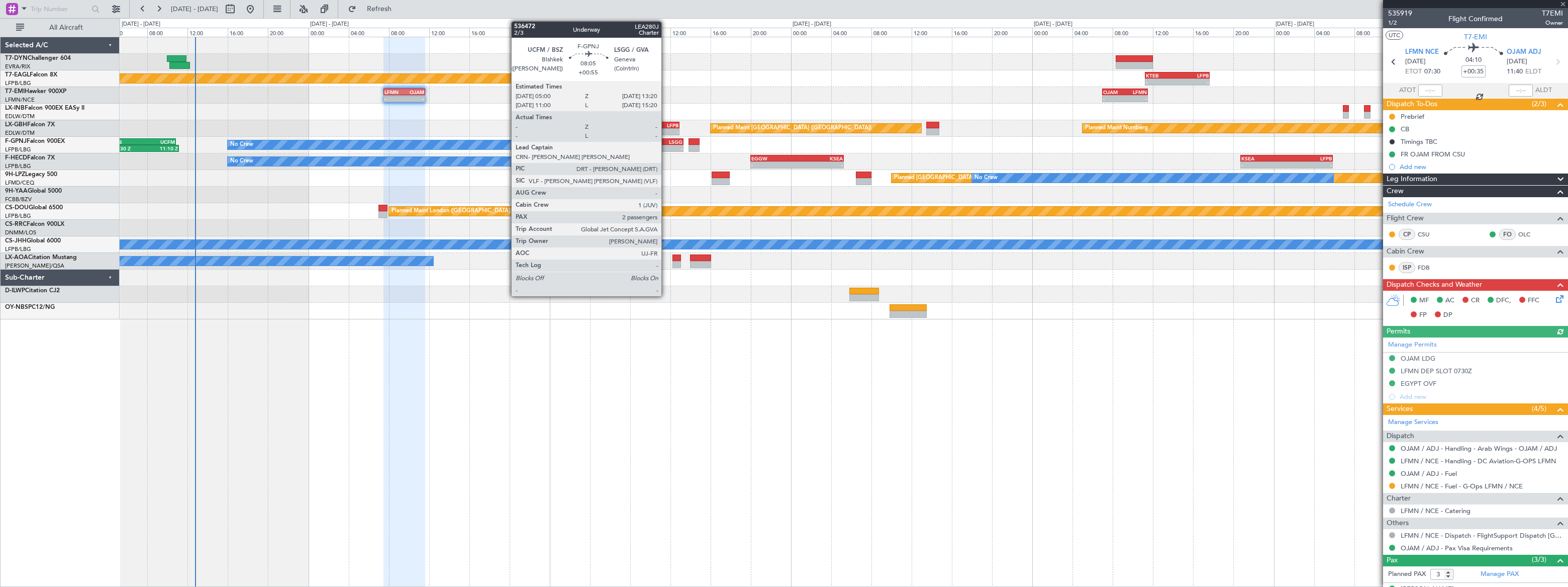
click at [666, 142] on div "LSGG" at bounding box center [662, 142] width 41 height 6
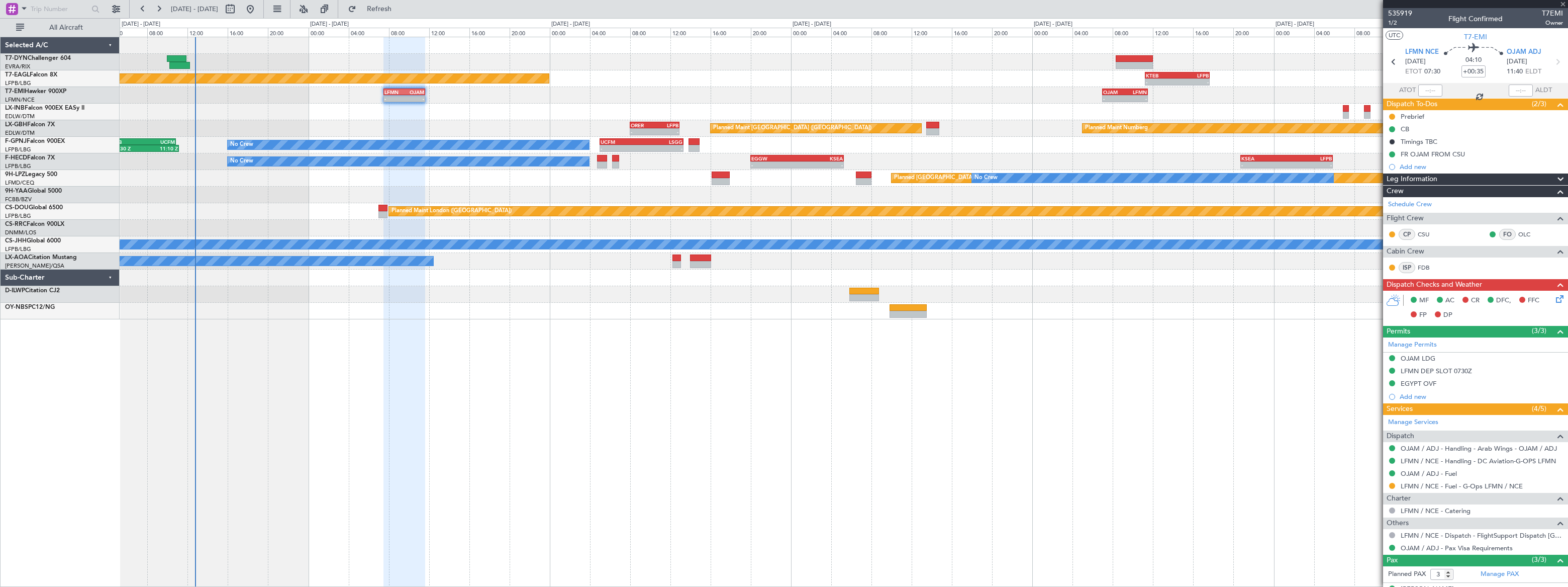
type input "+00:55"
type input "2"
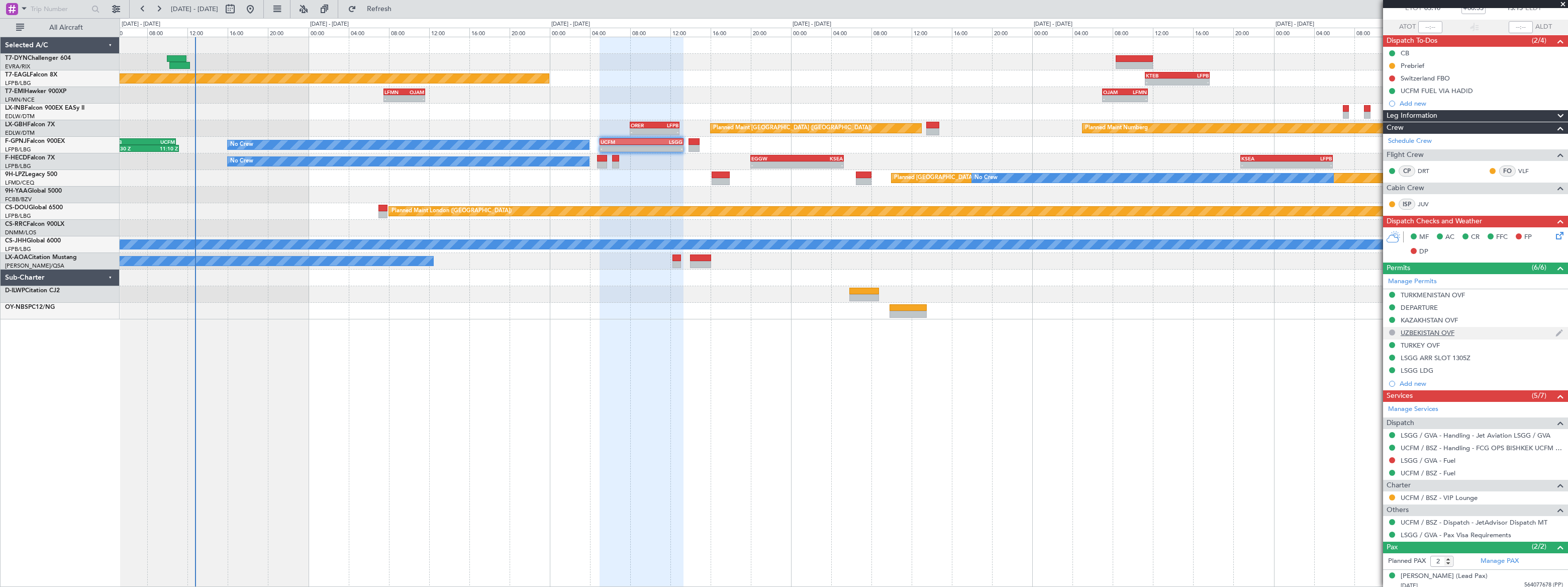
scroll to position [90, 0]
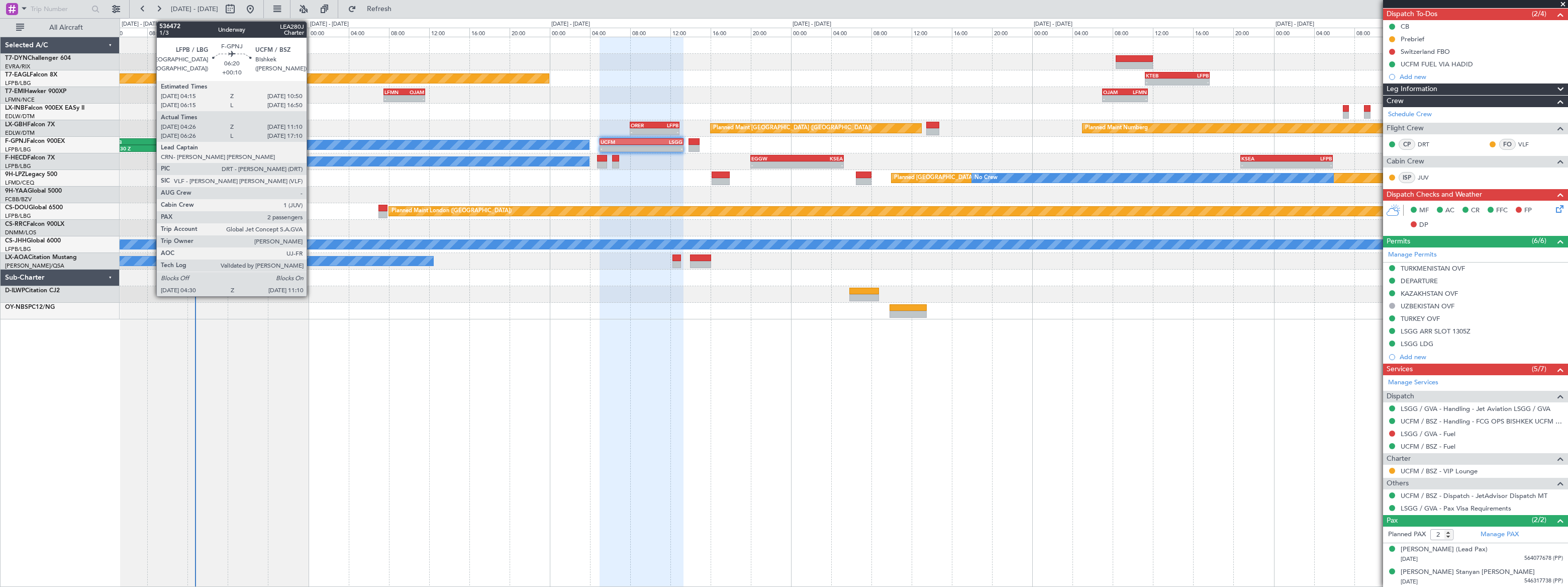
click at [152, 139] on div "UCFM" at bounding box center [158, 142] width 32 height 6
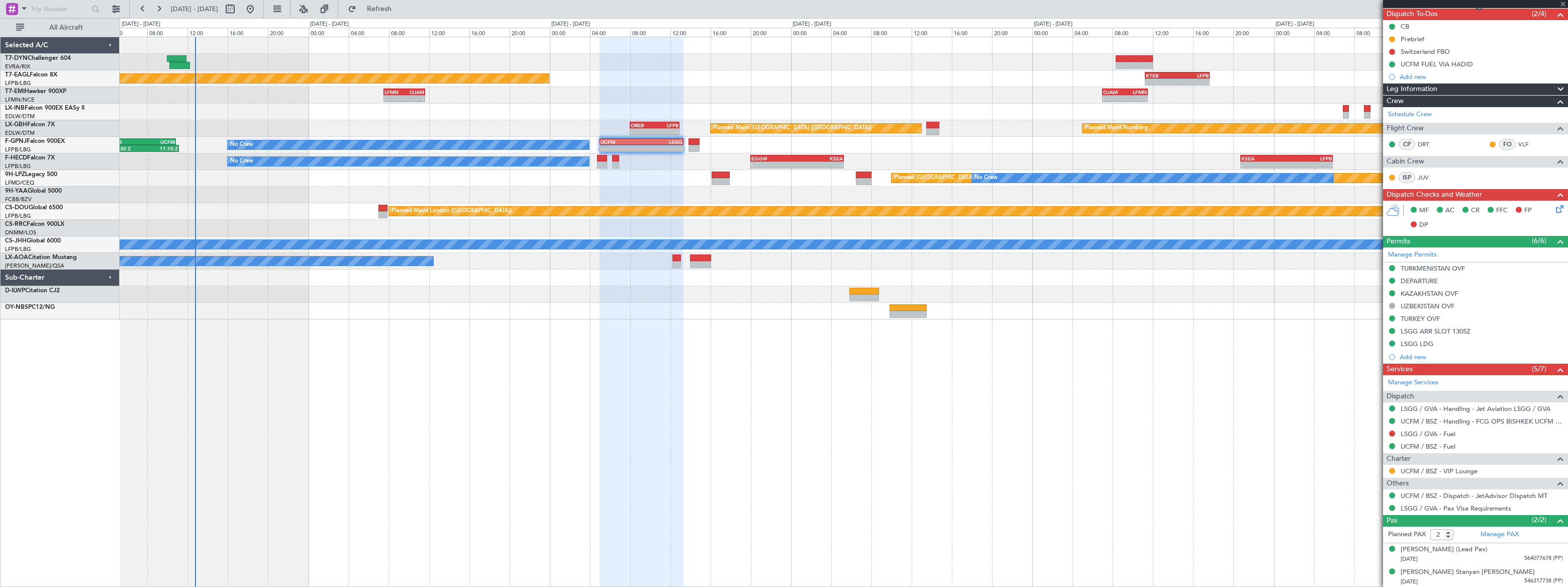
type input "+00:10"
type input "04:36"
type input "11:05"
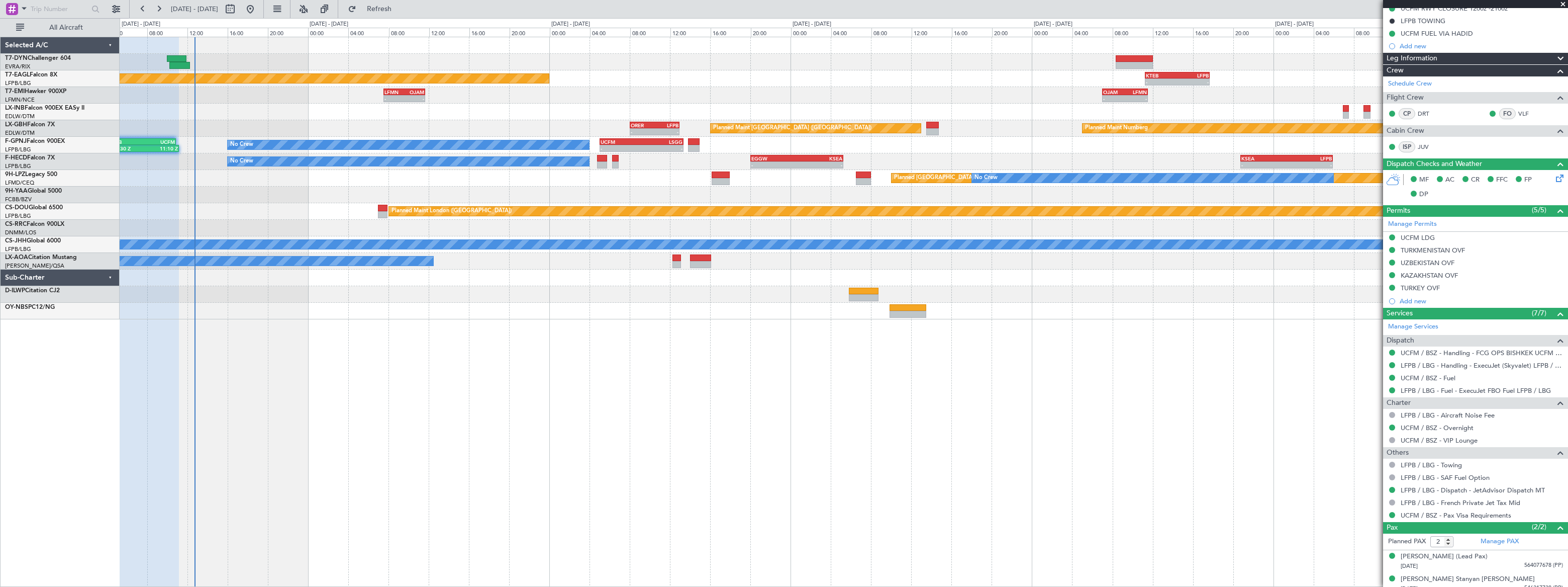
scroll to position [152, 0]
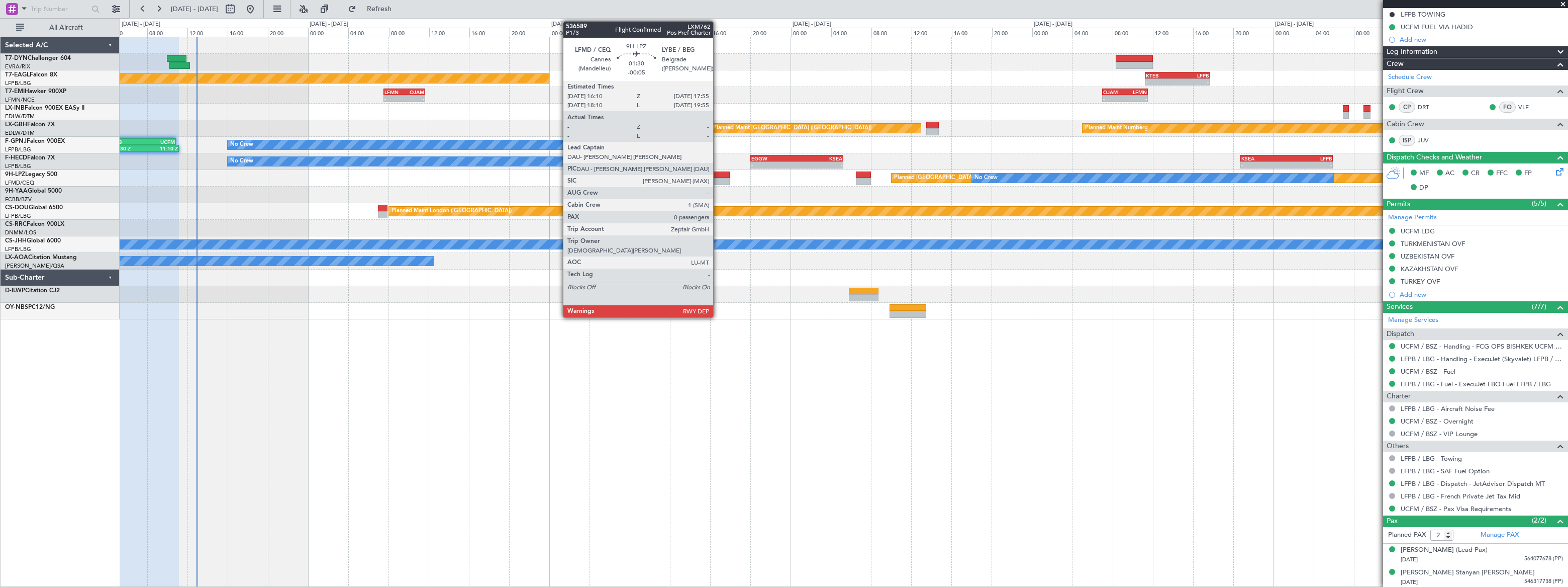
click at [718, 175] on div at bounding box center [721, 175] width 18 height 7
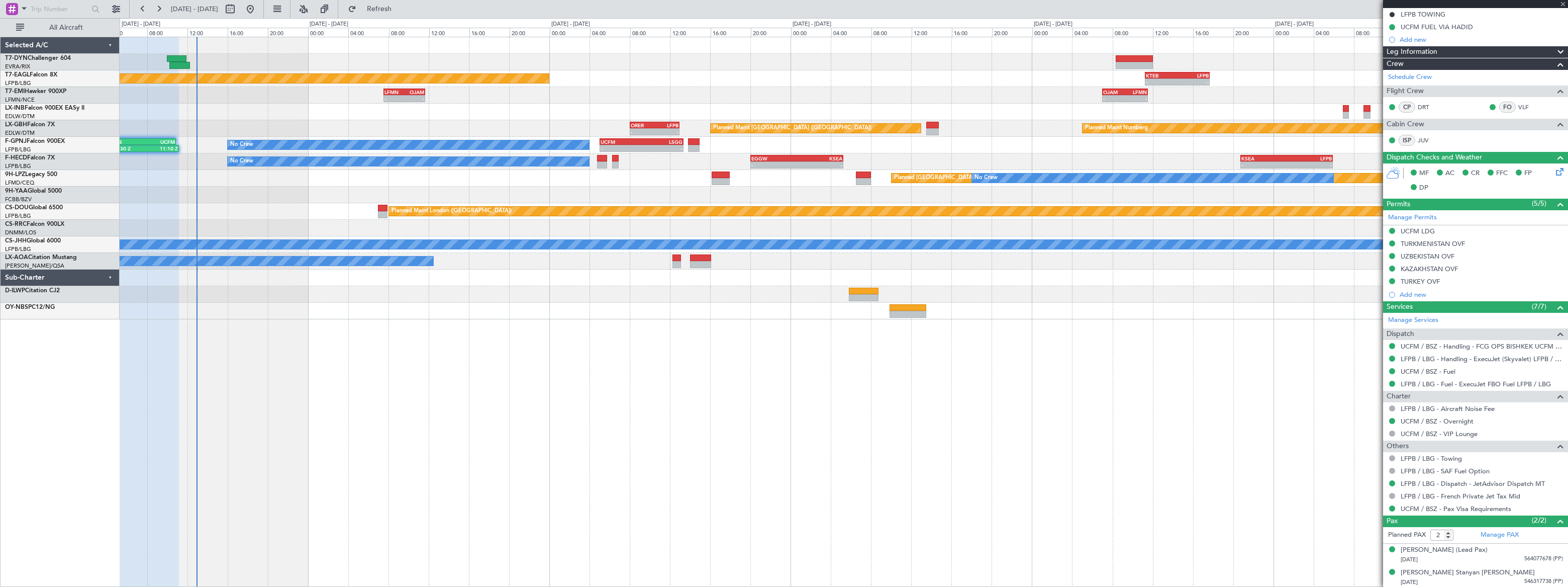
type input "-00:05"
type input "0"
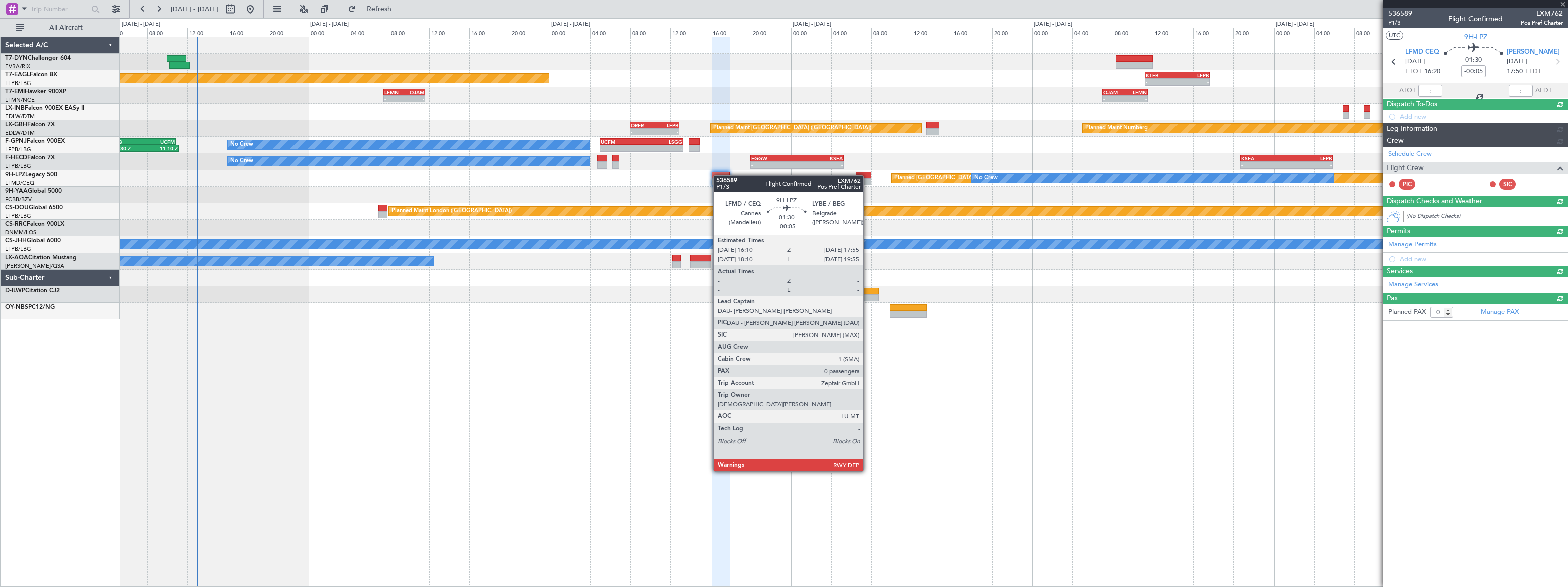
scroll to position [0, 0]
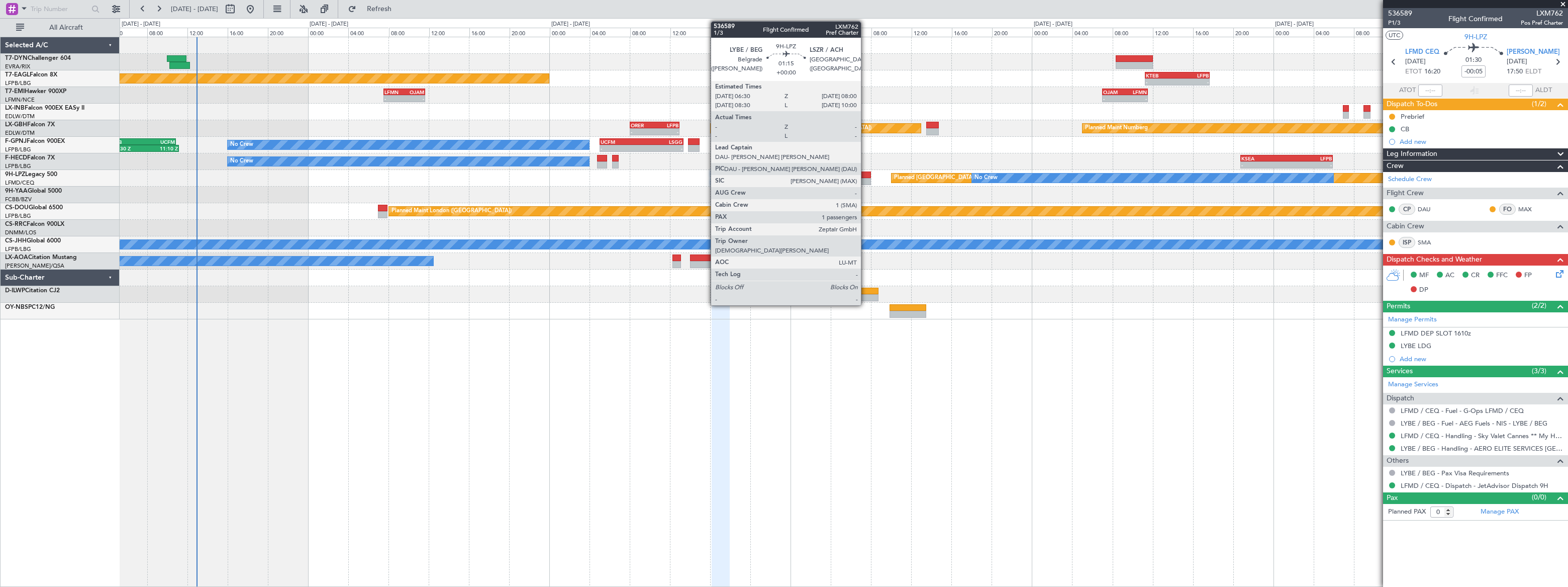
click at [866, 175] on div at bounding box center [864, 175] width 16 height 7
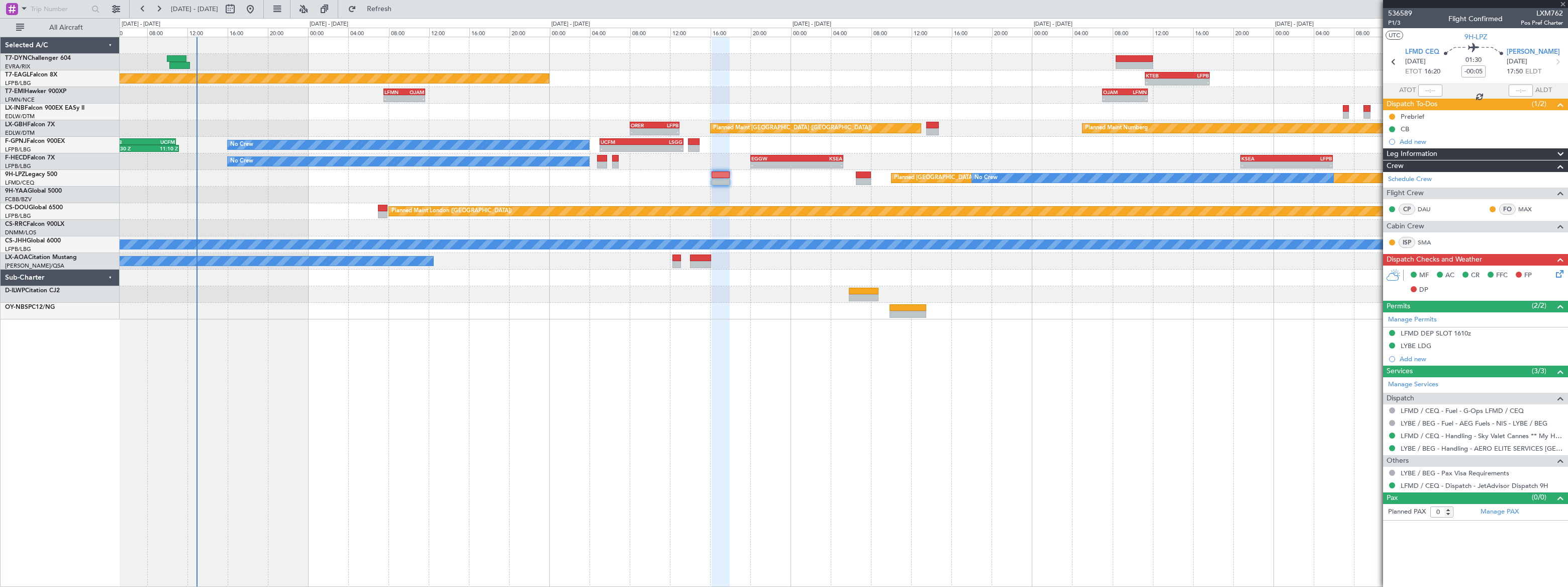
type input "1"
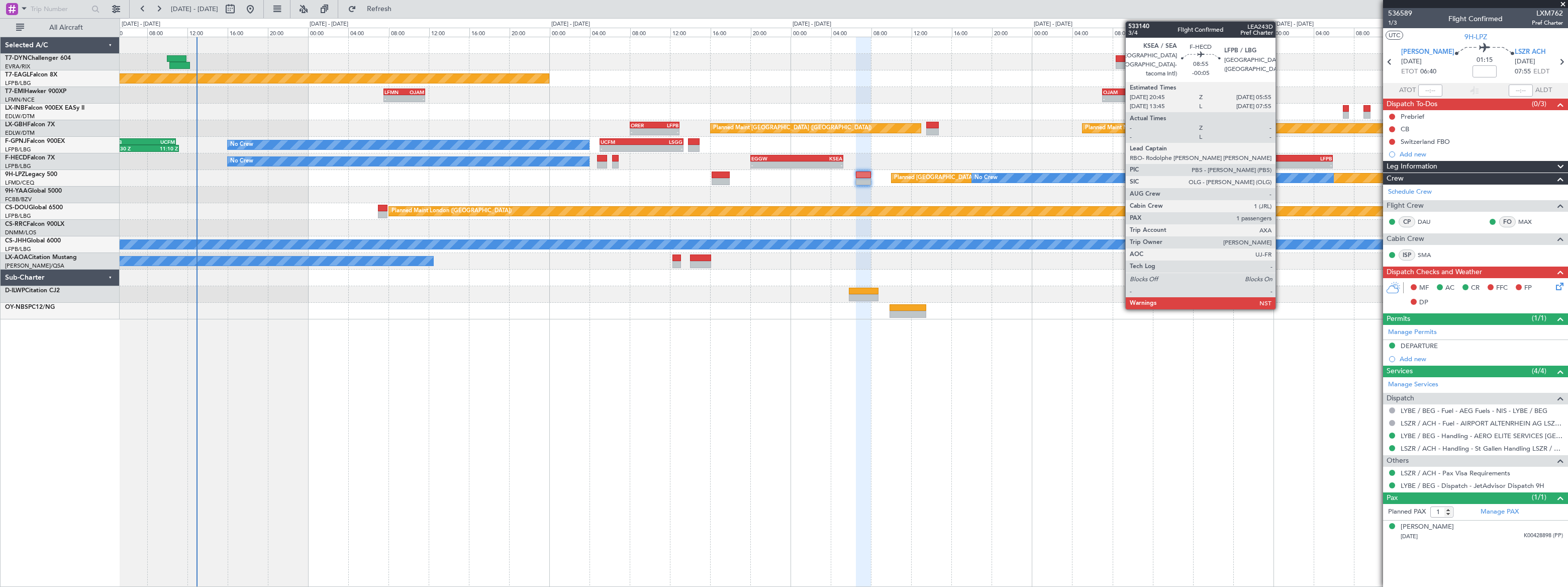
click at [1281, 158] on div "KSEA" at bounding box center [1264, 158] width 45 height 6
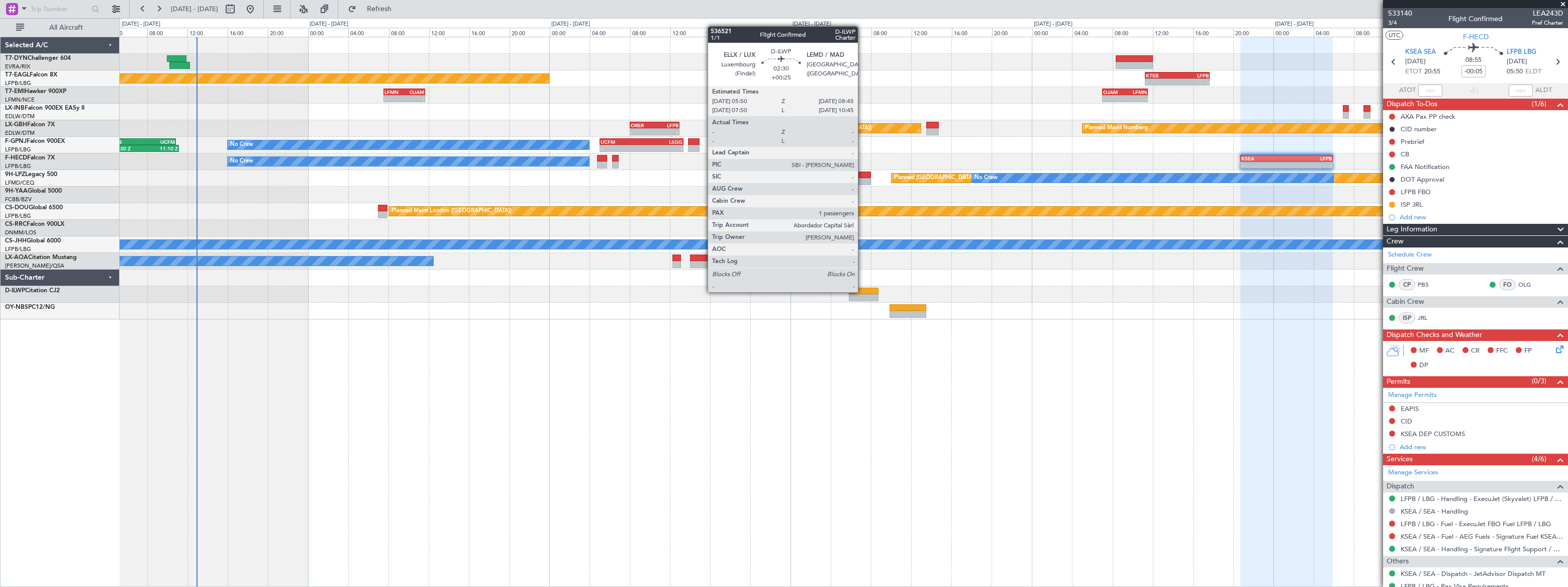
click at [863, 291] on div at bounding box center [864, 291] width 30 height 7
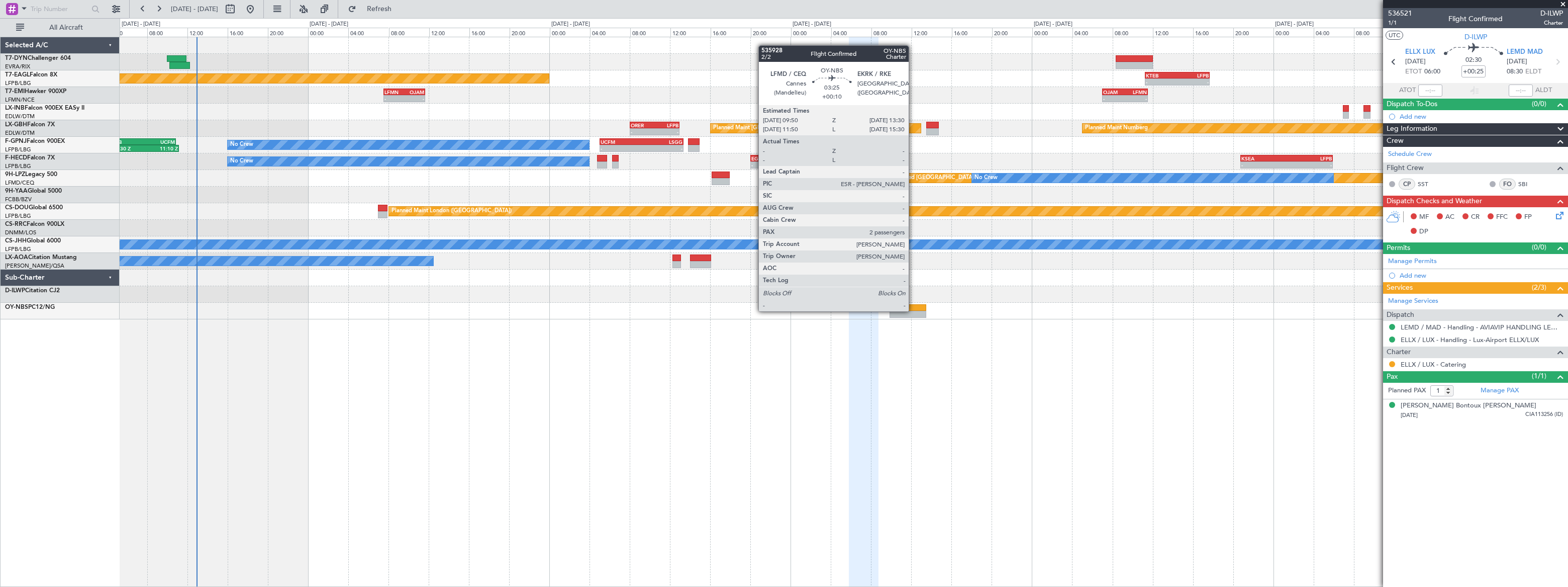
click at [913, 311] on div at bounding box center [908, 314] width 37 height 7
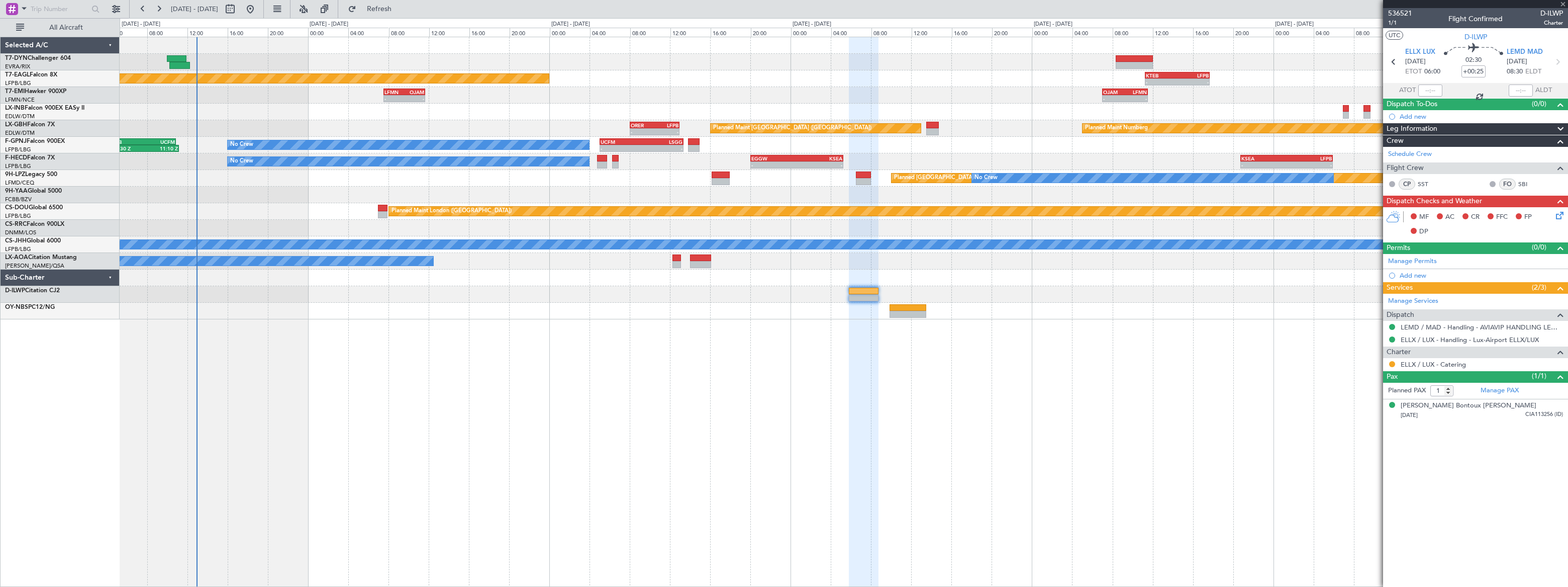
type input "+00:10"
type input "2"
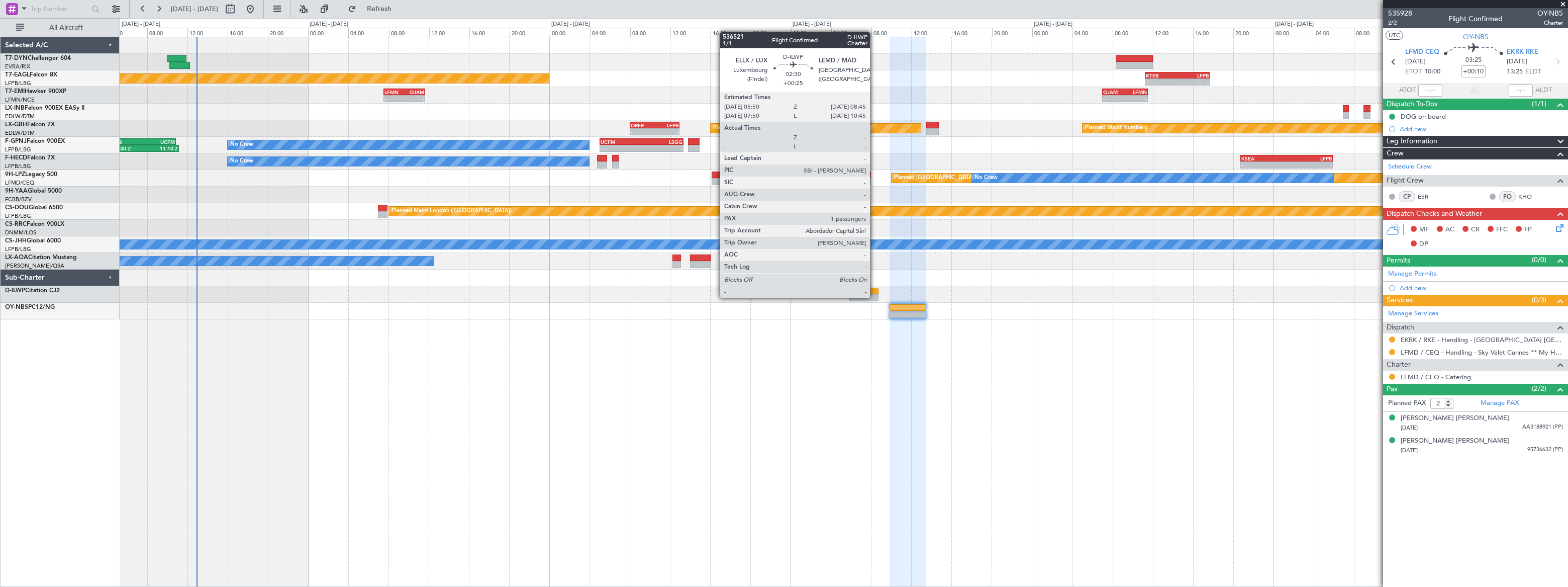
click at [875, 297] on div at bounding box center [864, 298] width 30 height 7
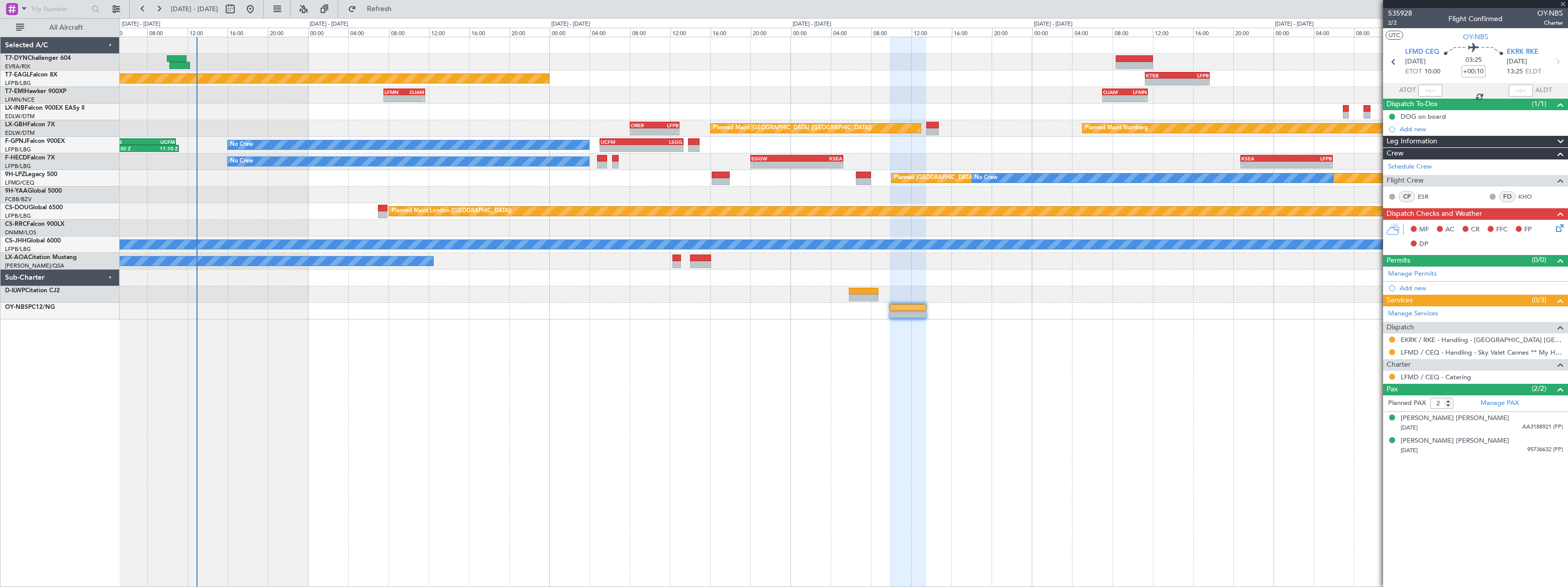
type input "+00:25"
type input "1"
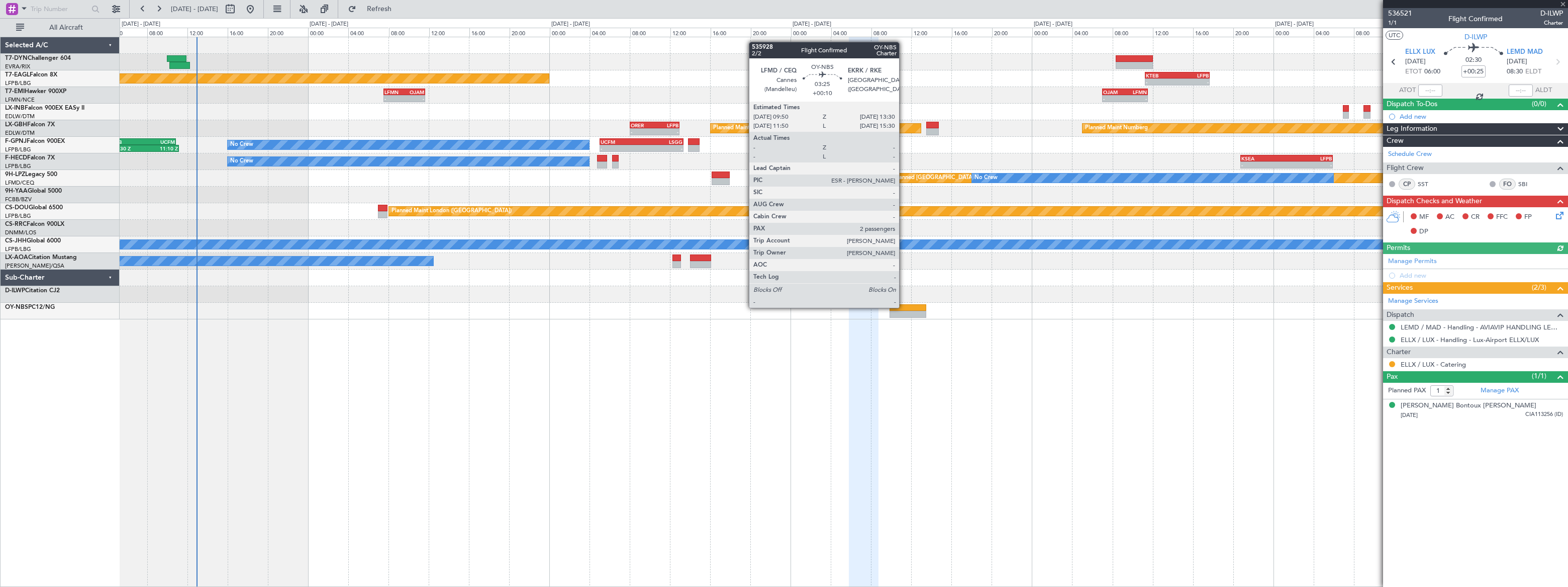
click at [904, 307] on div at bounding box center [908, 308] width 37 height 7
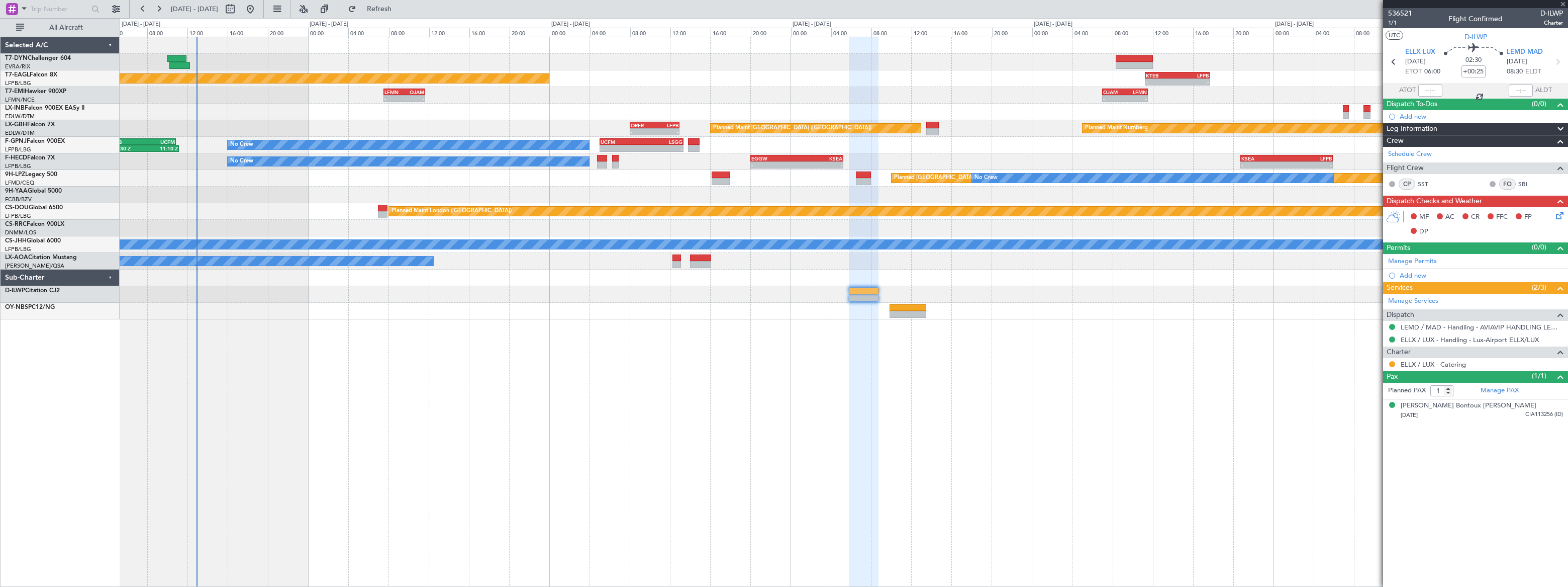
type input "+00:10"
type input "2"
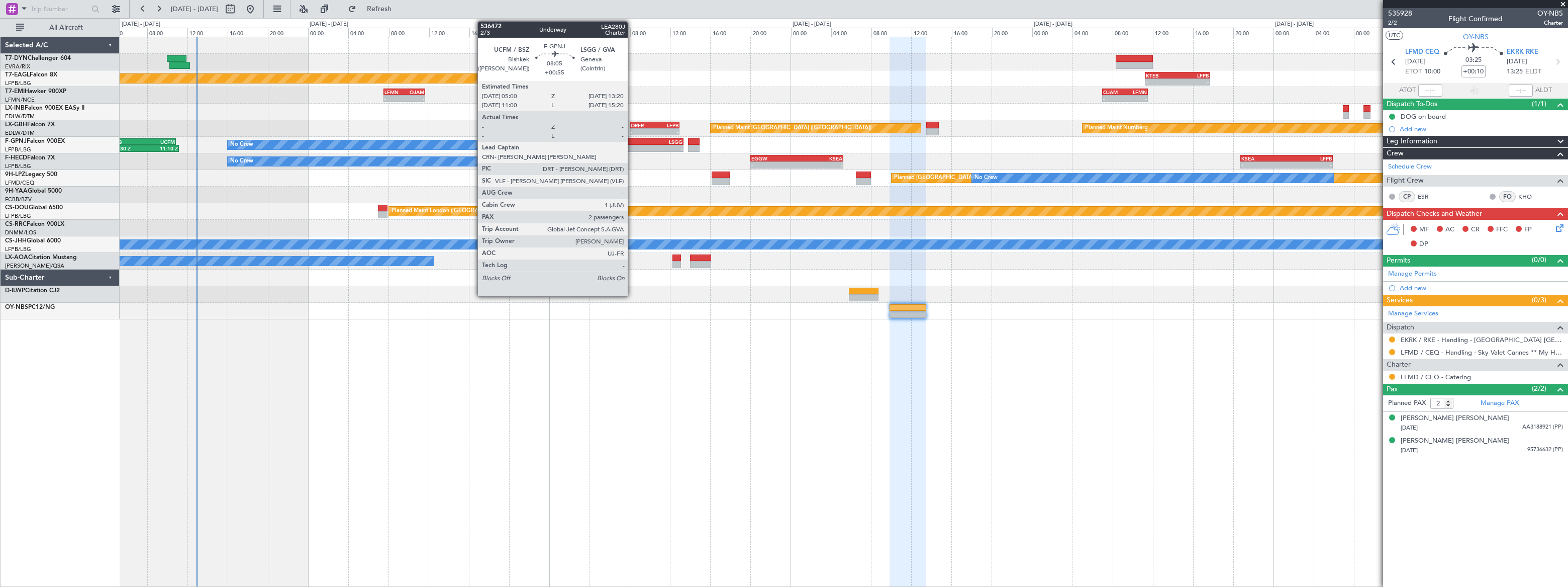
click at [632, 140] on div "UCFM" at bounding box center [621, 142] width 41 height 6
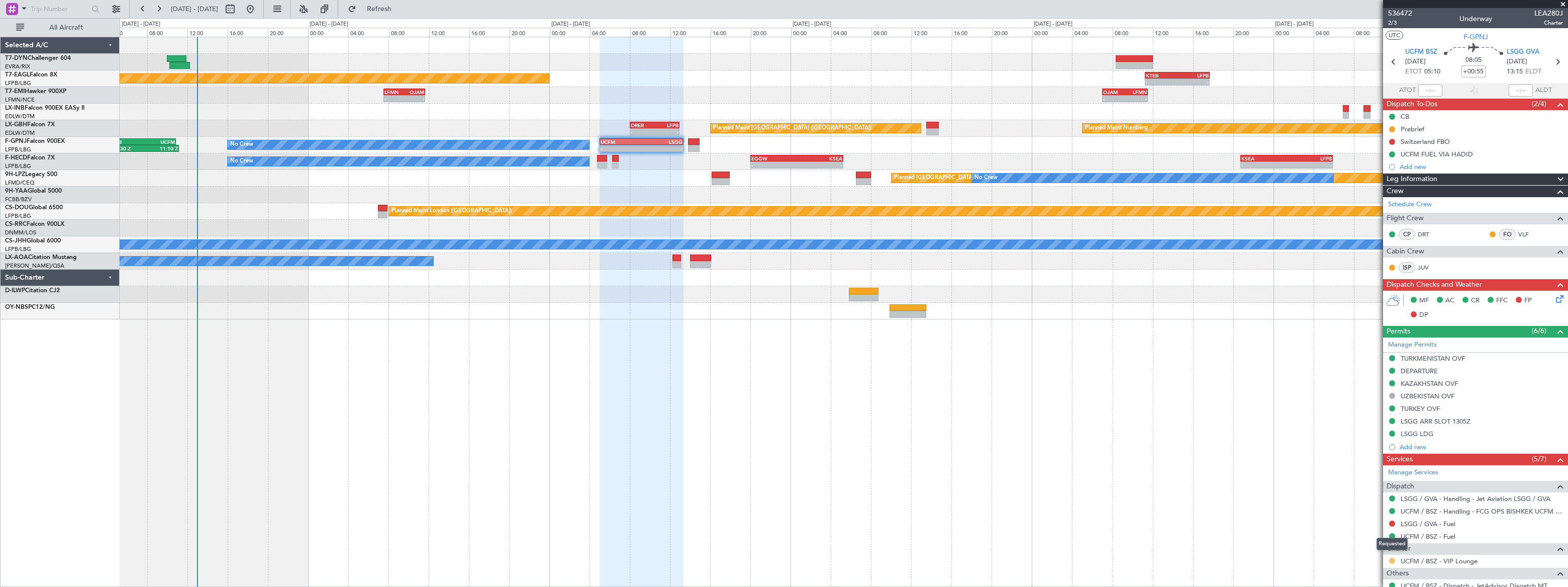
click at [1391, 558] on button at bounding box center [1392, 561] width 6 height 6
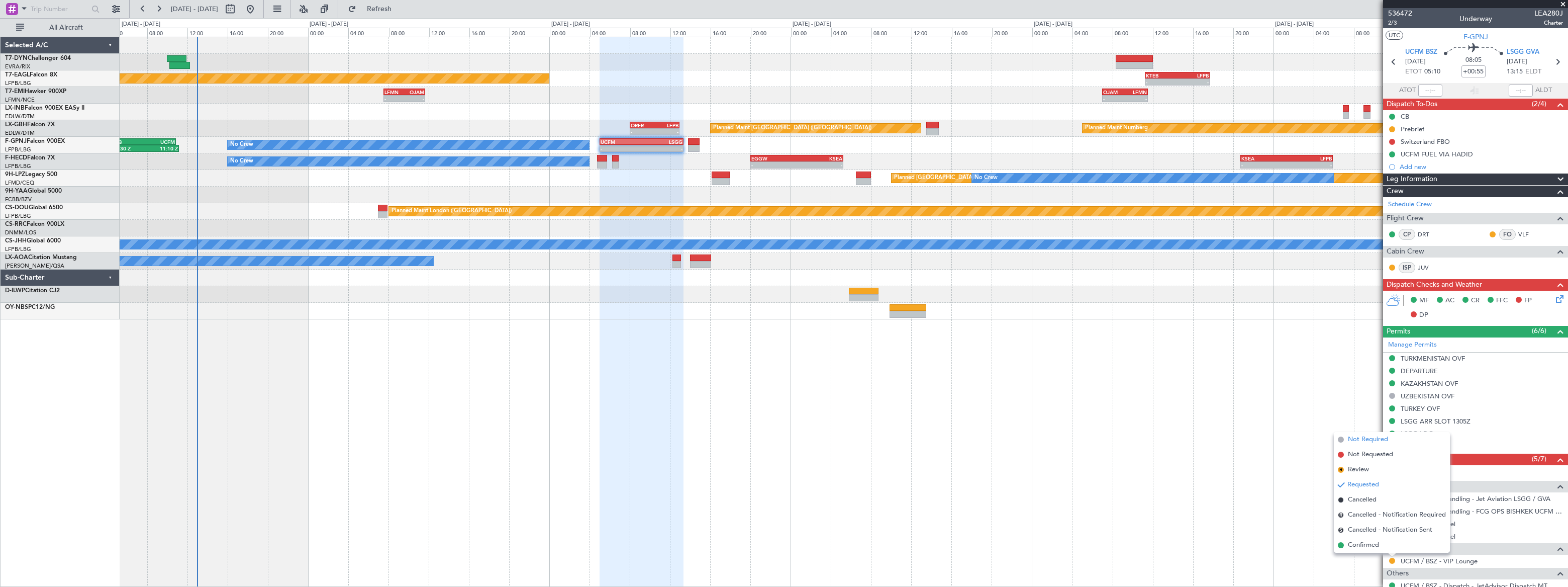
click at [1356, 436] on span "Not Required" at bounding box center [1368, 439] width 40 height 10
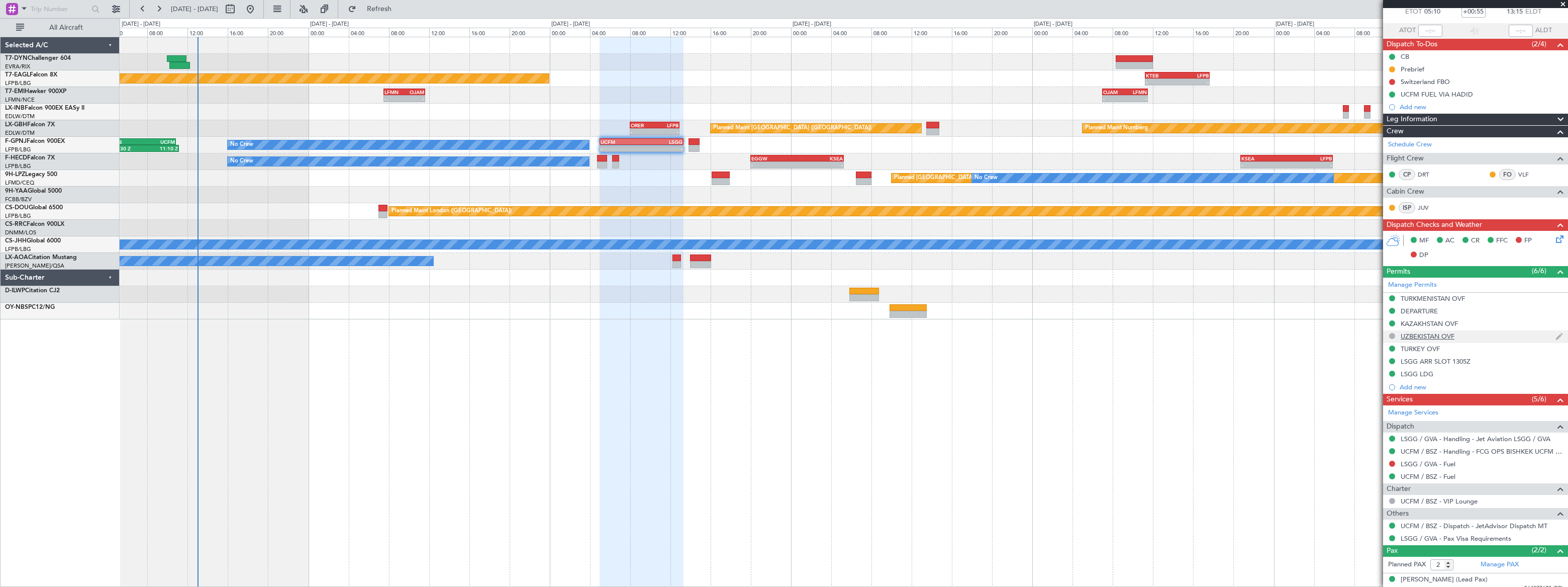
scroll to position [90, 0]
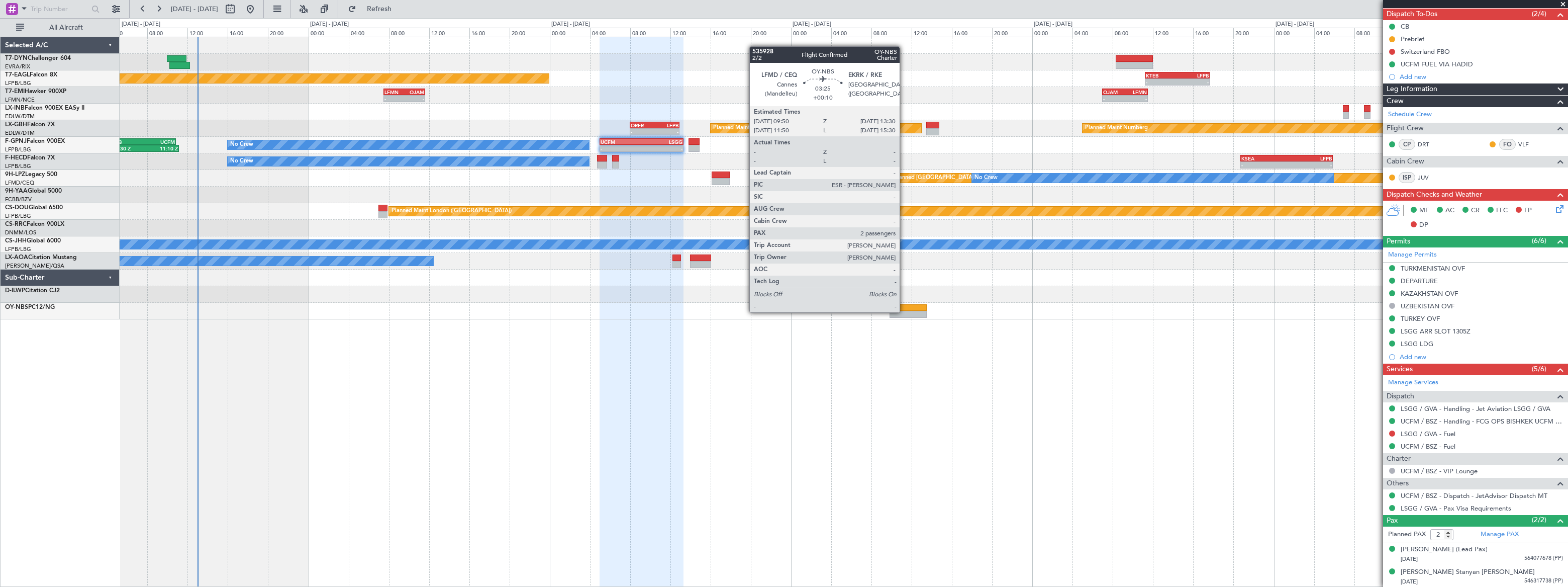
click at [905, 311] on div at bounding box center [908, 314] width 37 height 7
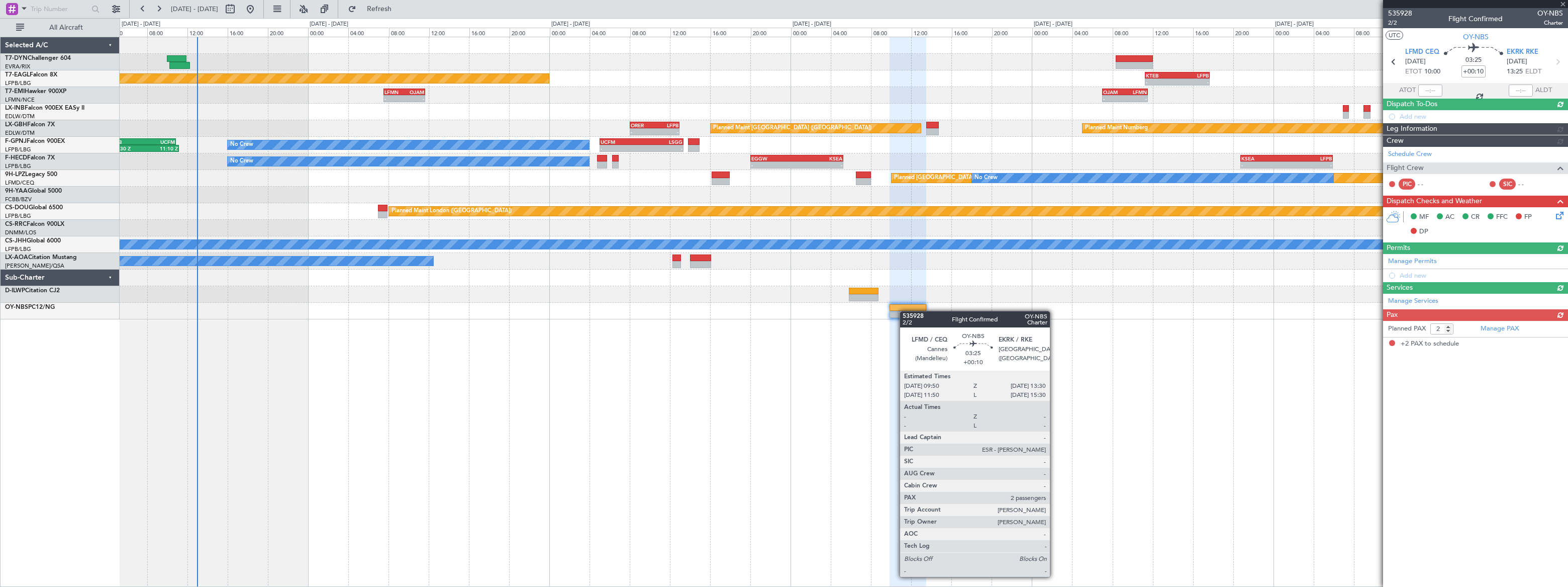
scroll to position [0, 0]
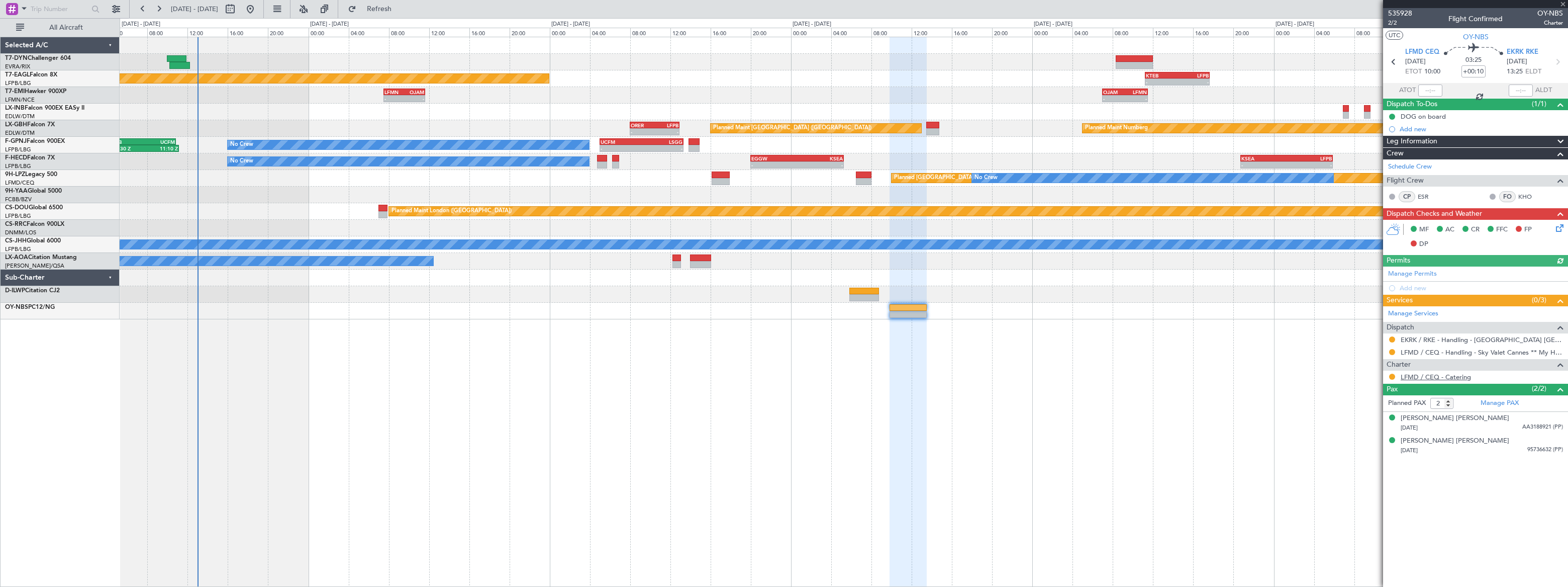
click at [1440, 378] on link "LFMD / CEQ - Catering" at bounding box center [1436, 377] width 71 height 9
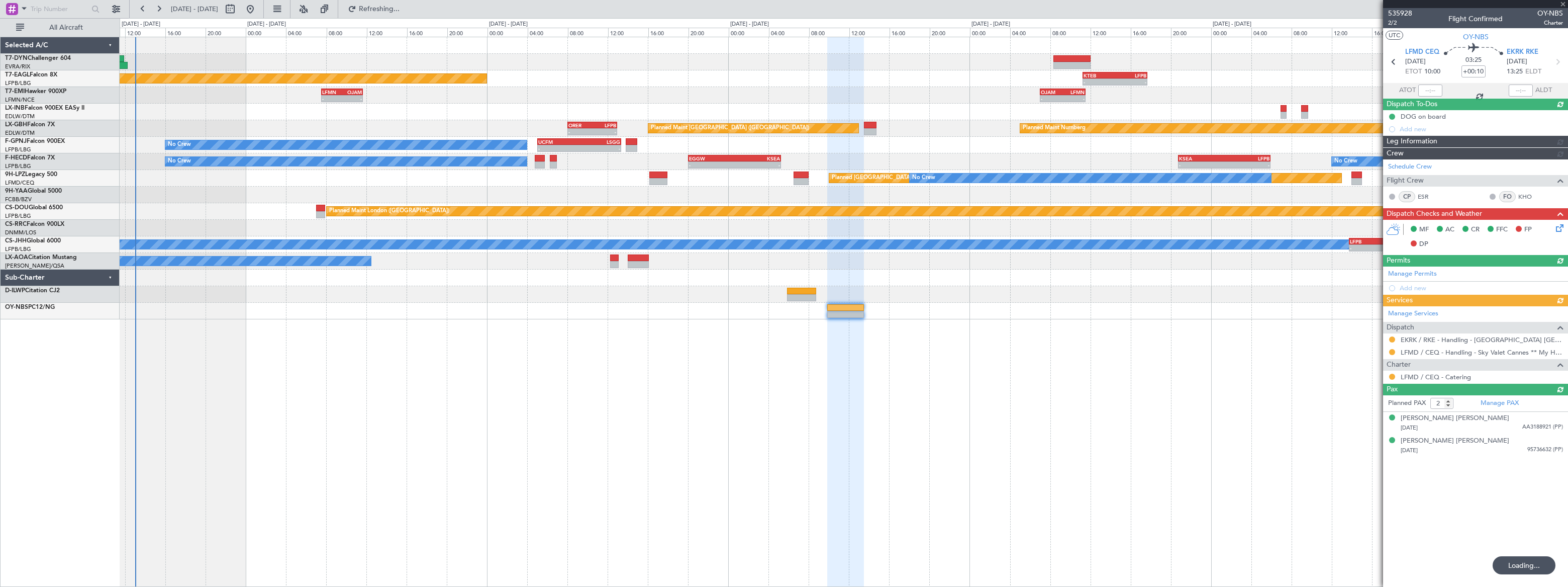
click at [1109, 282] on div "Planned Maint New York (Teterboro) - - KTEB 11:15 Z LFPB 17:40 Z - - LFMN 07:30…" at bounding box center [844, 178] width 1447 height 282
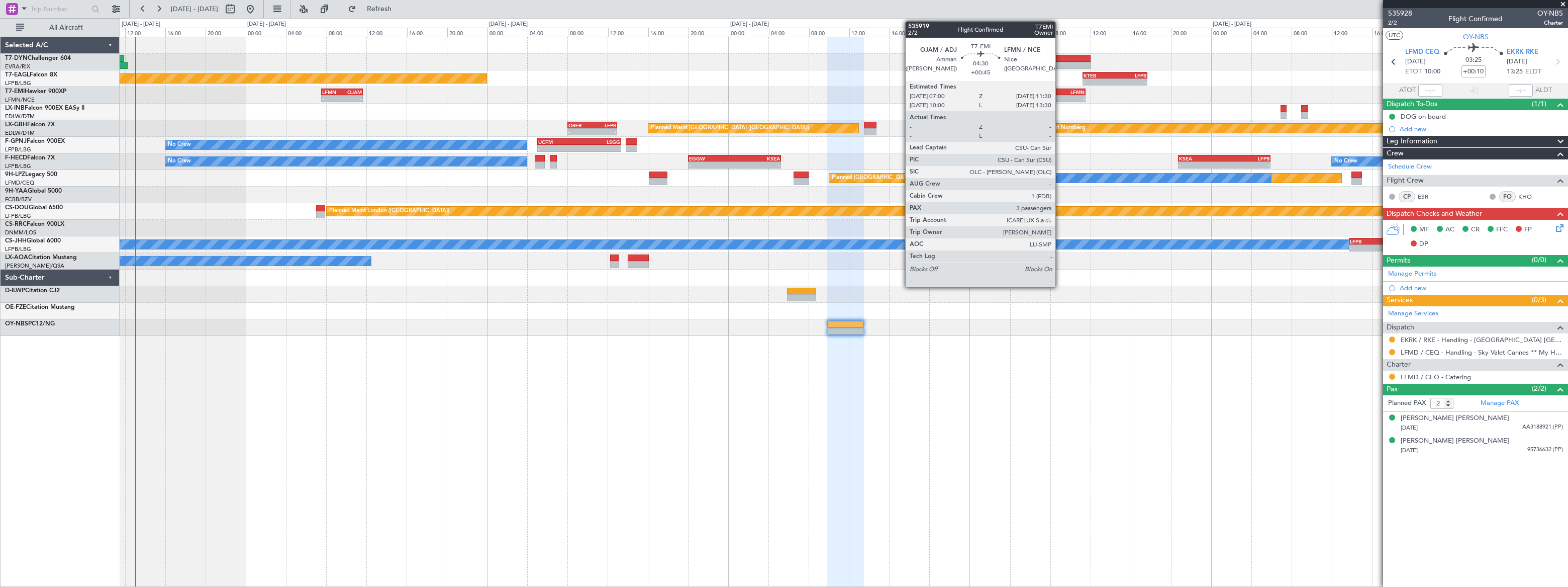
click at [1060, 96] on div "-" at bounding box center [1052, 99] width 22 height 6
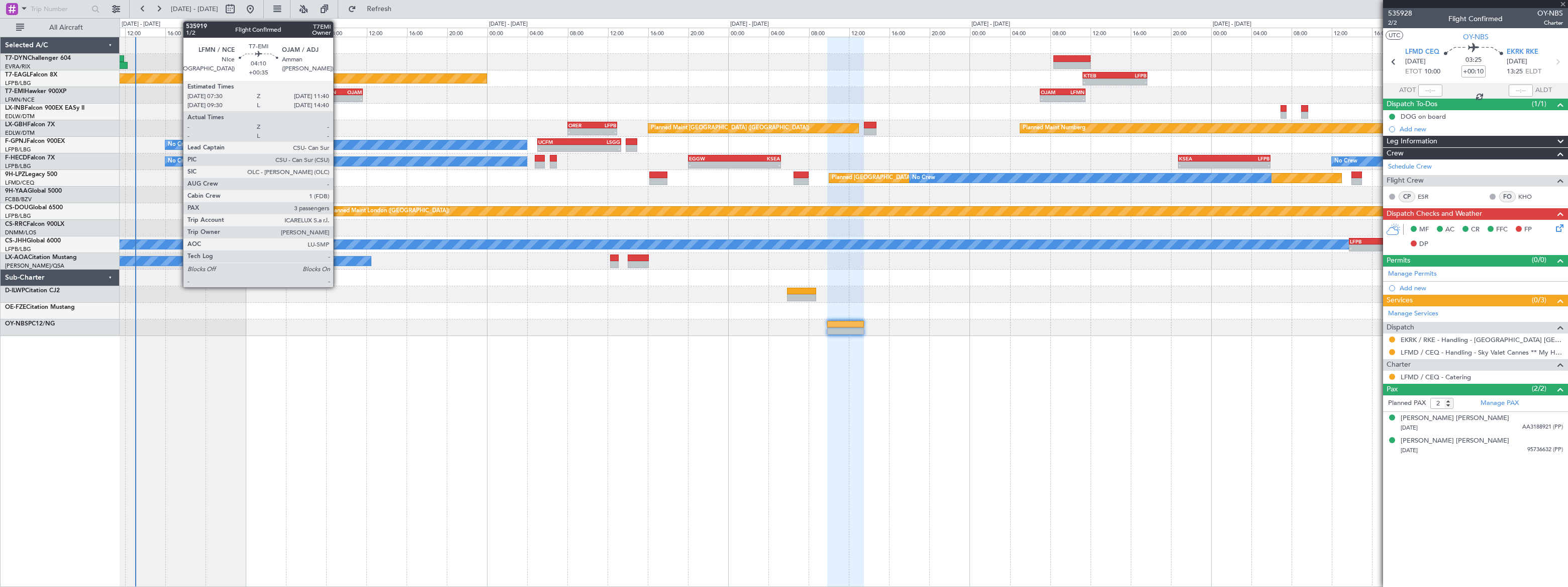
click at [338, 96] on div "-" at bounding box center [332, 99] width 20 height 6
type input "+00:45"
type input "3"
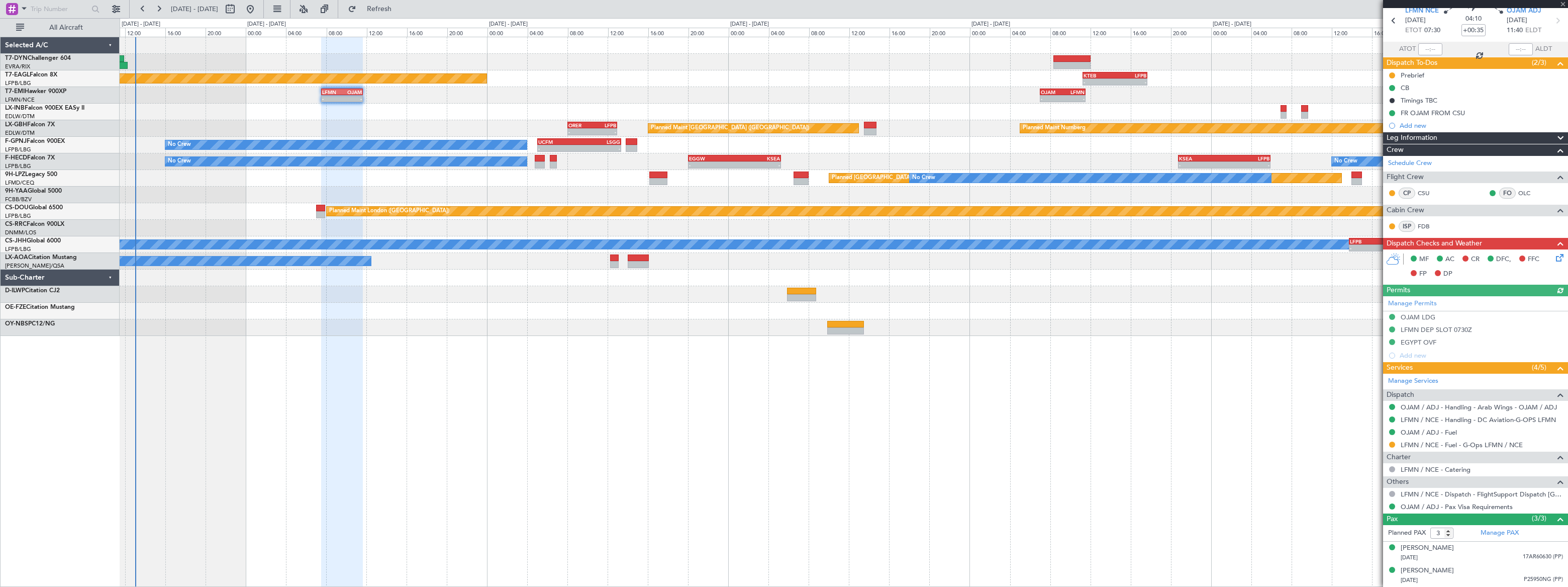
scroll to position [62, 0]
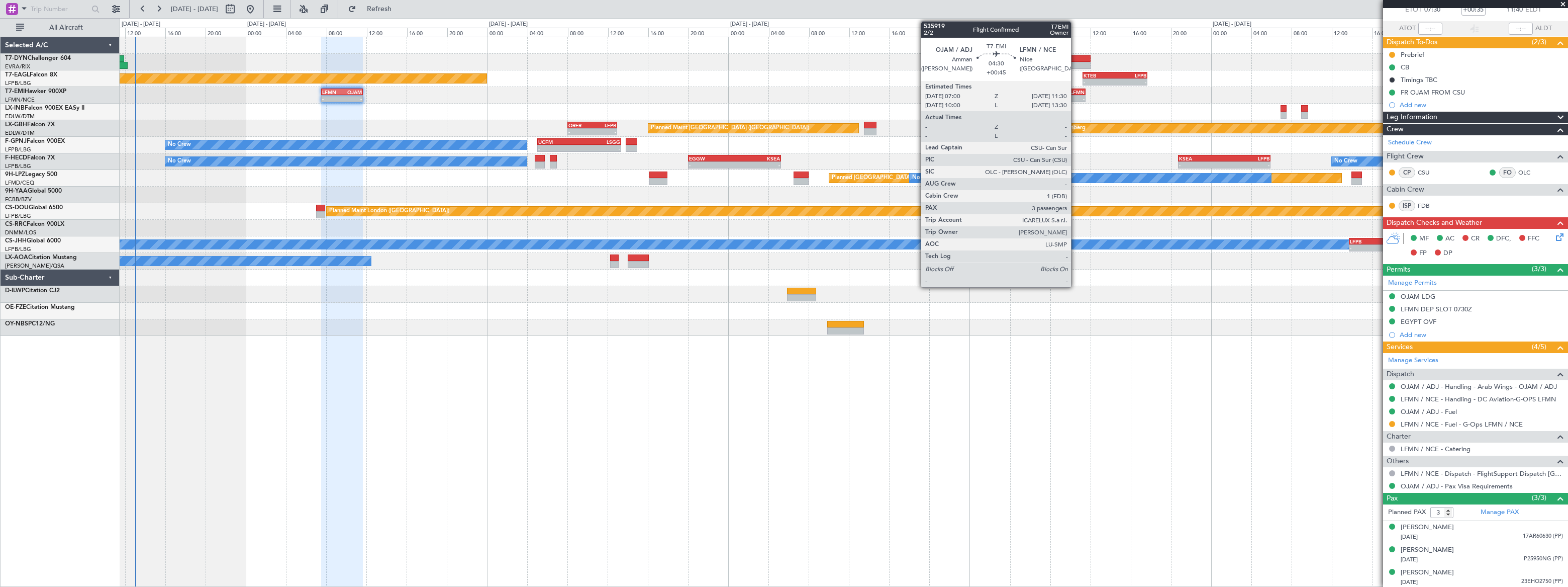
click at [1076, 91] on div "LFMN" at bounding box center [1073, 92] width 22 height 6
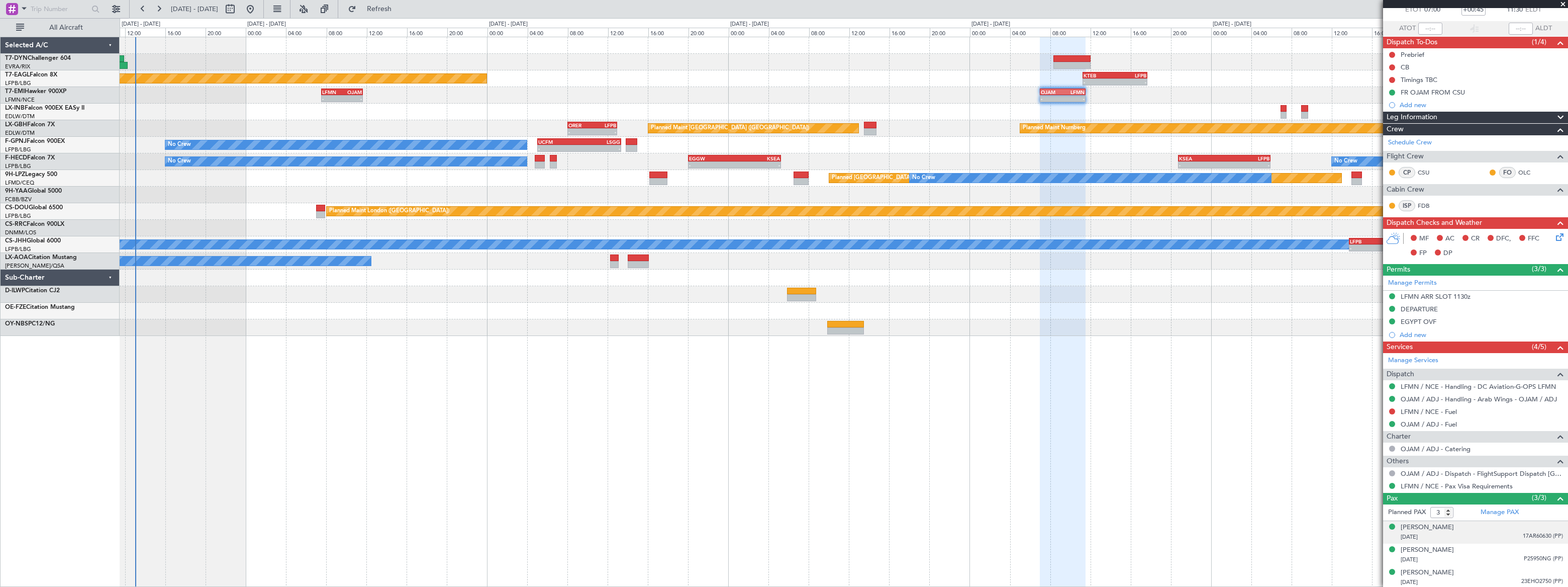
click at [1510, 536] on div "26/05/1994 17AR60630 (PP)" at bounding box center [1482, 537] width 163 height 10
click at [1486, 573] on div "Samir Traboulsi 05/10/1938 P25950NG (PP)" at bounding box center [1482, 579] width 163 height 19
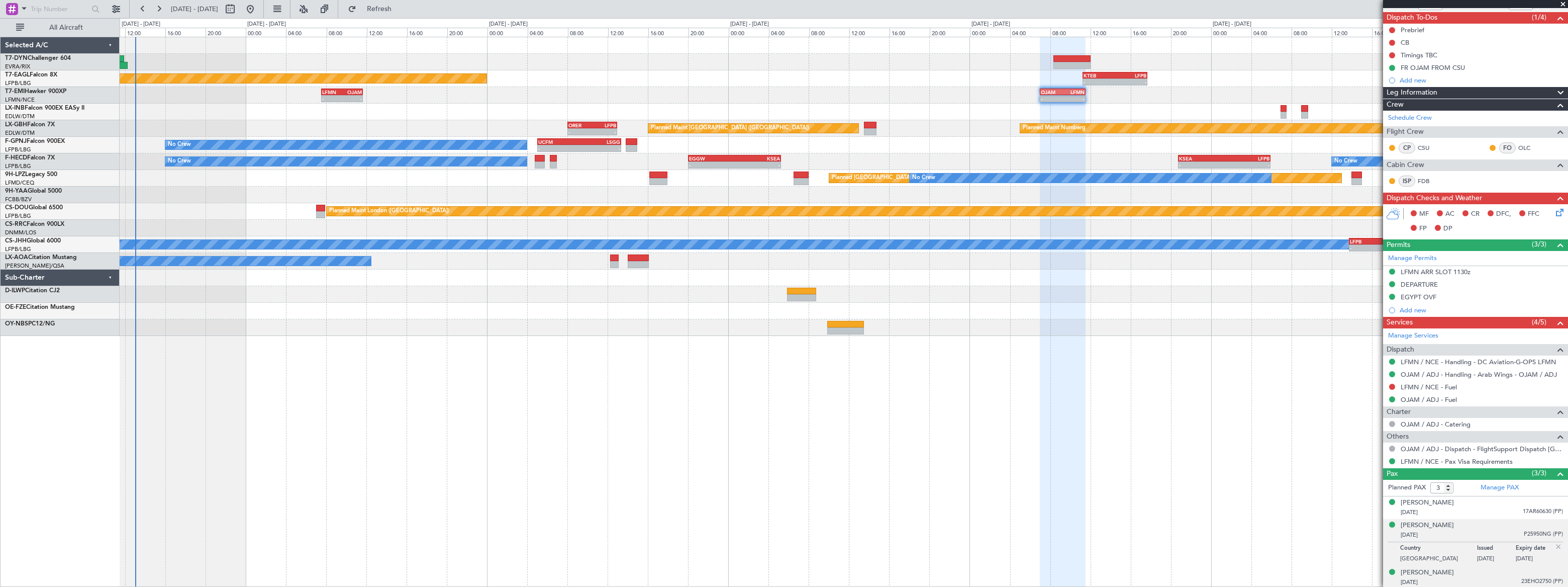
click at [1480, 579] on div "11/08/1982 23EHO2750 (PP)" at bounding box center [1482, 582] width 163 height 10
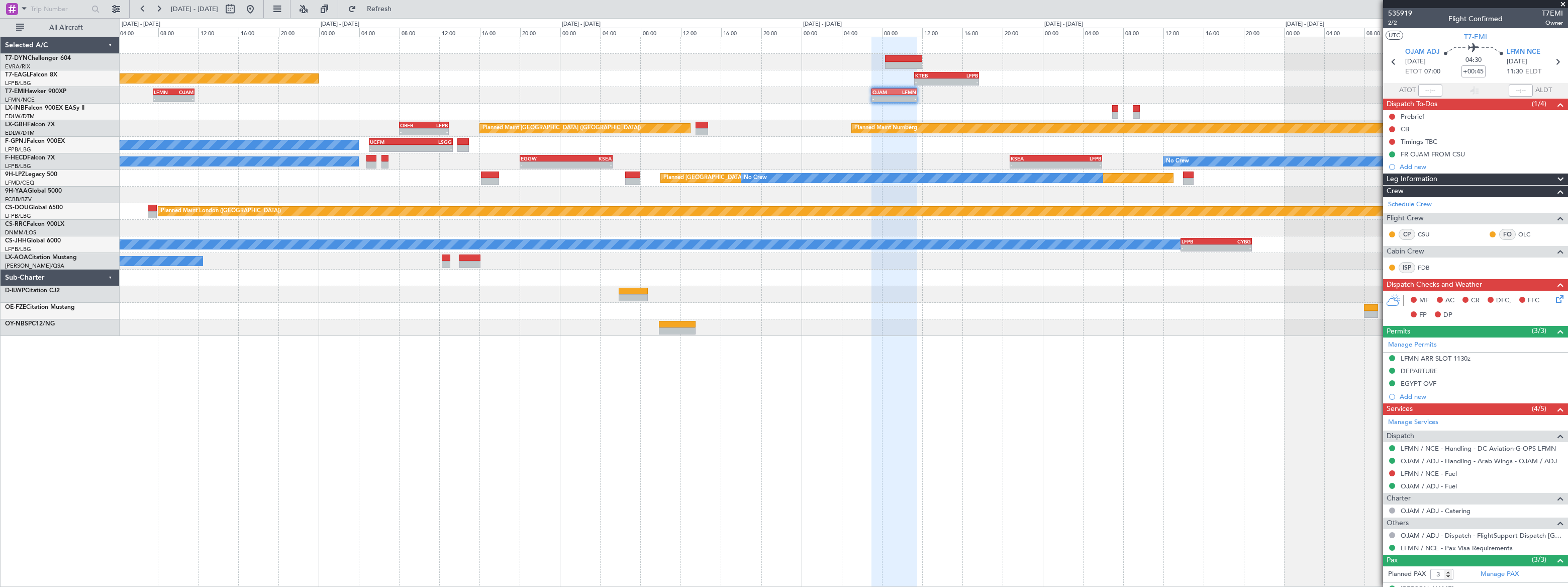
click at [1059, 222] on div "Planned Maint New York (Teterboro) - - KTEB 11:15 Z LFPB 17:40 Z - - LFMN 07:30…" at bounding box center [844, 186] width 1447 height 298
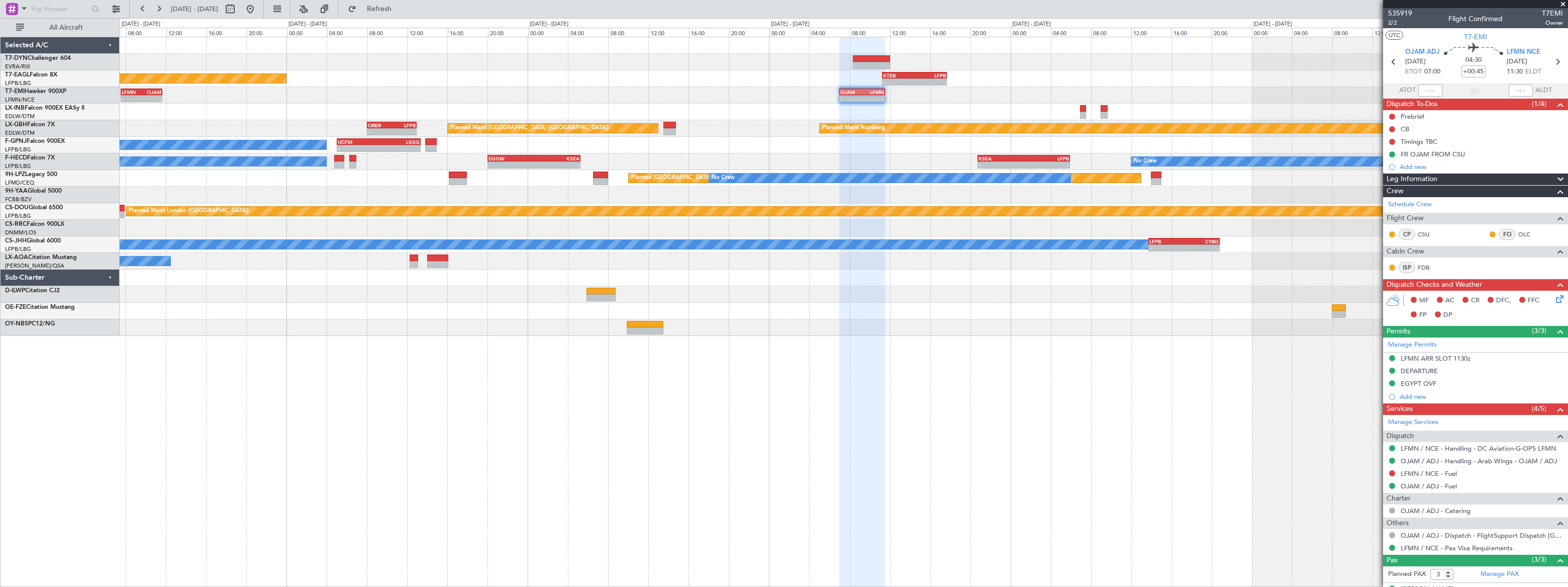
click at [774, 272] on div at bounding box center [844, 278] width 1447 height 16
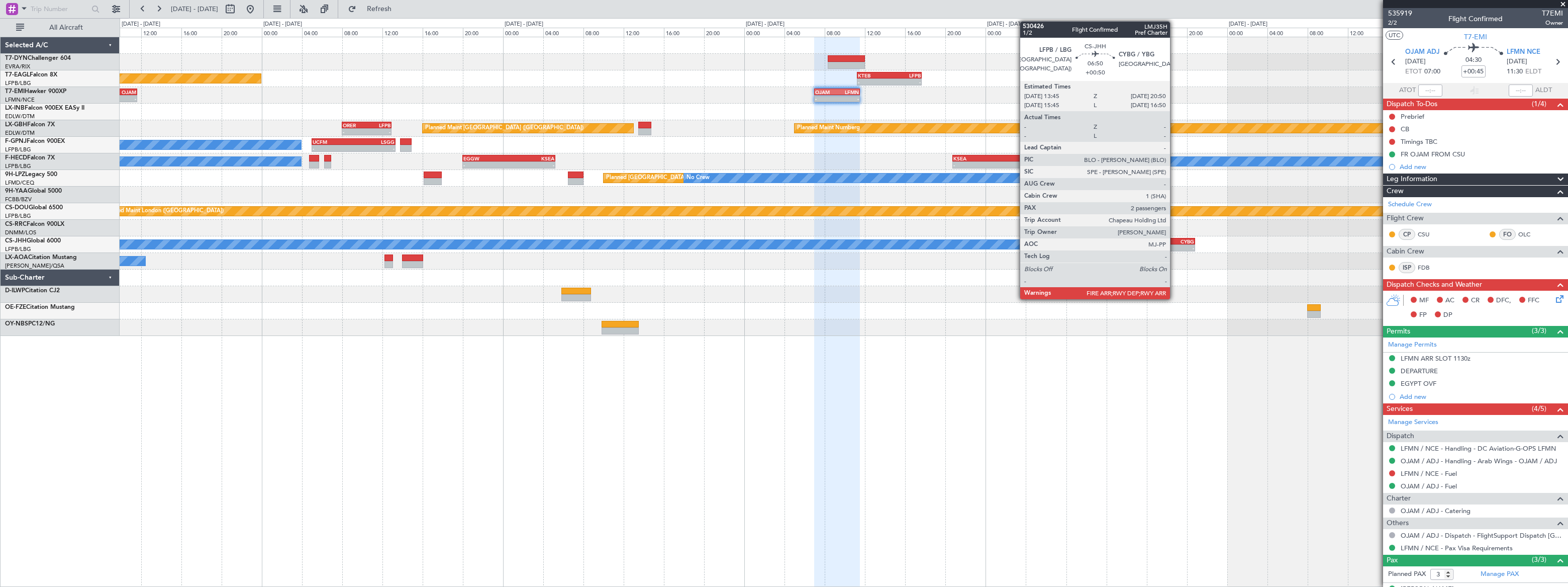
click at [1175, 247] on div "-" at bounding box center [1177, 248] width 35 height 6
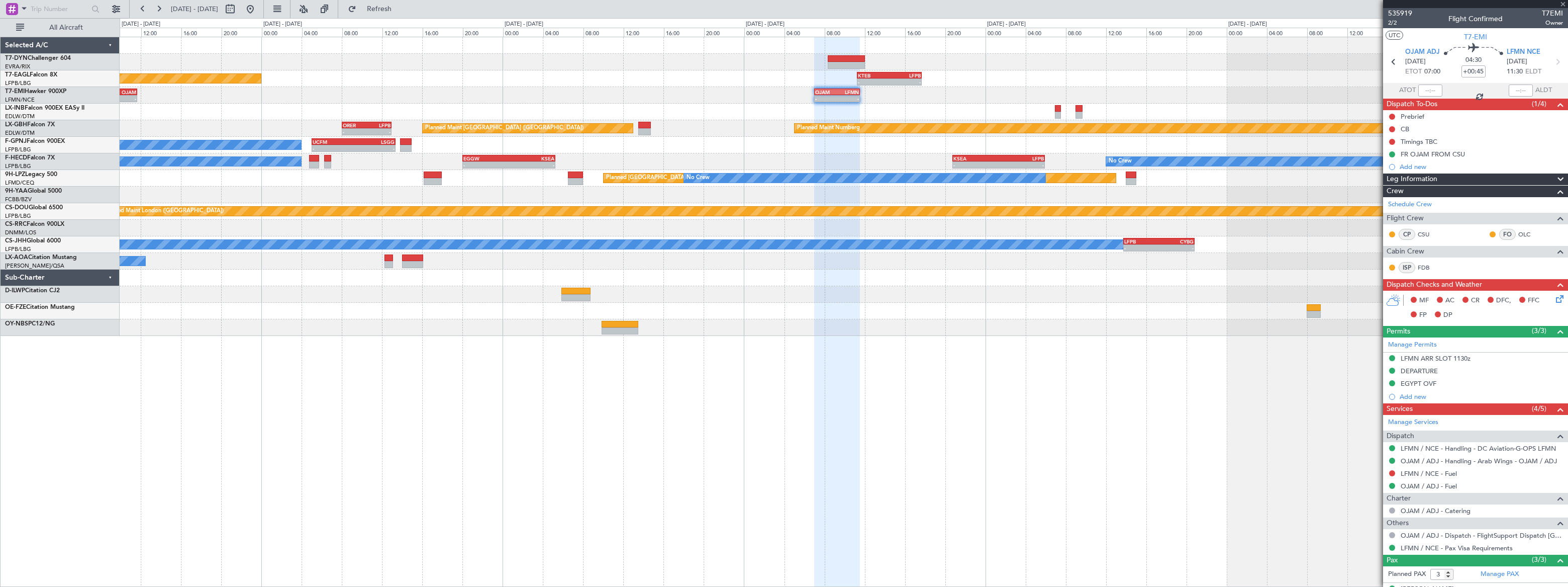
type input "+00:50"
type input "2"
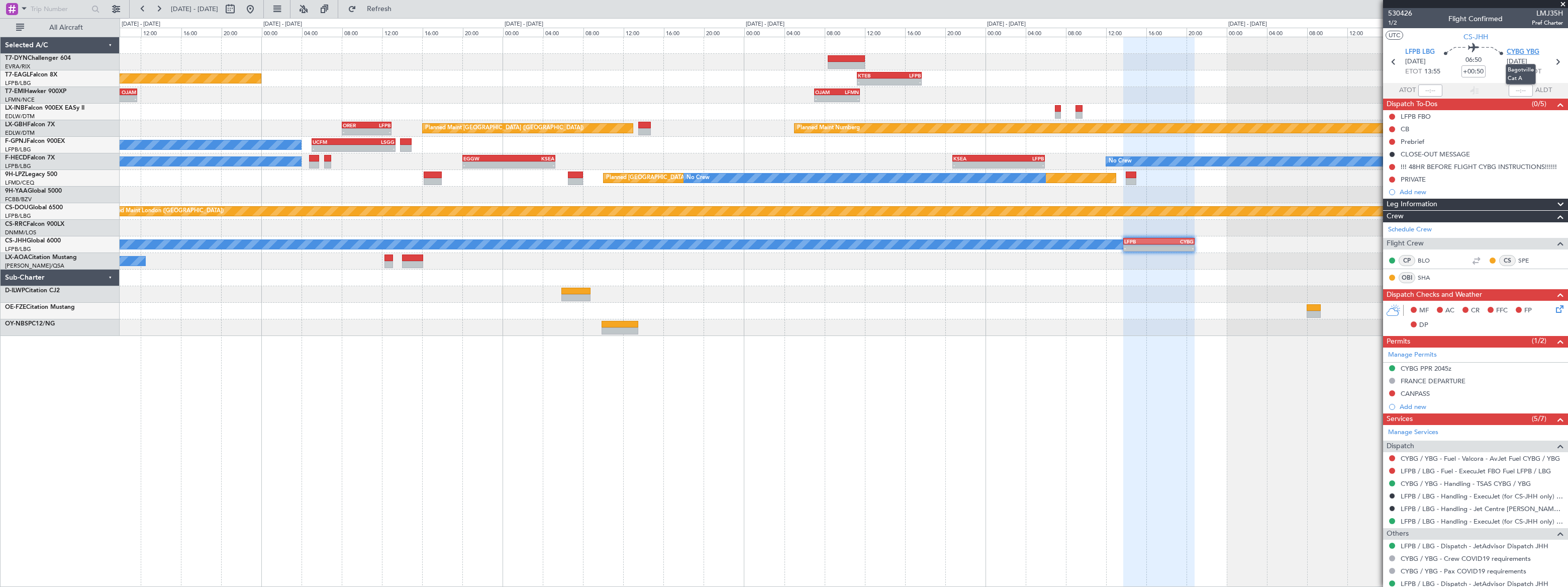
click at [1514, 51] on span "CYBG YBG" at bounding box center [1523, 52] width 33 height 10
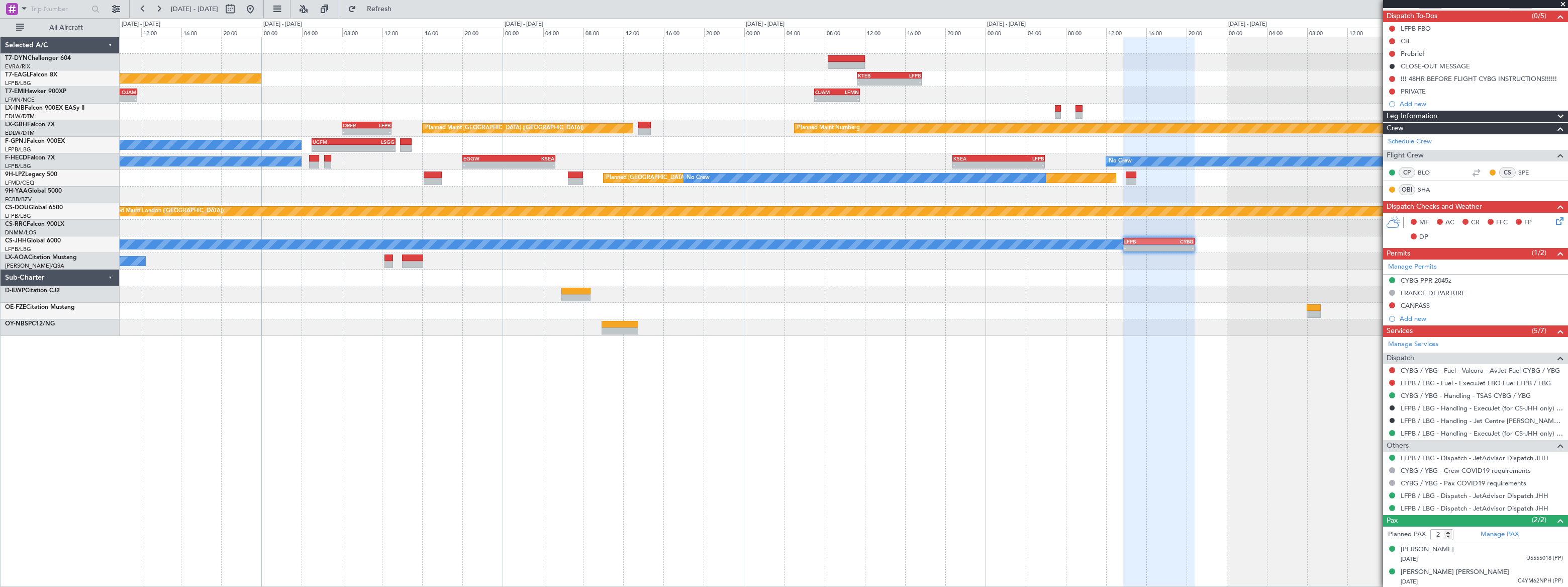
click at [775, 322] on div "Planned Maint New York (Teterboro) - - KTEB 11:15 Z LFPB 17:40 Z - - LFMN 07:30…" at bounding box center [844, 186] width 1447 height 298
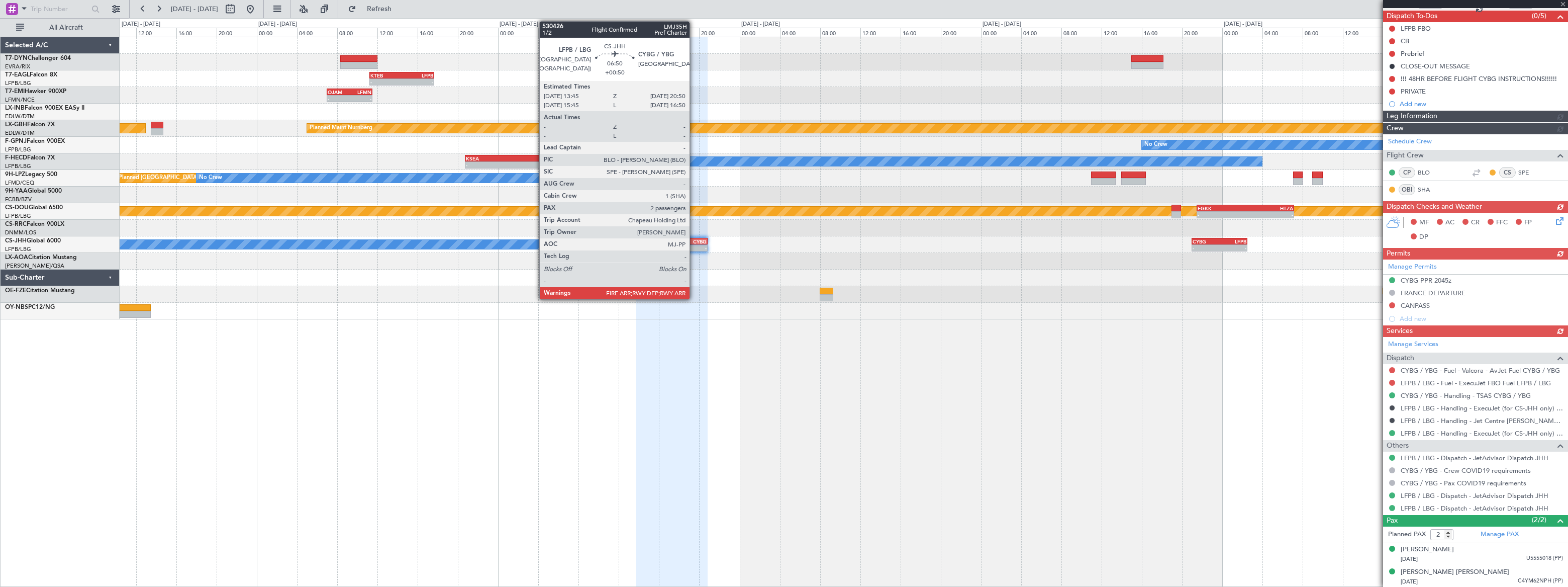
click at [695, 244] on div "20:50 Z" at bounding box center [689, 247] width 35 height 6
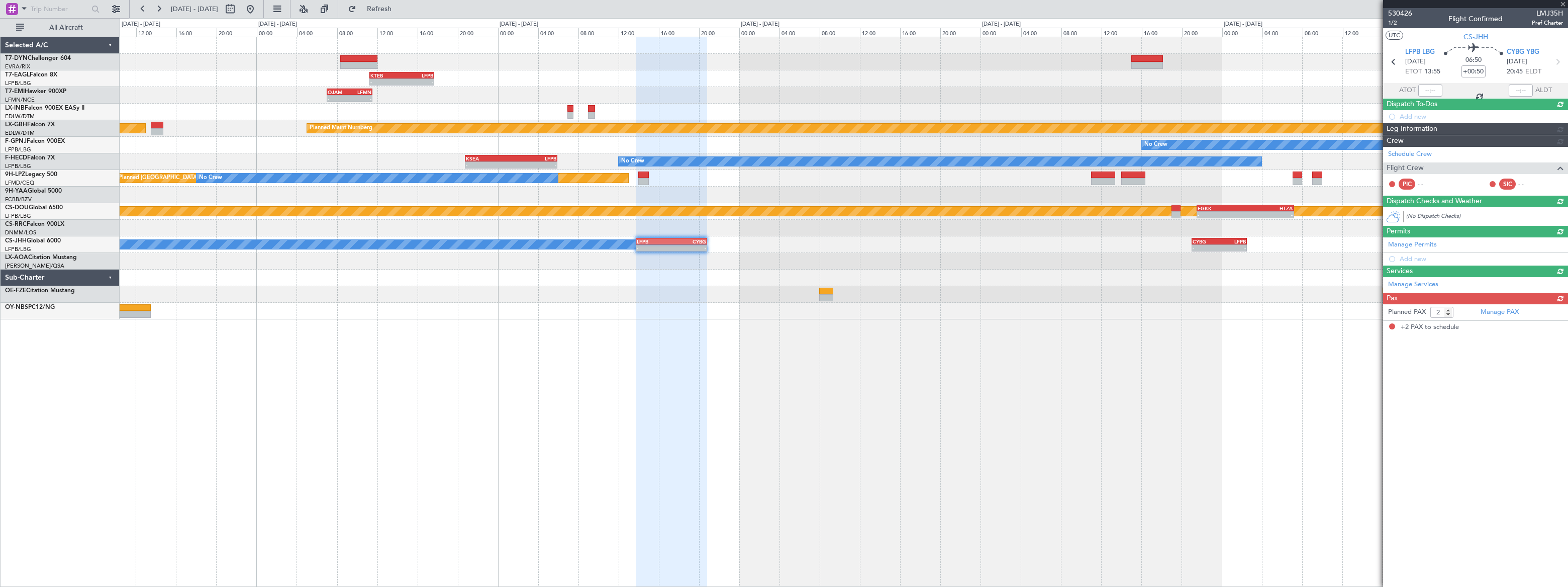
scroll to position [0, 0]
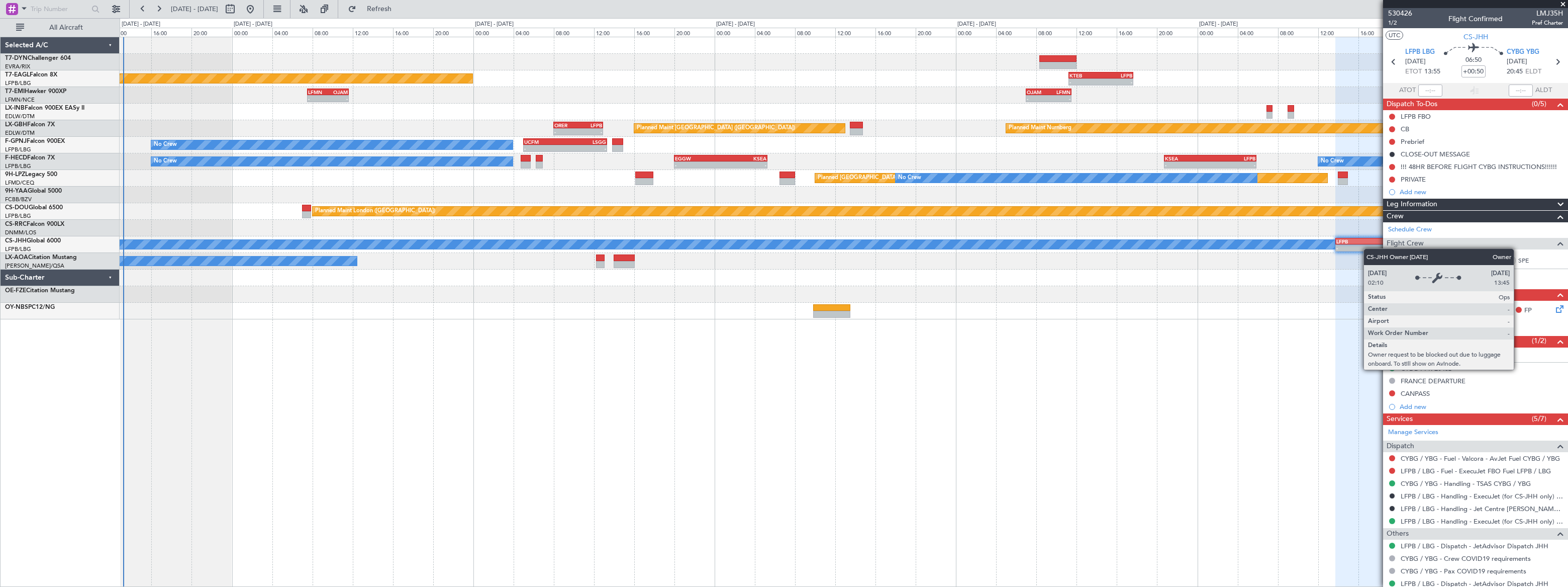
click at [1189, 244] on div "- - KTEB 11:15 Z LFPB 17:40 Z Planned Maint New York (Teterboro) - - OJAM 07:00…" at bounding box center [844, 178] width 1448 height 282
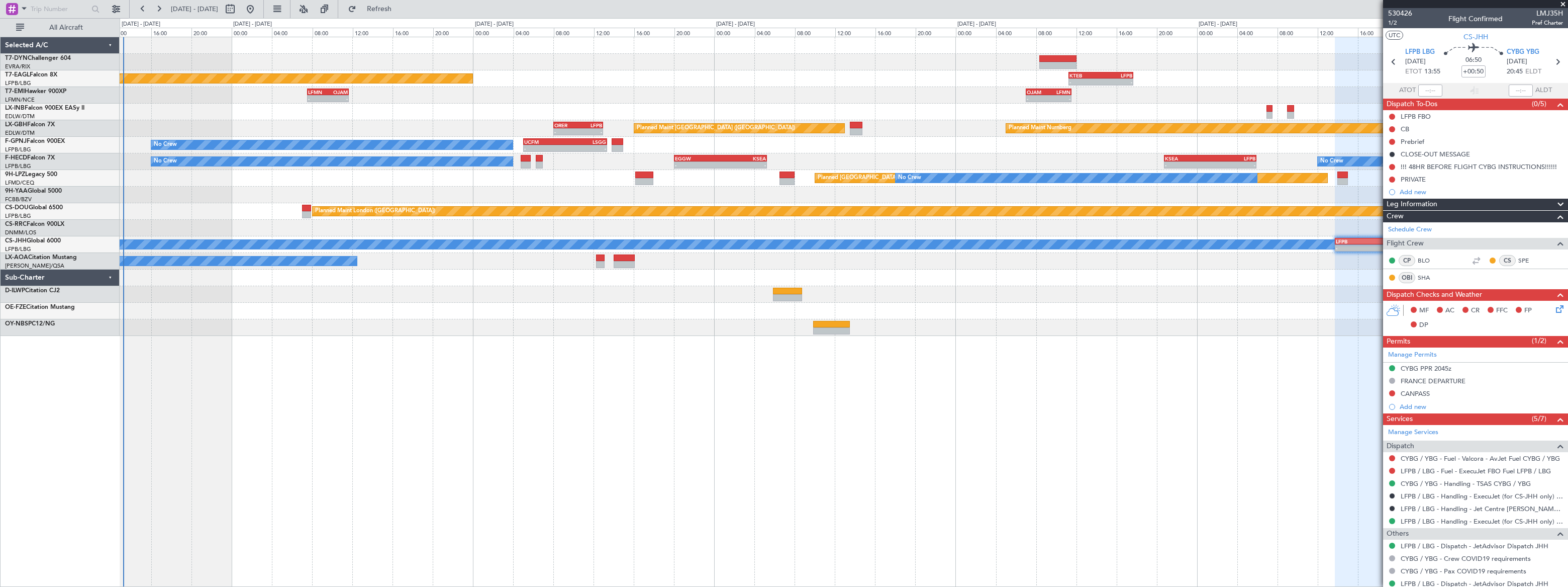
click at [759, 304] on div at bounding box center [844, 311] width 1447 height 16
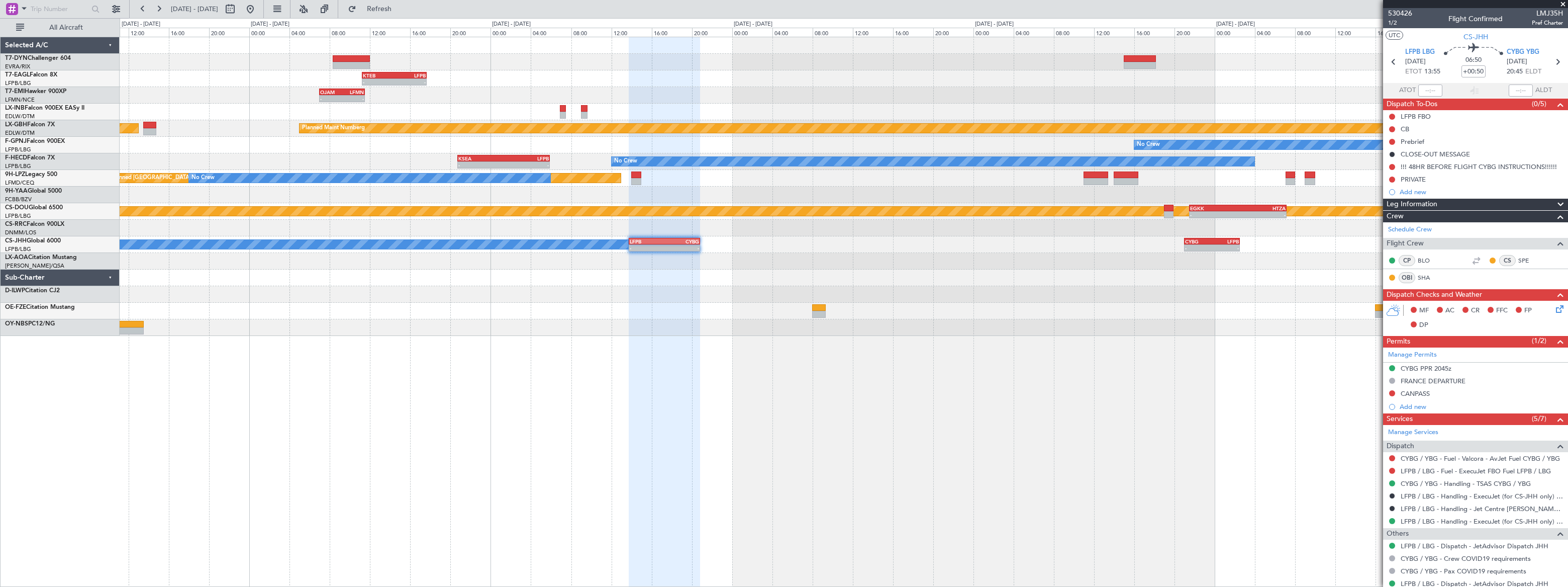
click at [940, 90] on div "- - OJAM 07:00 Z LFMN 11:30 Z - - LCPH 09:30 Z EGSS 13:55 Z" at bounding box center [844, 95] width 1448 height 16
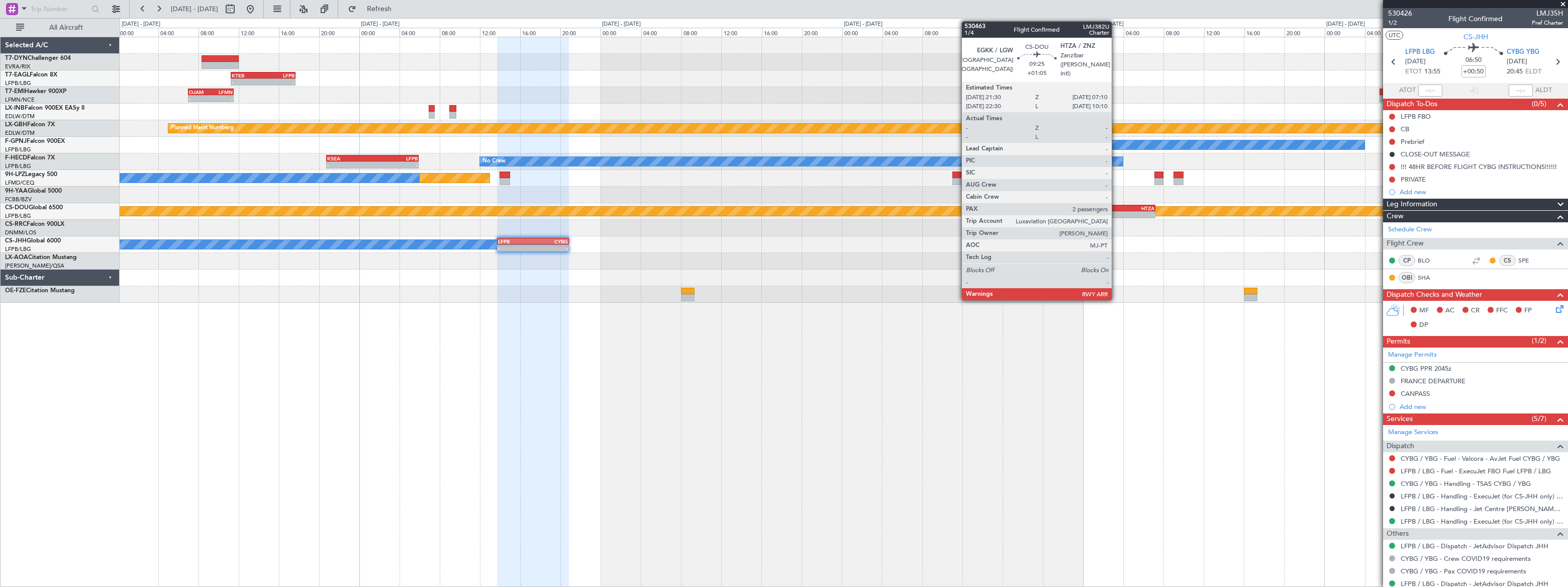
click at [1116, 209] on div "HTZA" at bounding box center [1130, 208] width 47 height 6
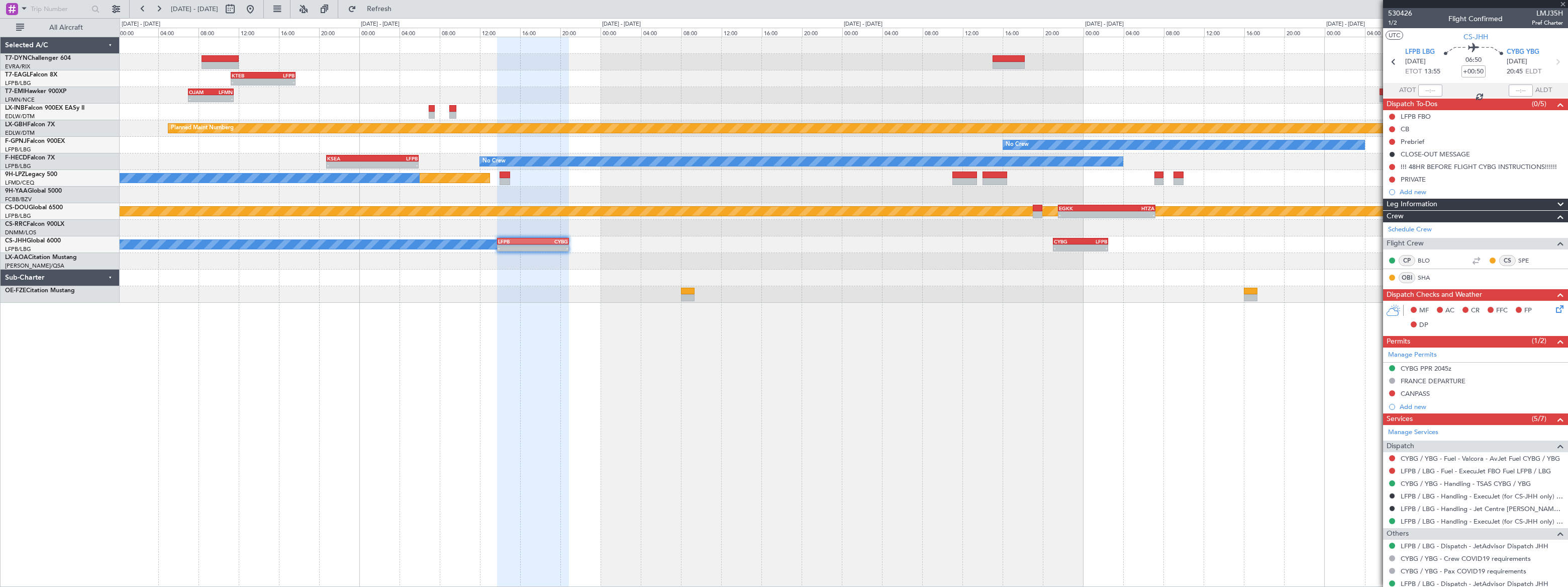
type input "+01:05"
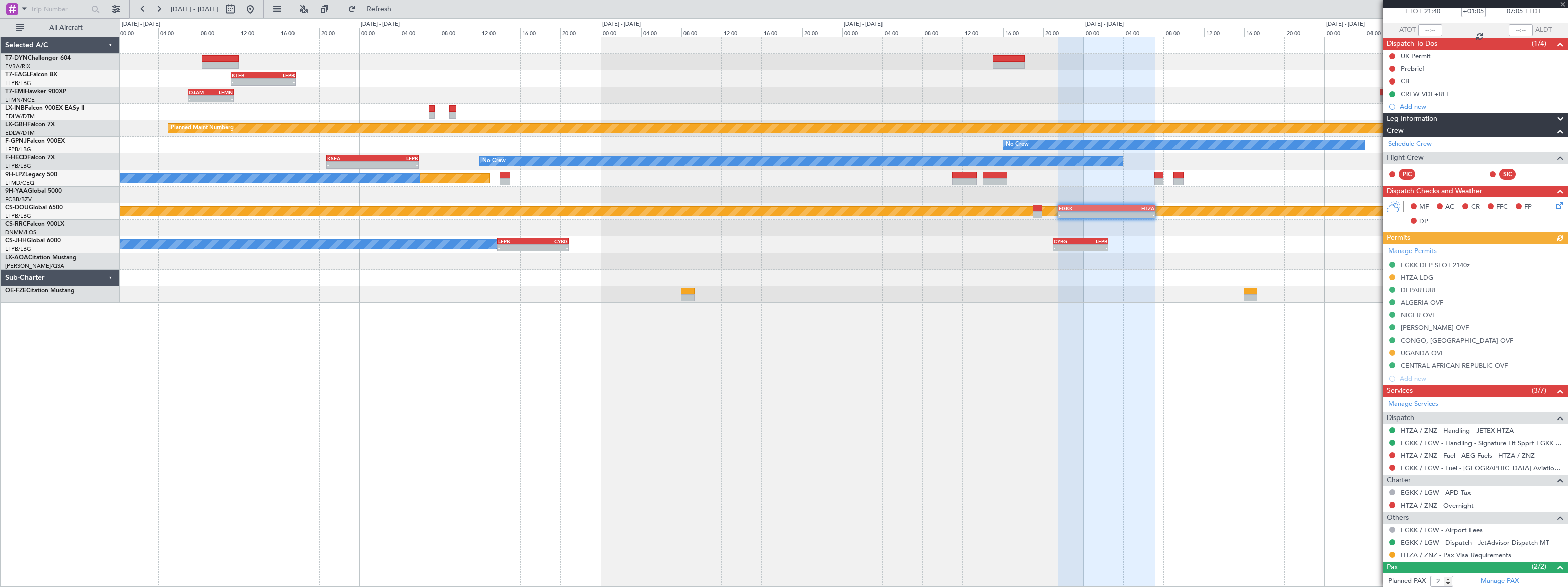
scroll to position [107, 0]
